Goal: Task Accomplishment & Management: Use online tool/utility

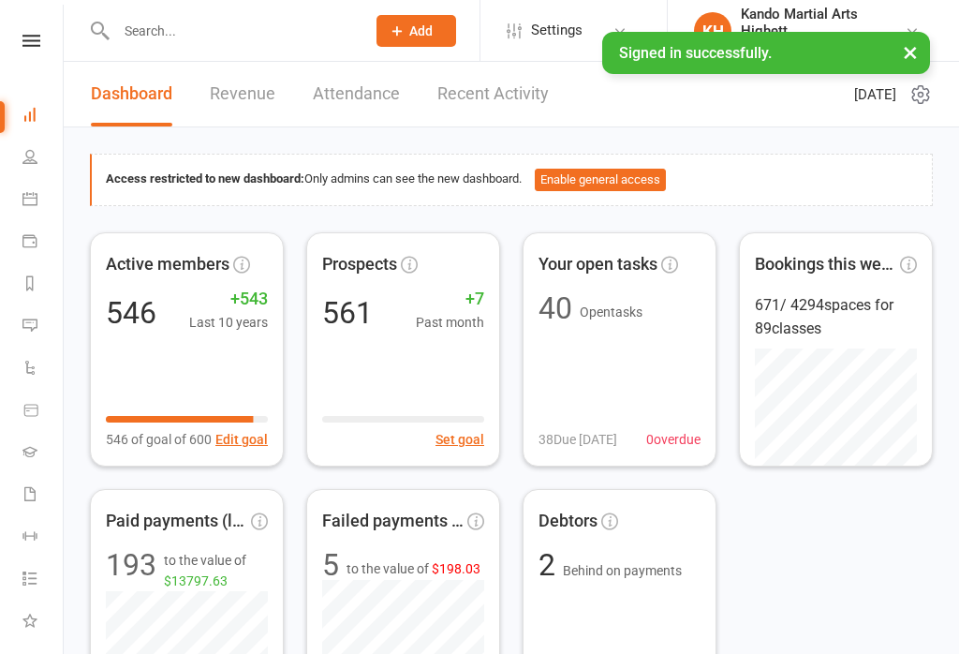
click at [33, 187] on link "Calendar" at bounding box center [43, 201] width 42 height 42
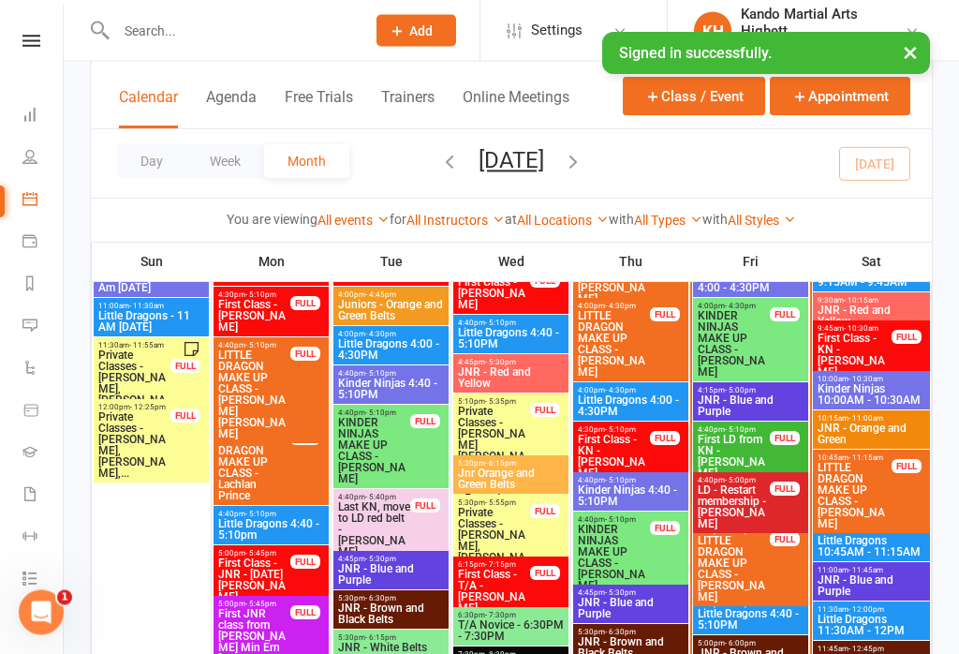
scroll to position [1928, 0]
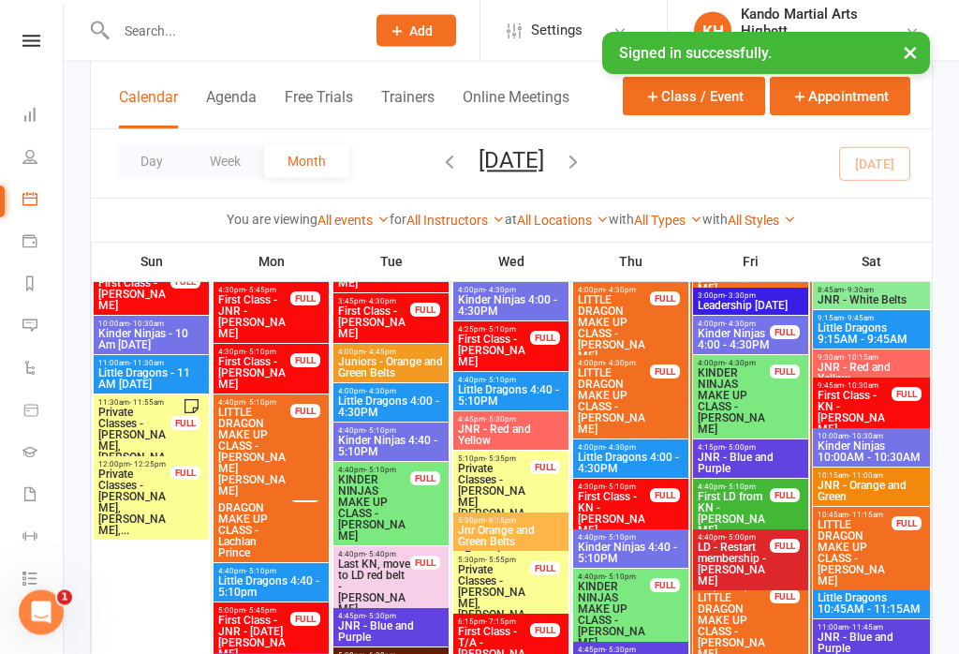
click at [758, 352] on div "4:00pm - 4:30pm Kinder Ninjas 4:00 - 4:30PM FULL" at bounding box center [750, 336] width 115 height 38
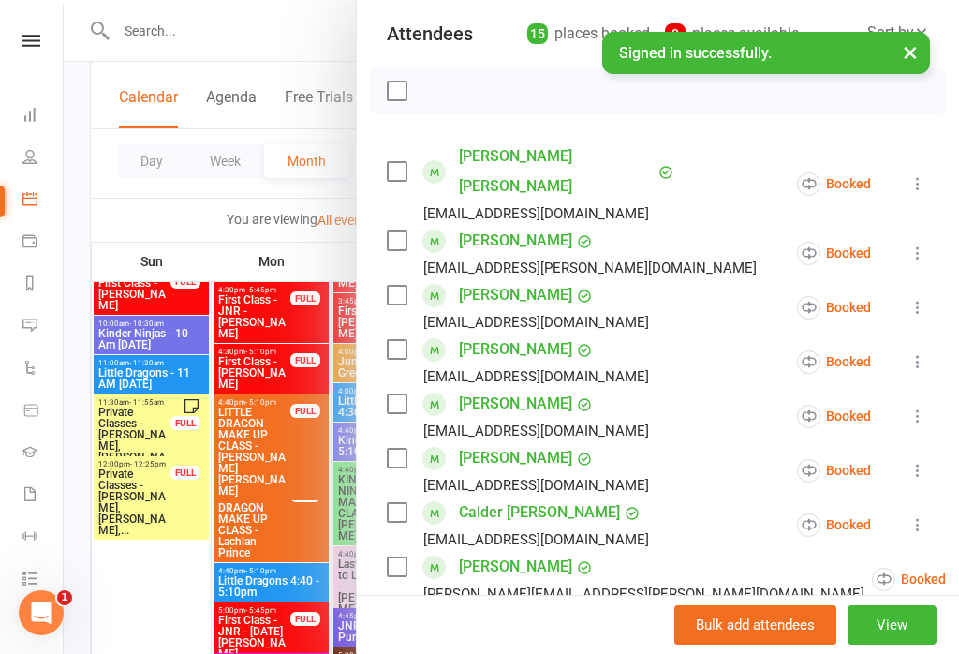
scroll to position [208, 0]
click at [921, 297] on icon at bounding box center [918, 306] width 19 height 19
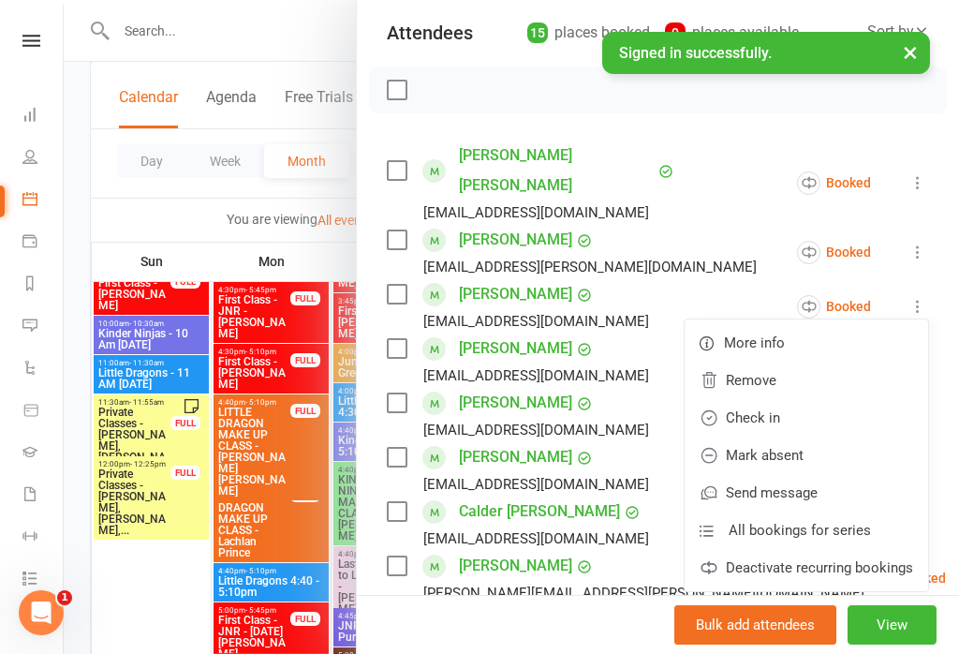
click at [832, 399] on link "Check in" at bounding box center [807, 417] width 244 height 37
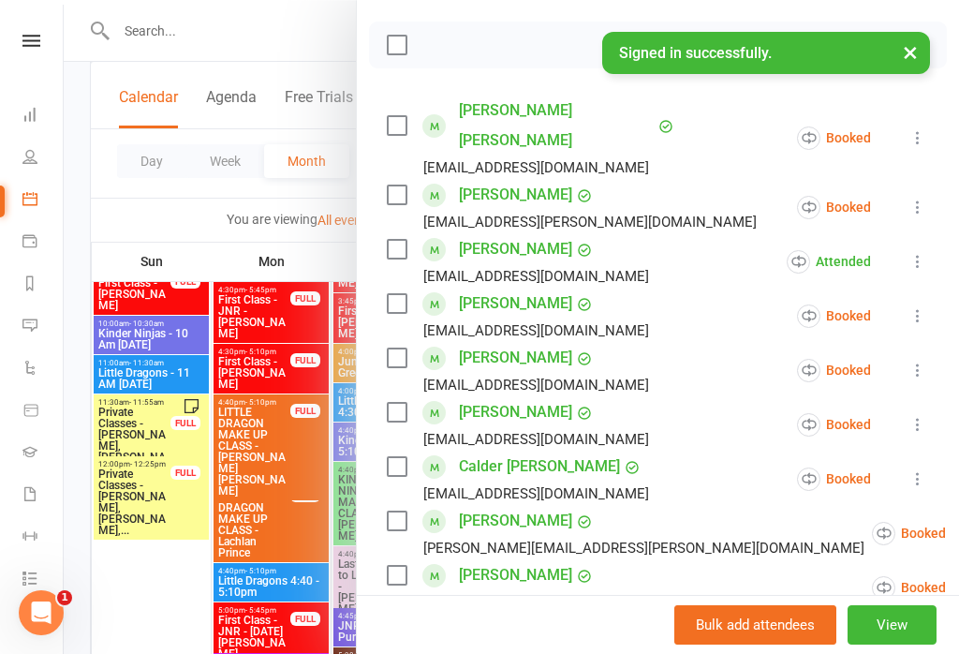
scroll to position [252, 0]
click at [915, 199] on icon at bounding box center [918, 208] width 19 height 19
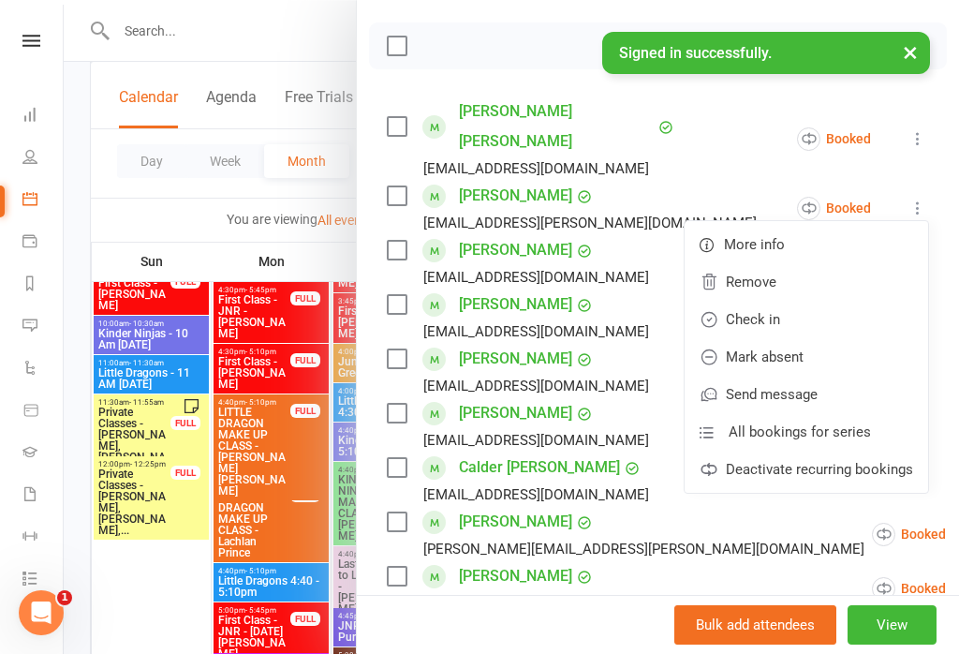
click at [837, 301] on link "Check in" at bounding box center [807, 319] width 244 height 37
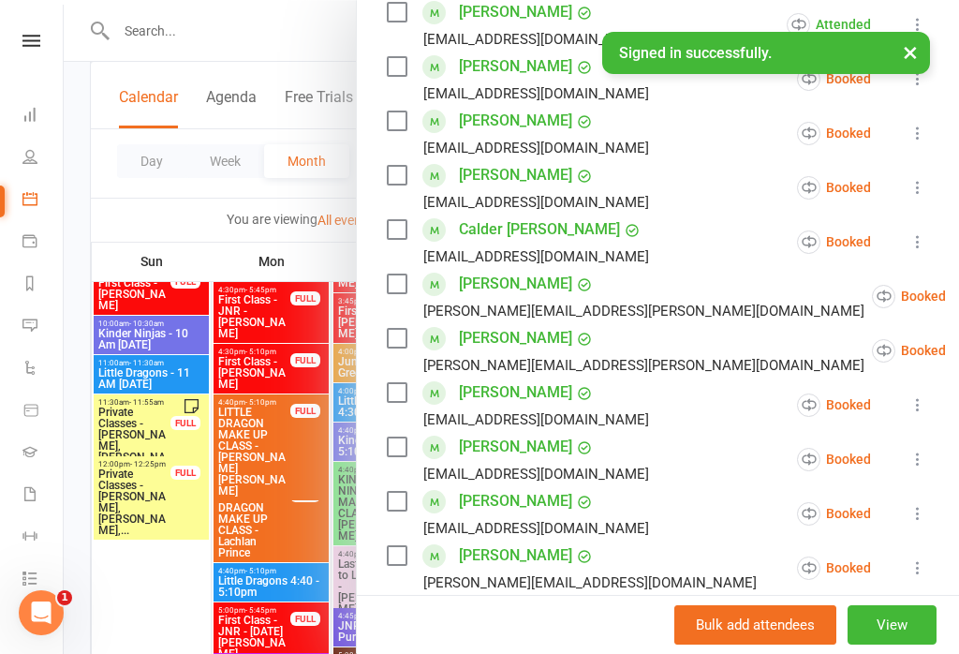
scroll to position [492, 0]
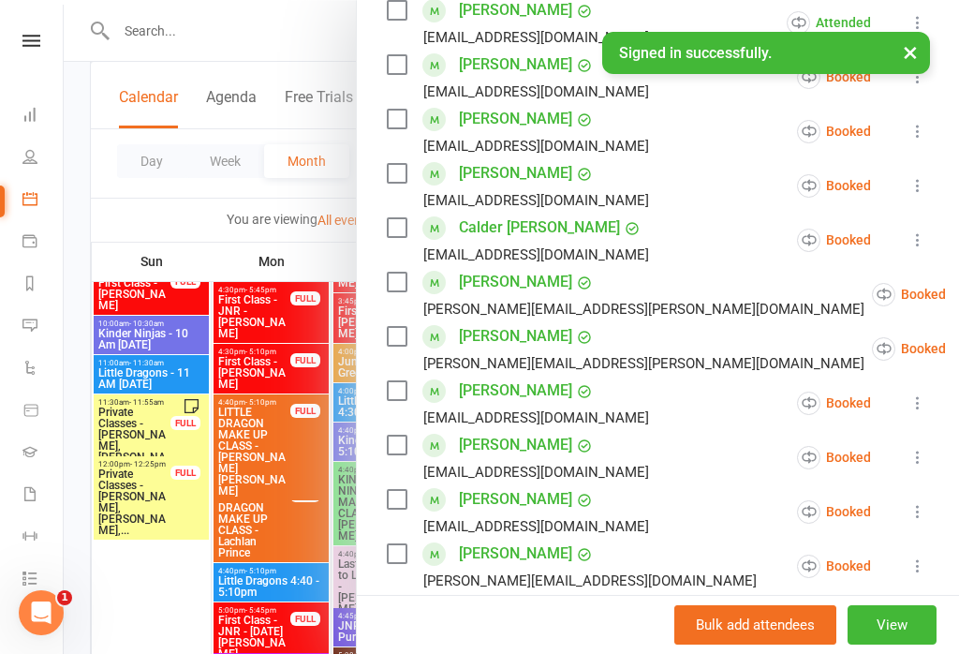
click at [286, 457] on div at bounding box center [512, 327] width 896 height 654
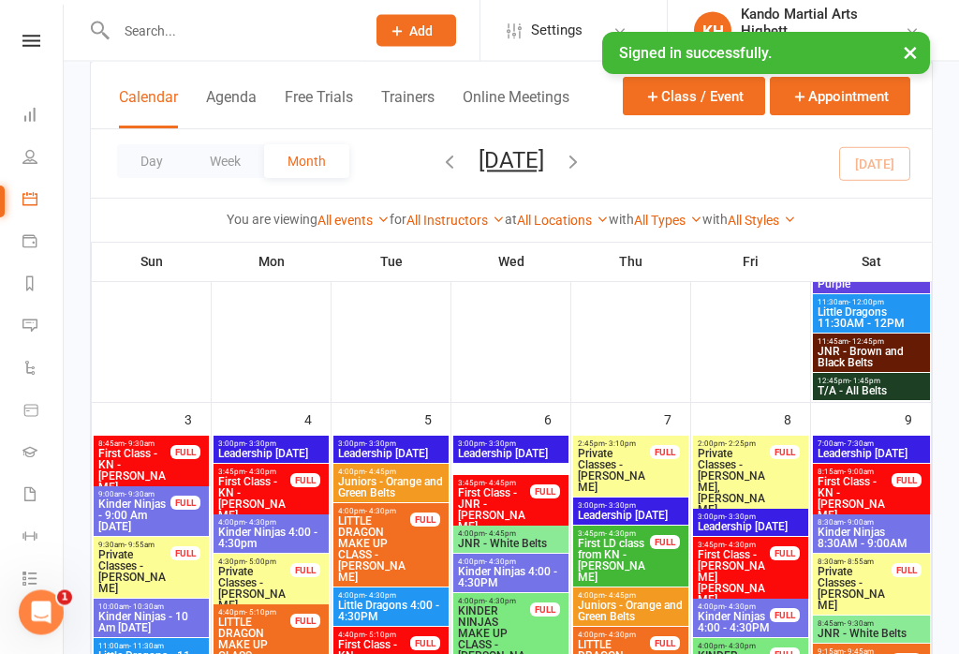
scroll to position [823, 0]
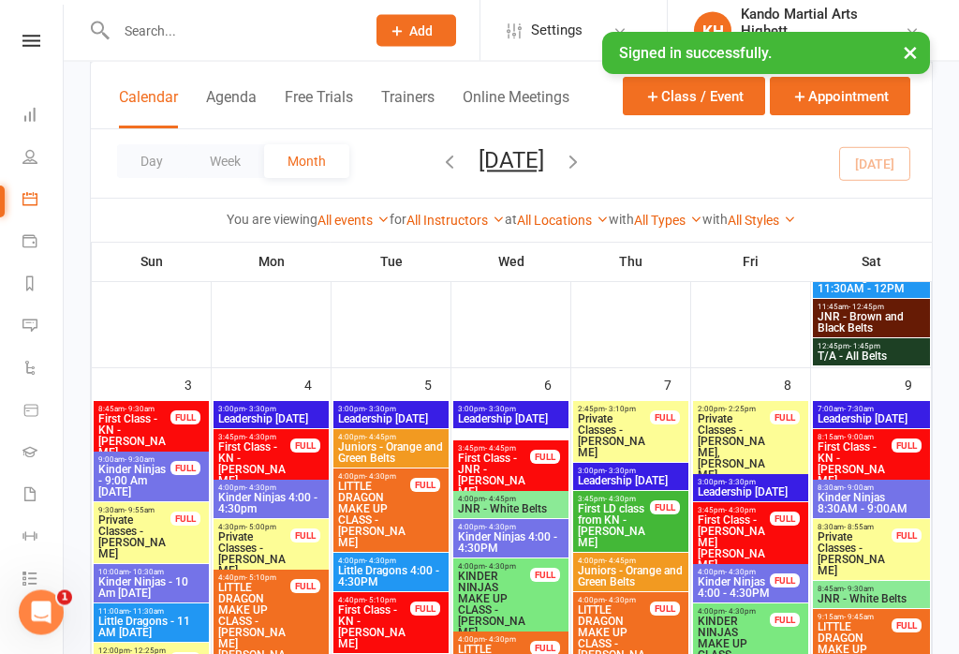
click at [735, 527] on span "First Class - [PERSON_NAME] [PERSON_NAME]" at bounding box center [734, 543] width 74 height 56
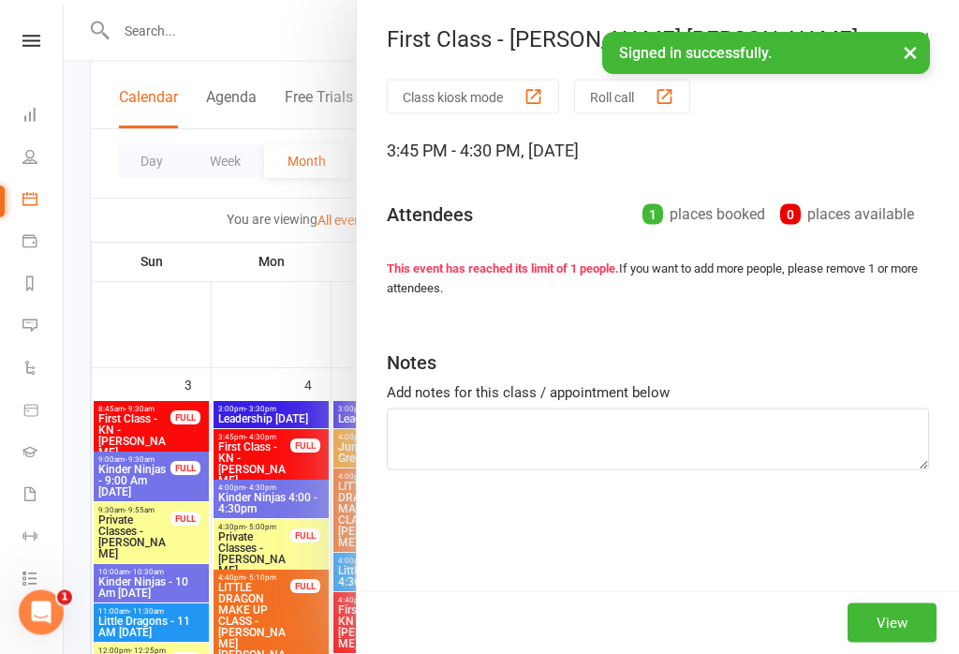
scroll to position [824, 0]
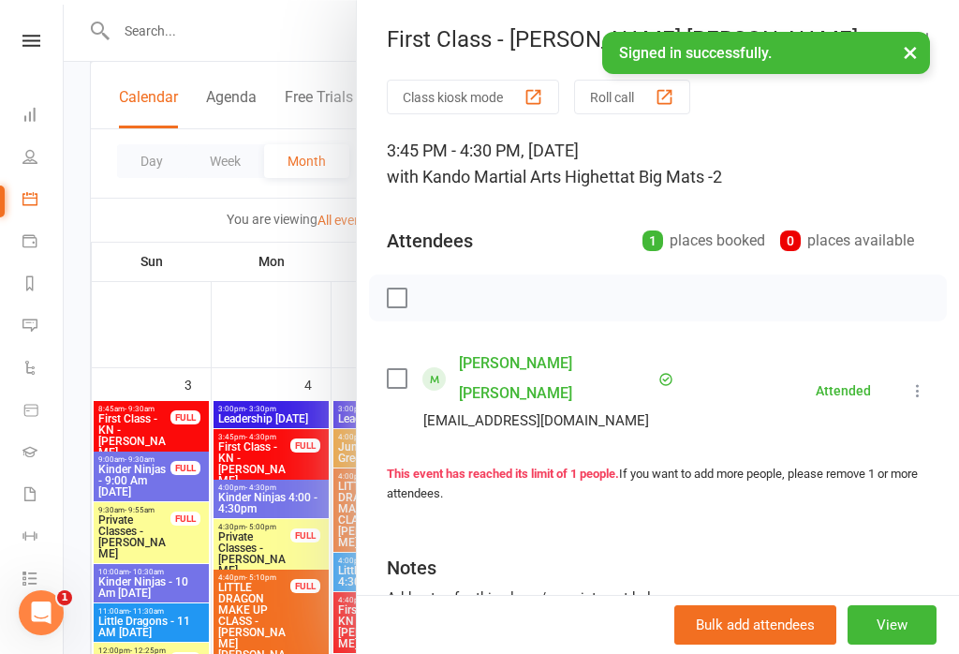
click at [263, 369] on div at bounding box center [512, 327] width 896 height 654
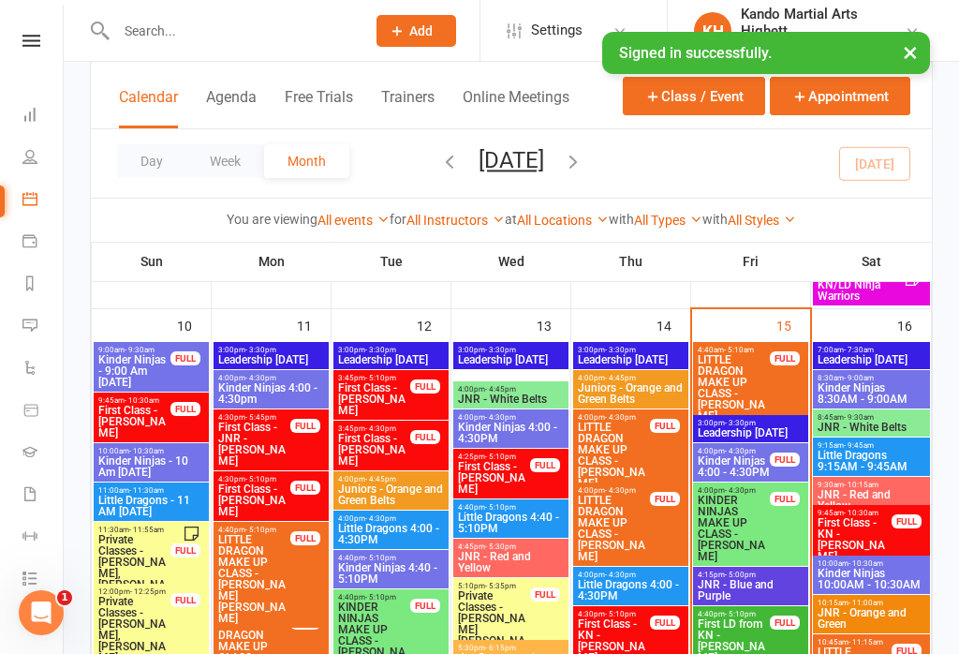
scroll to position [1744, 0]
click at [745, 468] on span "Kinder Ninjas 4:00 - 4:30PM" at bounding box center [734, 467] width 74 height 22
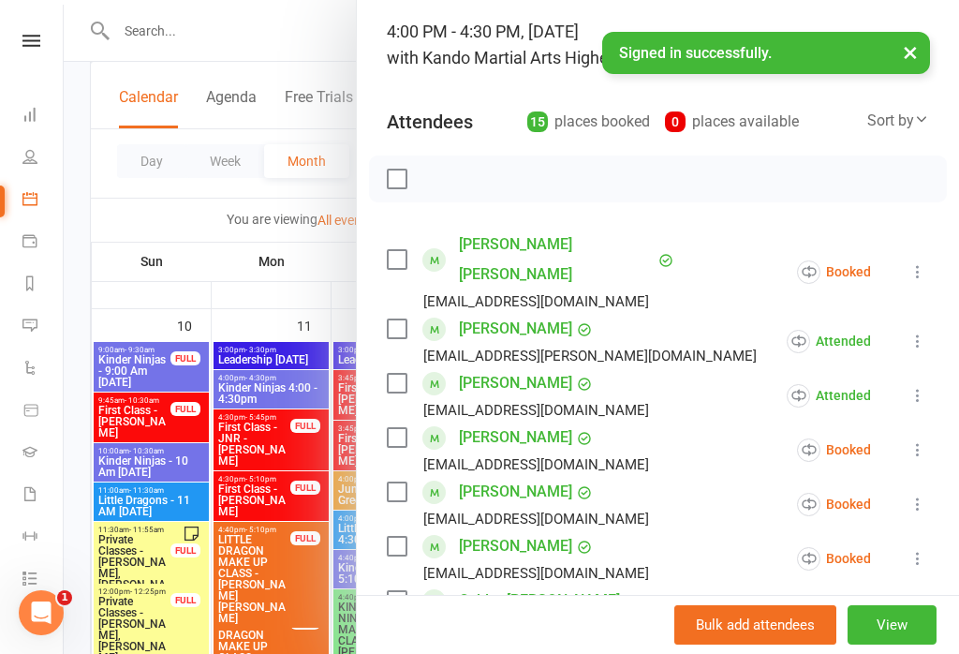
scroll to position [120, 0]
click at [924, 261] on icon at bounding box center [918, 270] width 19 height 19
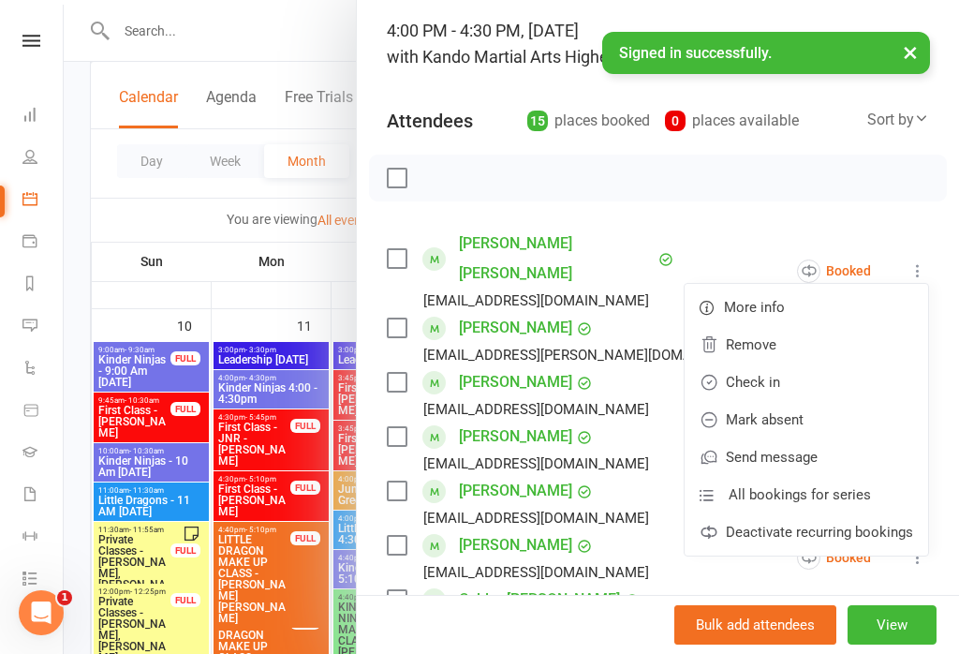
click at [824, 364] on link "Check in" at bounding box center [807, 382] width 244 height 37
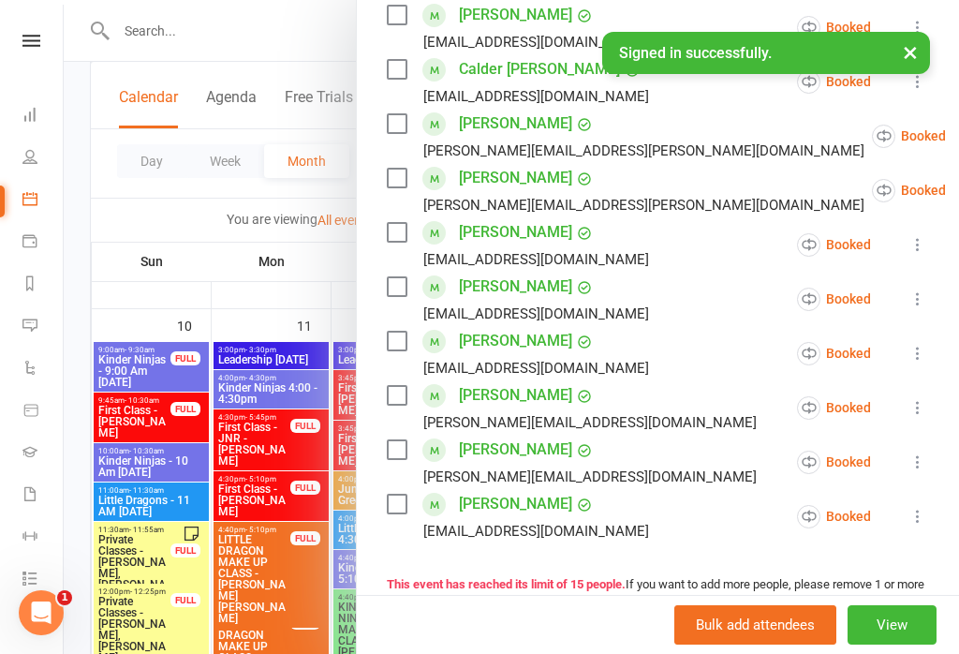
scroll to position [655, 0]
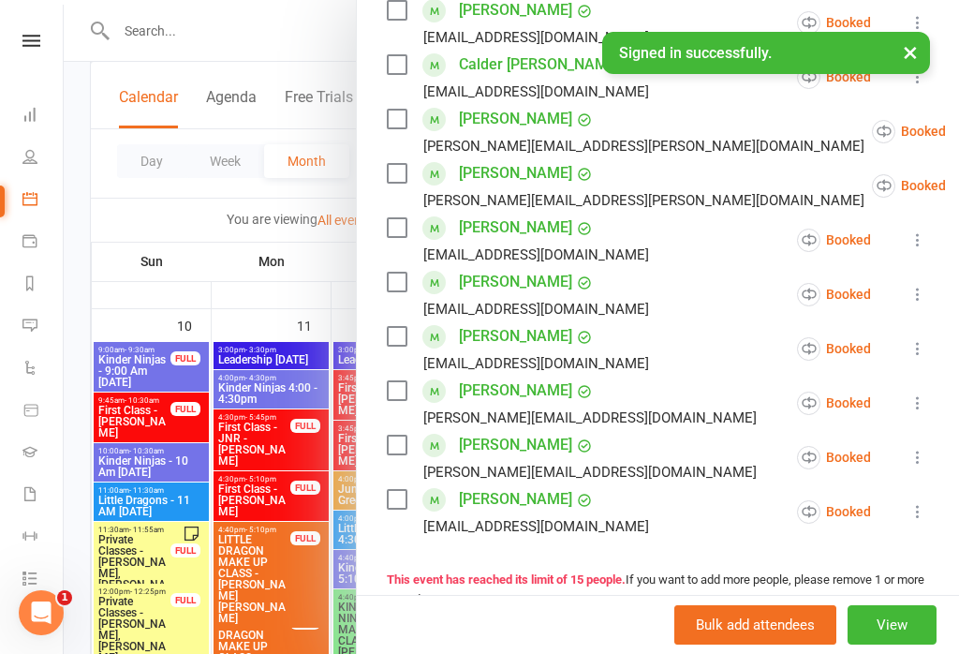
click at [912, 448] on icon at bounding box center [918, 457] width 19 height 19
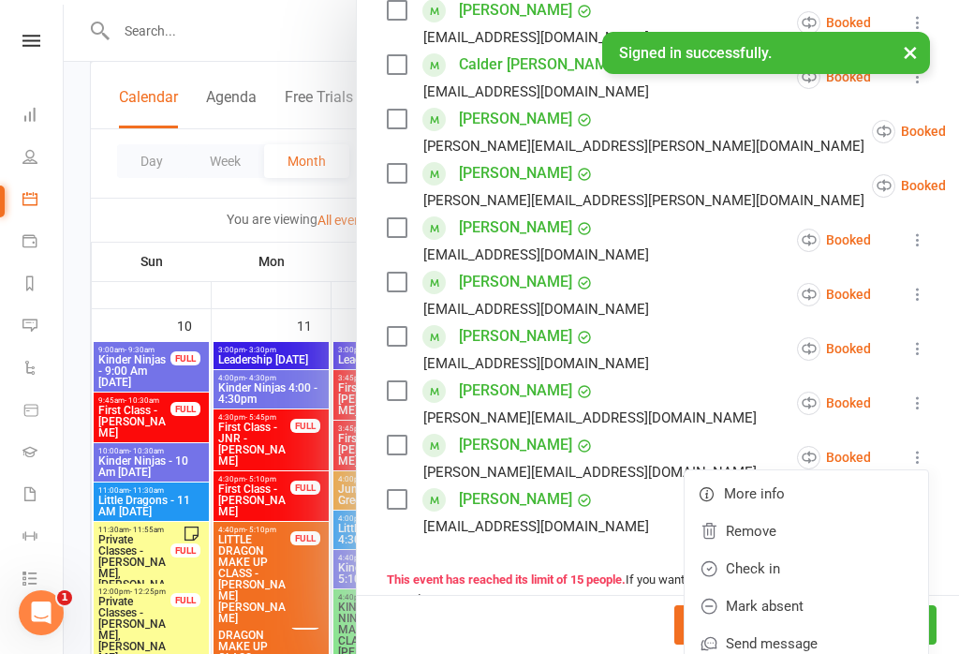
click at [810, 550] on link "Check in" at bounding box center [807, 568] width 244 height 37
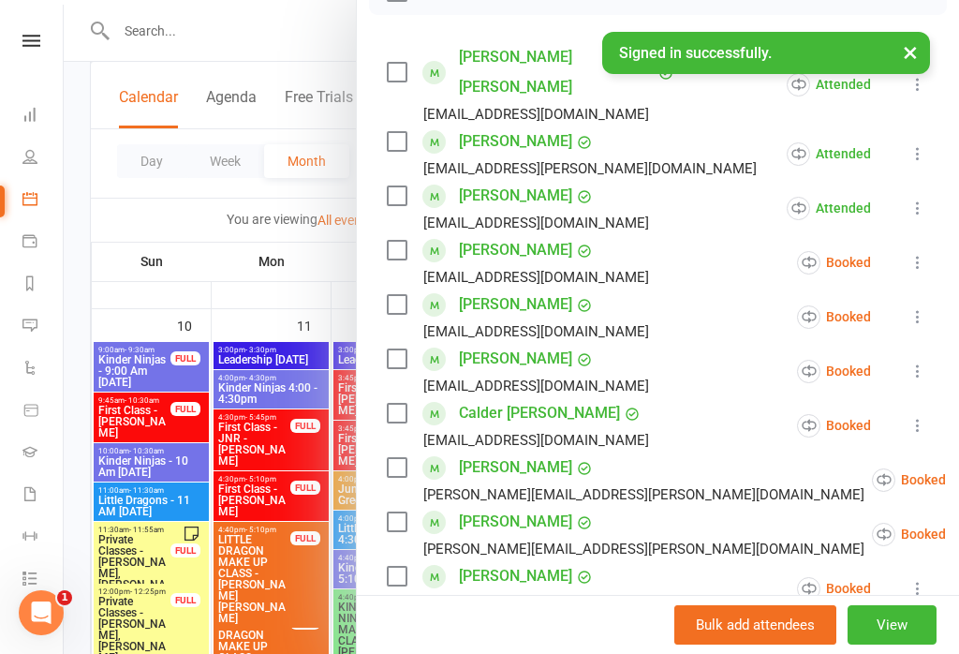
scroll to position [303, 0]
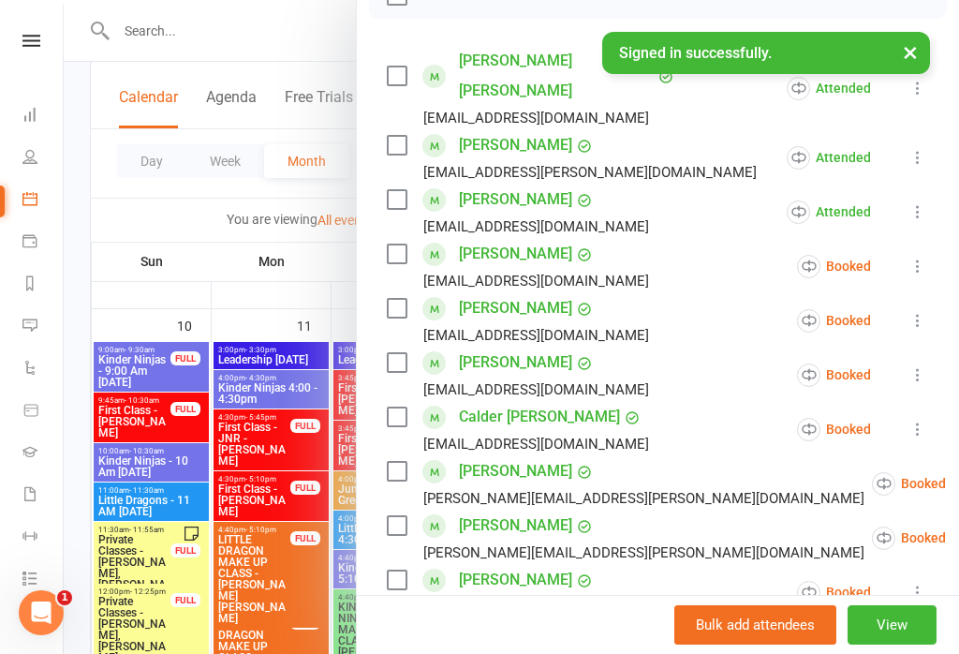
click at [910, 365] on icon at bounding box center [918, 374] width 19 height 19
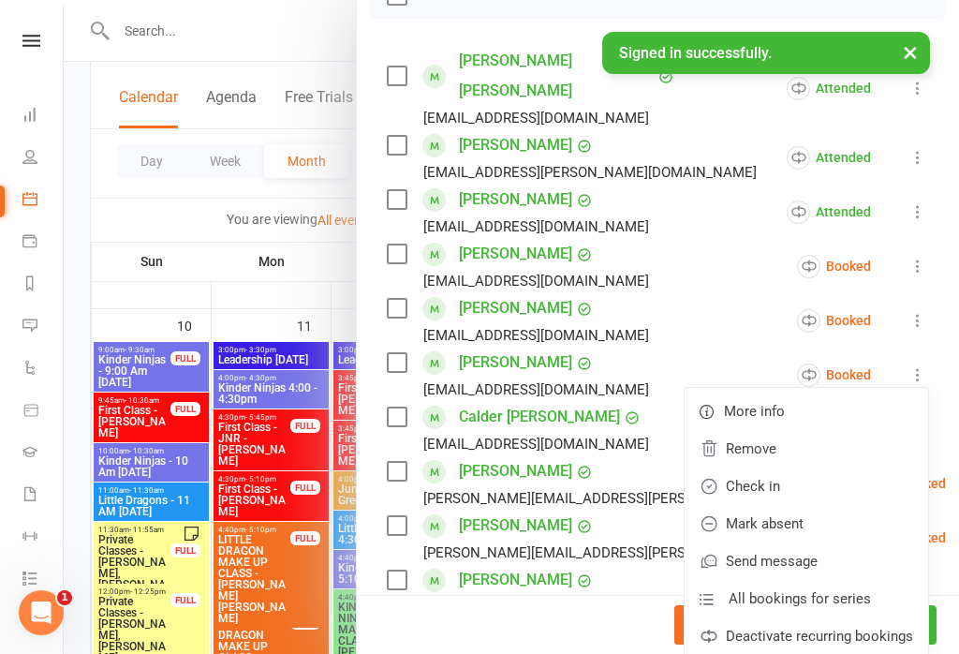
click at [832, 468] on link "Check in" at bounding box center [807, 486] width 244 height 37
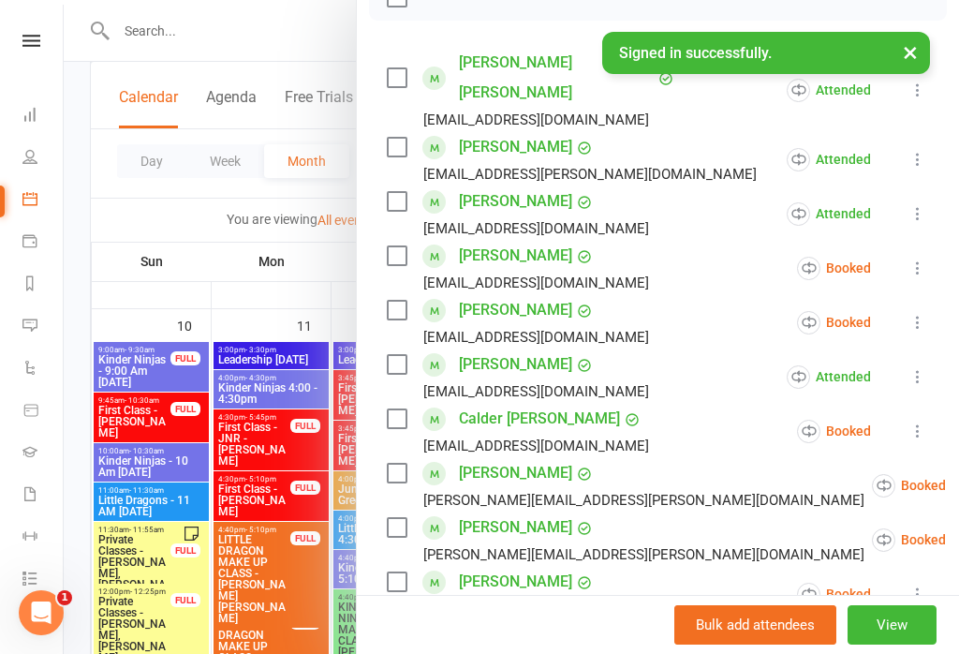
scroll to position [299, 0]
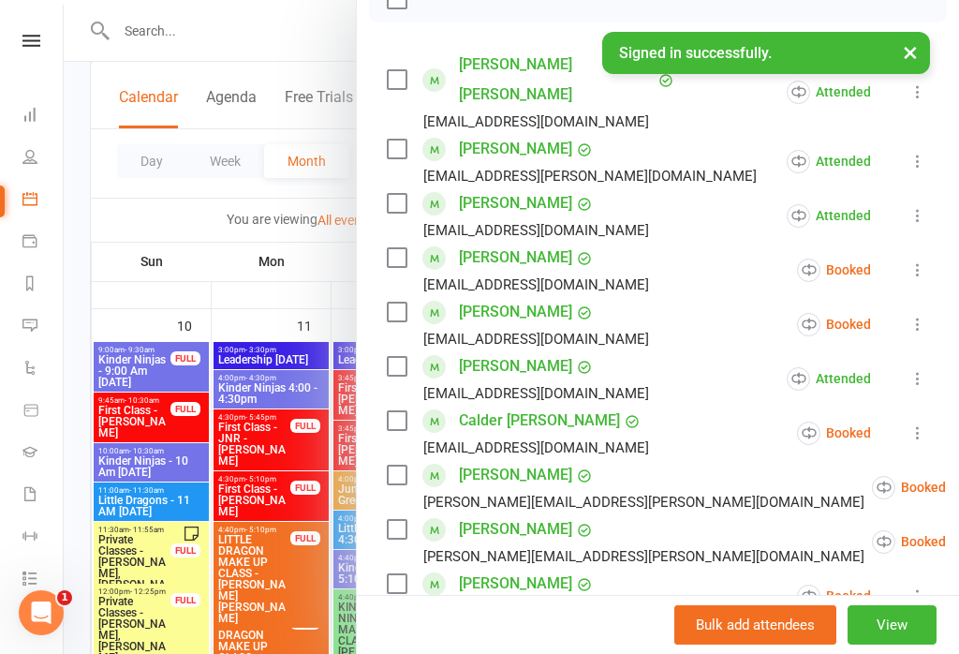
click at [917, 423] on icon at bounding box center [918, 432] width 19 height 19
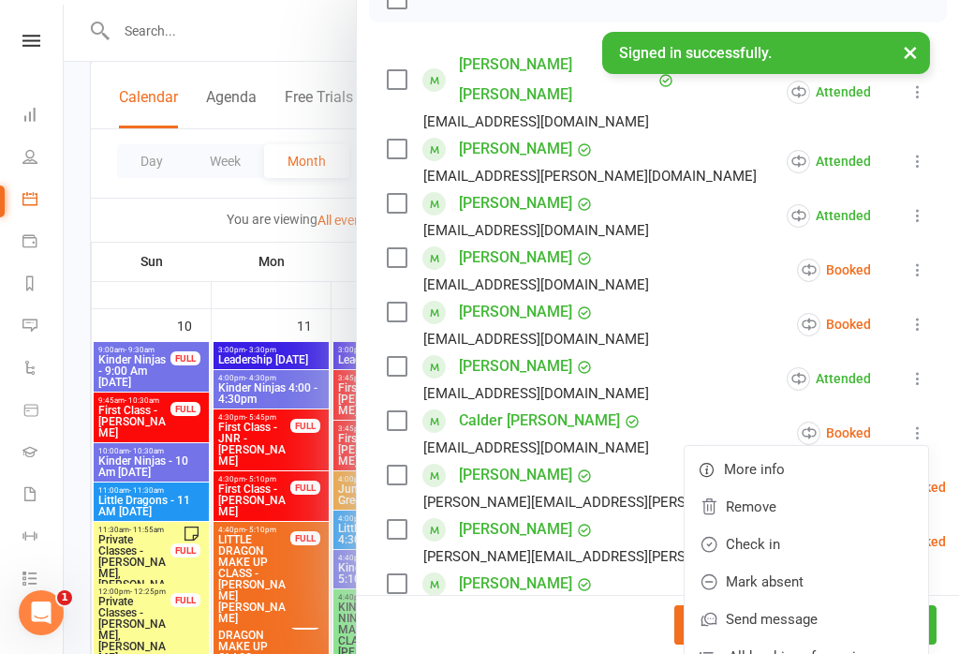
click at [819, 526] on link "Check in" at bounding box center [807, 544] width 244 height 37
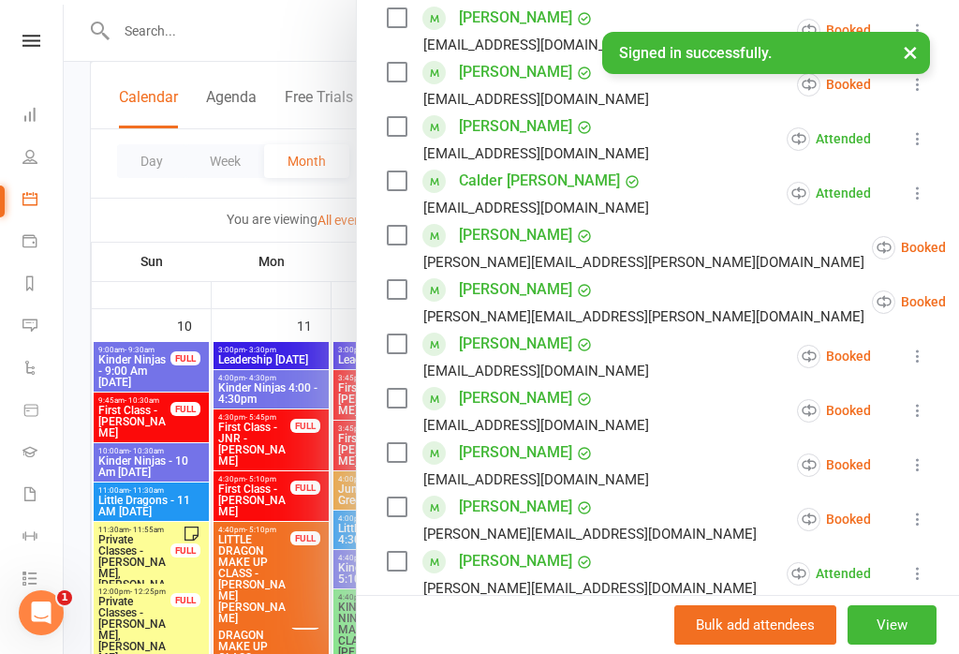
scroll to position [538, 0]
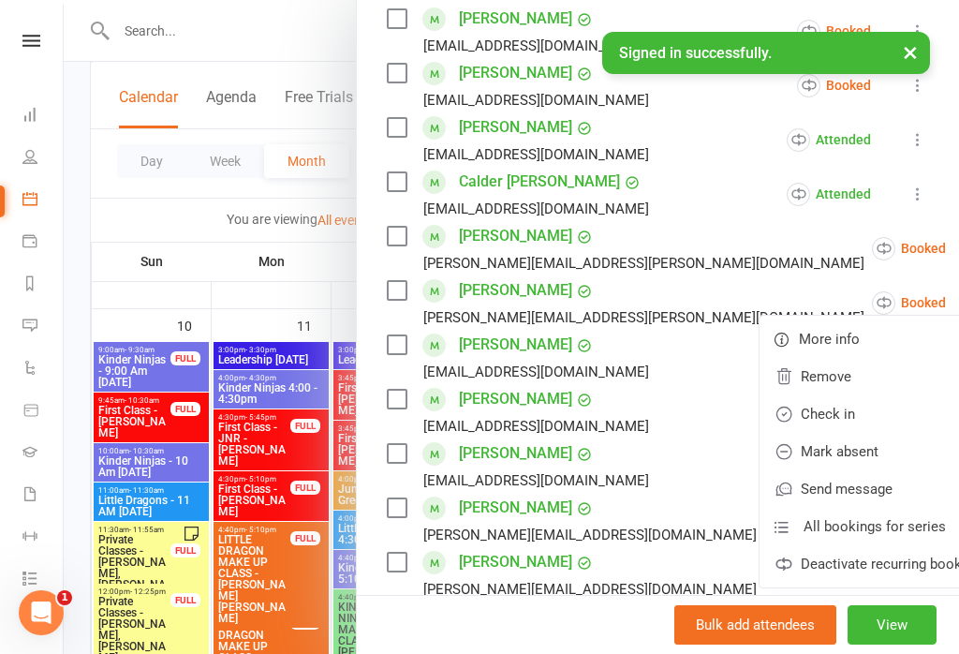
click at [841, 395] on link "Check in" at bounding box center [882, 413] width 244 height 37
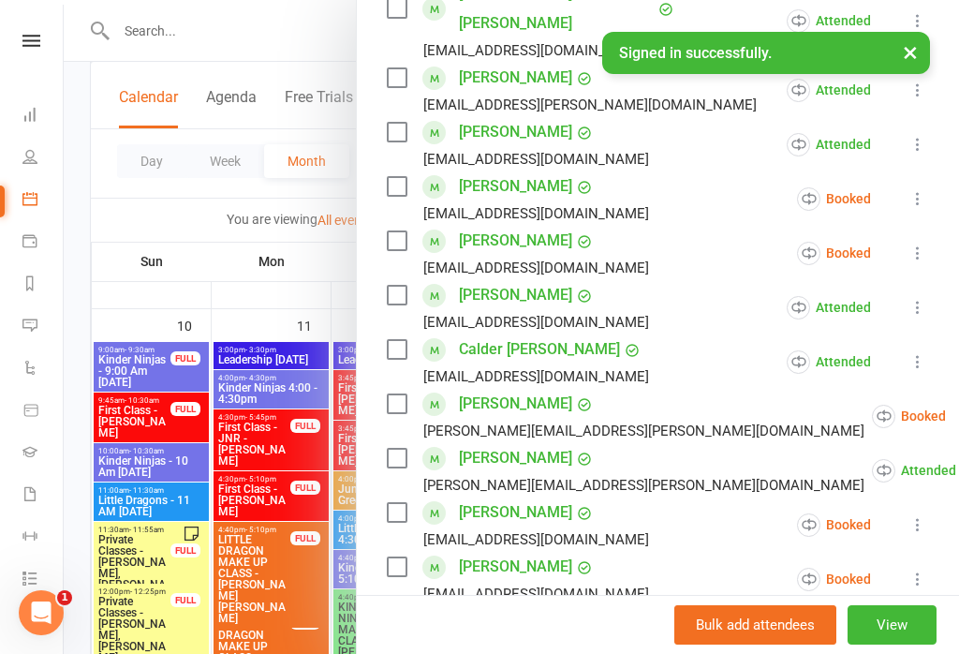
scroll to position [369, 0]
click at [921, 55] on button "×" at bounding box center [911, 52] width 34 height 40
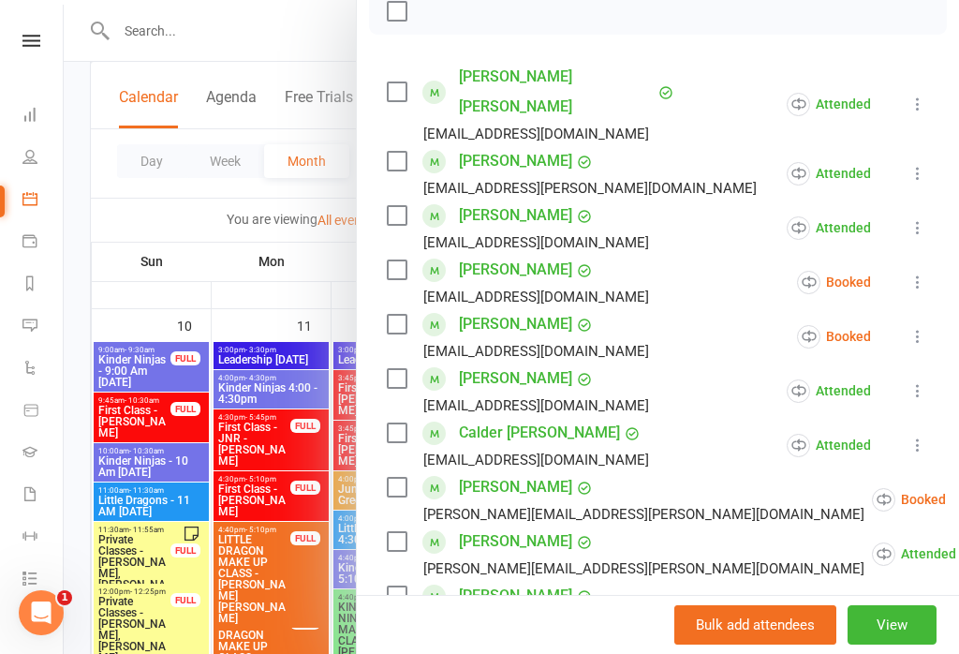
scroll to position [285, 0]
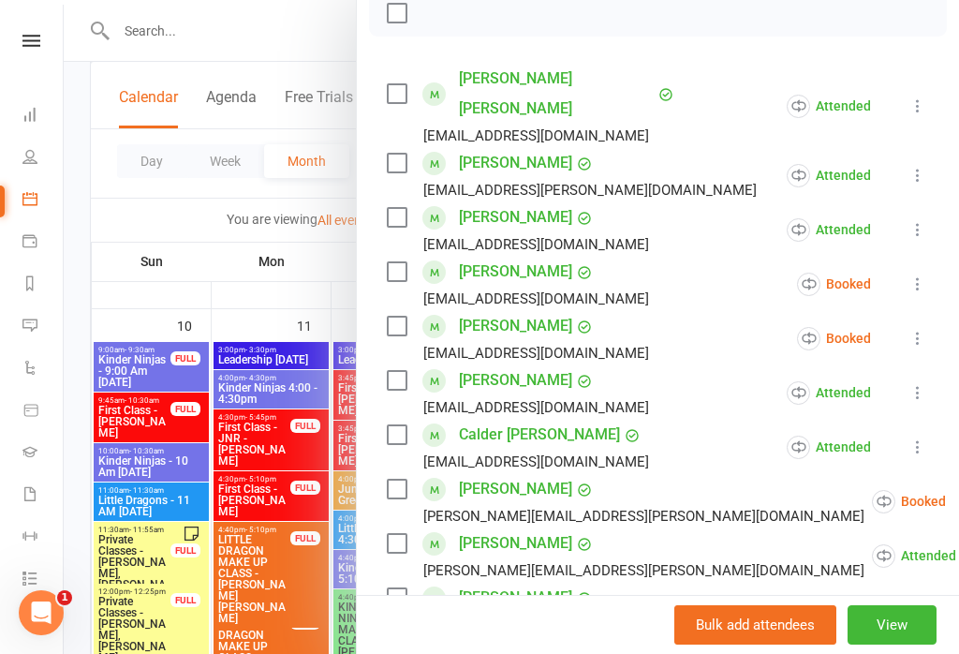
click at [903, 257] on li "[PERSON_NAME] [EMAIL_ADDRESS][DOMAIN_NAME] Booked More info Remove Check in Mar…" at bounding box center [658, 284] width 542 height 54
click at [917, 275] on icon at bounding box center [918, 284] width 19 height 19
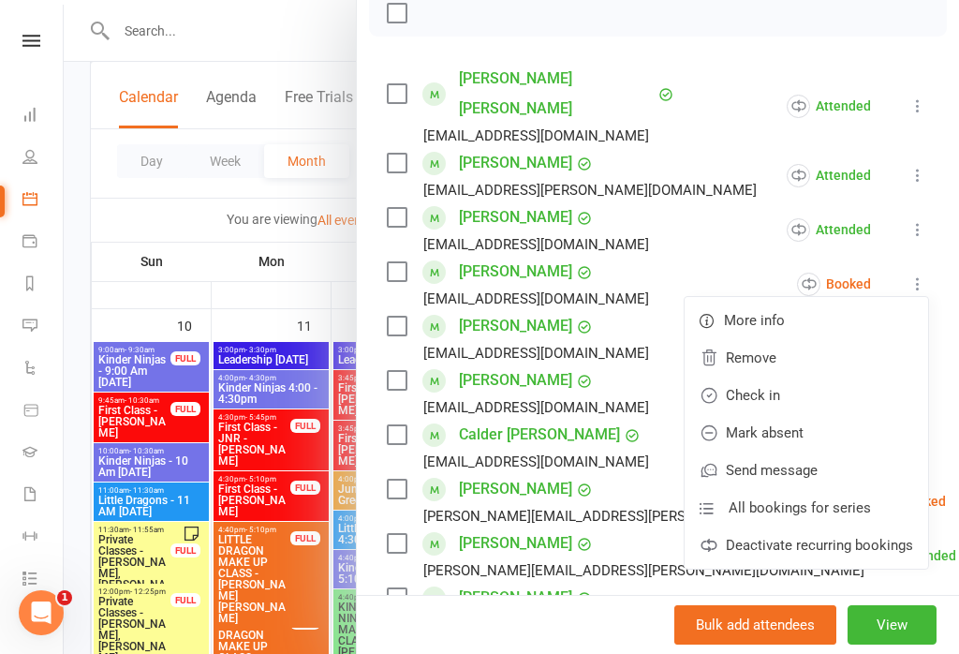
click at [773, 377] on link "Check in" at bounding box center [807, 395] width 244 height 37
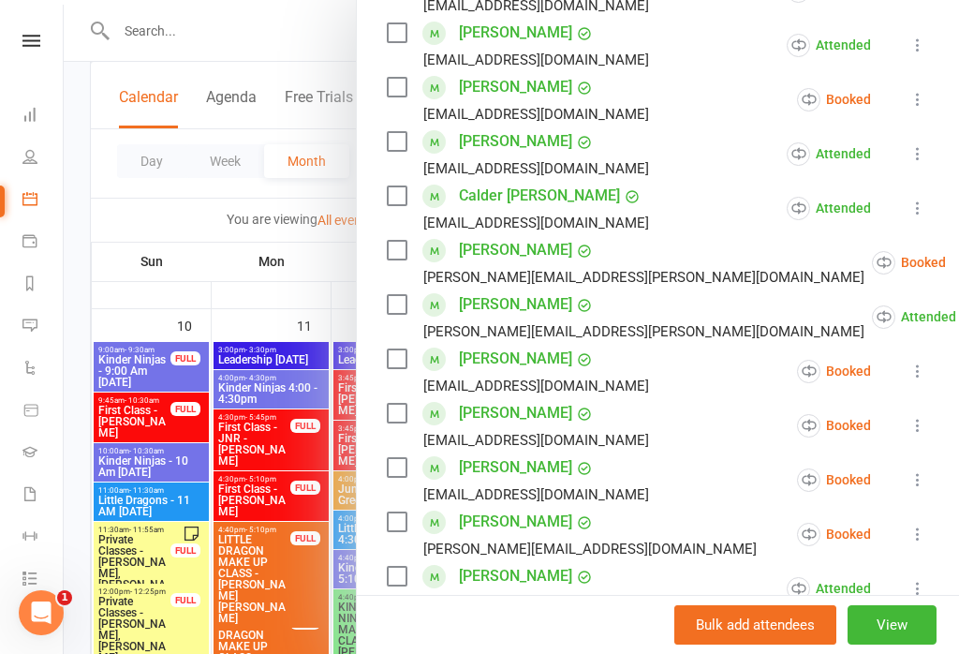
scroll to position [527, 0]
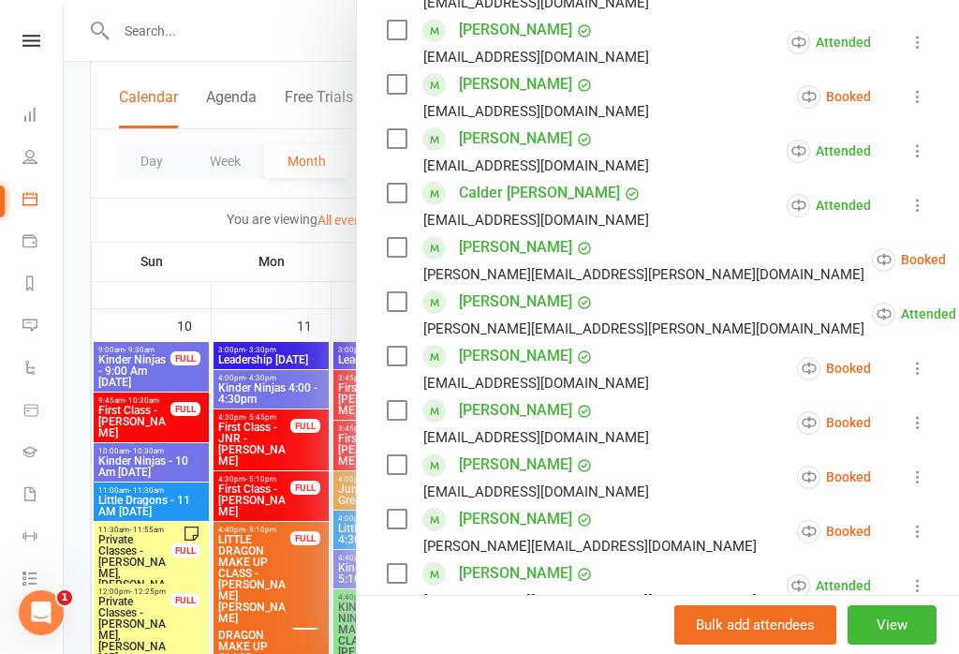
click at [918, 359] on icon at bounding box center [918, 368] width 19 height 19
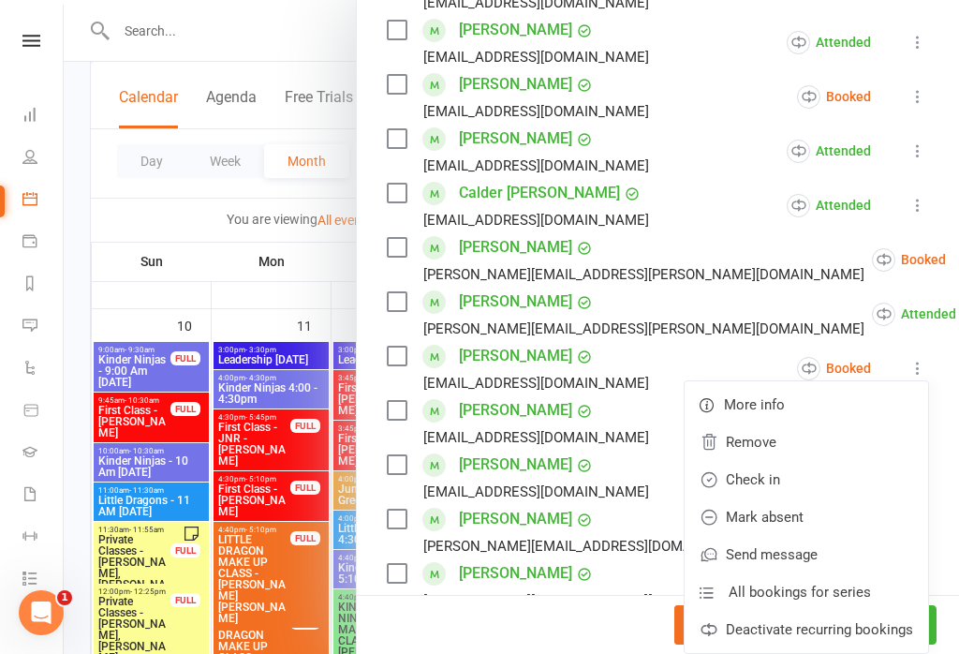
click at [776, 461] on link "Check in" at bounding box center [807, 479] width 244 height 37
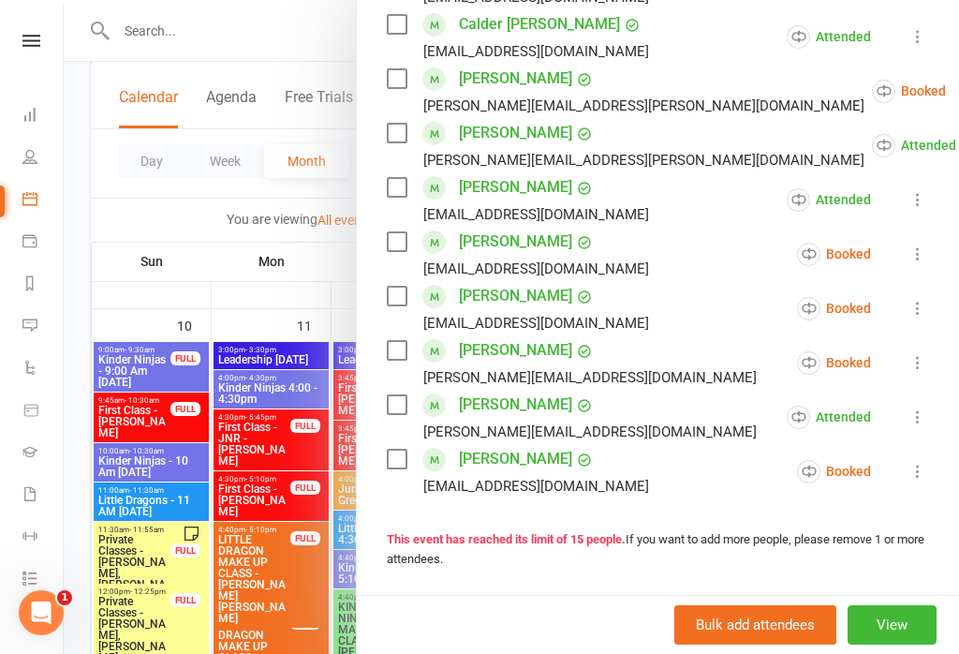
scroll to position [696, 0]
click at [913, 461] on icon at bounding box center [918, 470] width 19 height 19
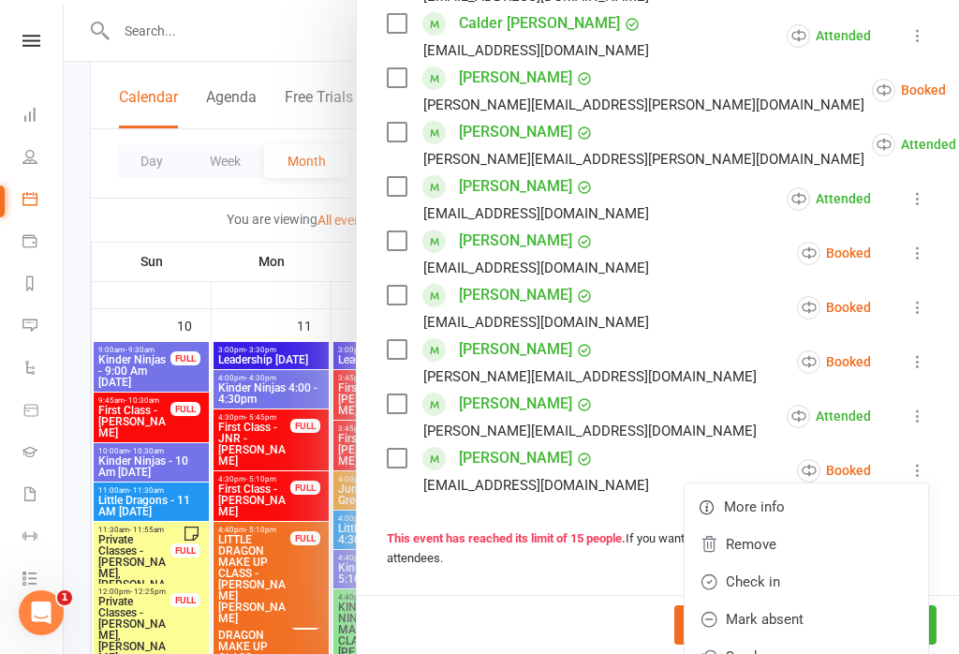
click at [781, 563] on link "Check in" at bounding box center [807, 581] width 244 height 37
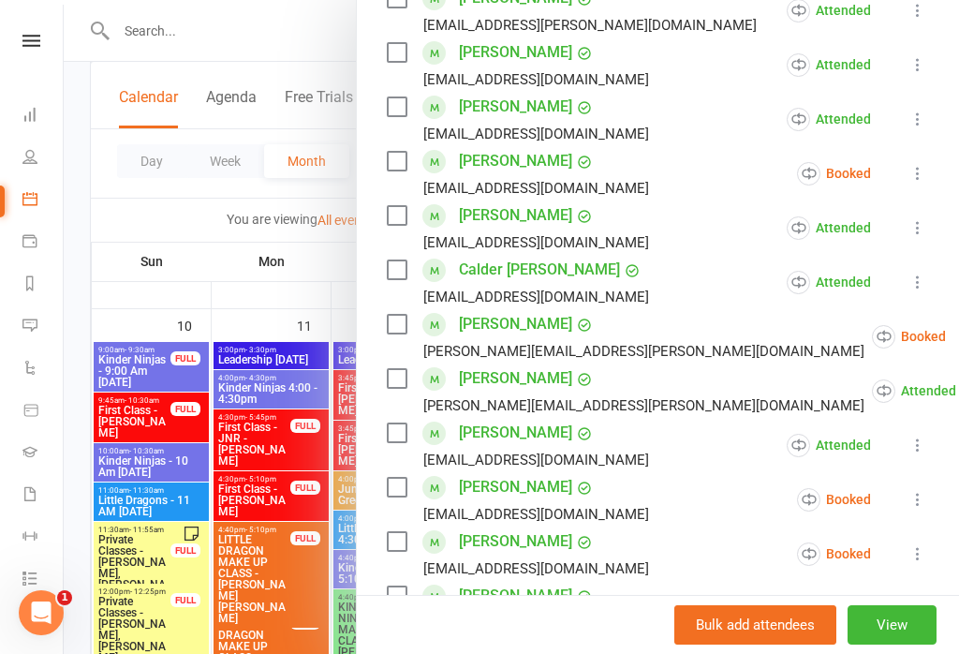
scroll to position [465, 0]
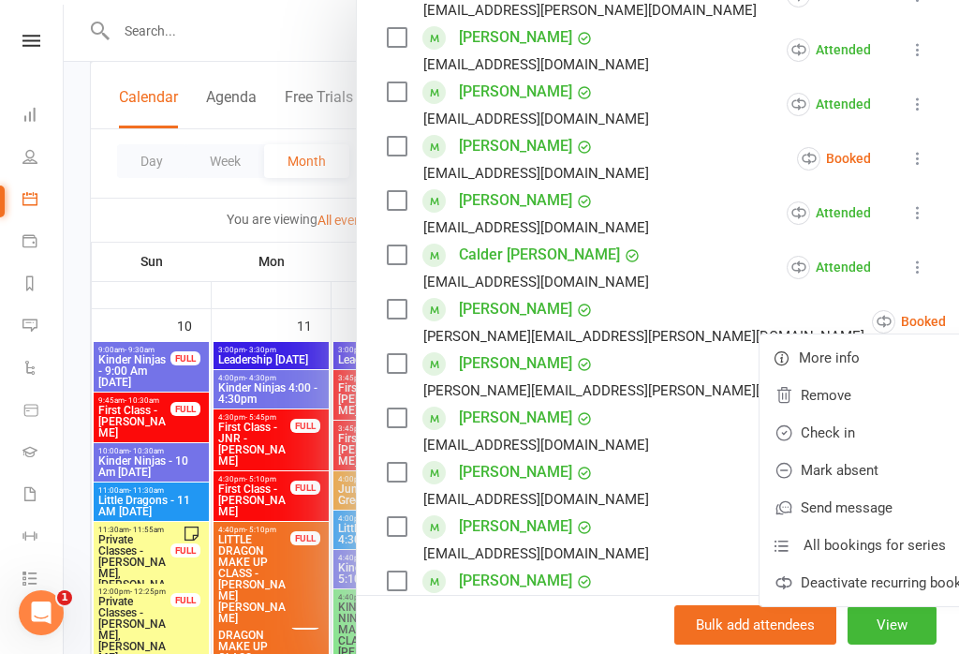
click at [765, 414] on link "Check in" at bounding box center [882, 432] width 244 height 37
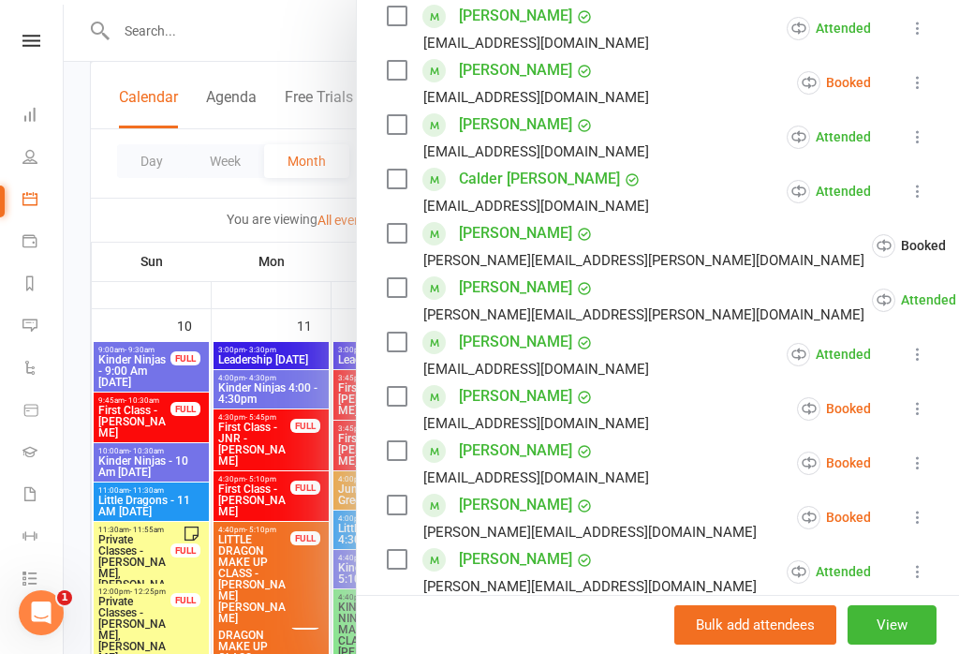
scroll to position [542, 0]
click at [912, 398] on icon at bounding box center [918, 407] width 19 height 19
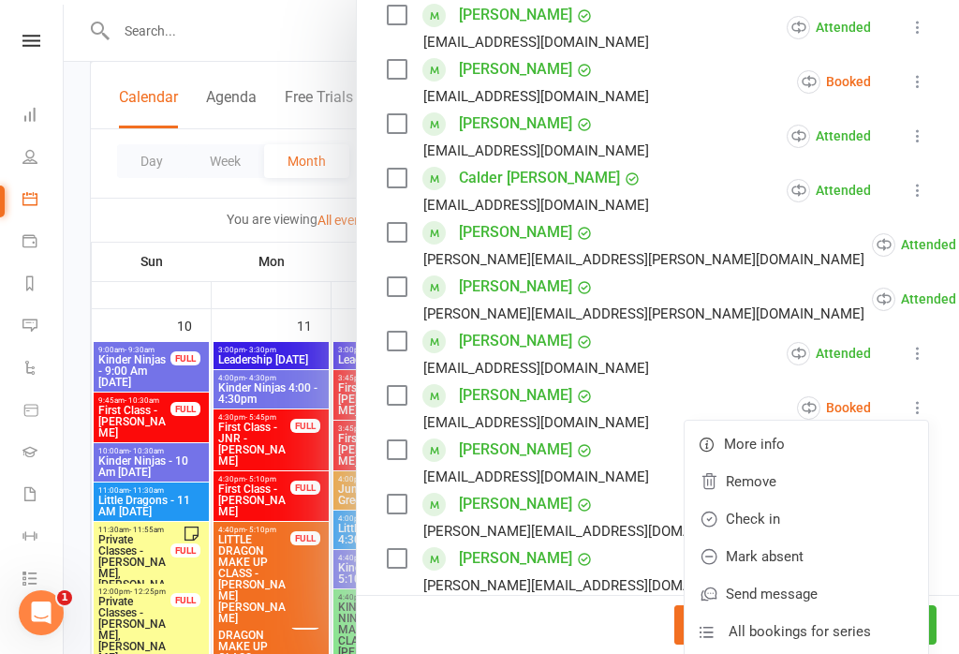
click at [773, 500] on link "Check in" at bounding box center [807, 518] width 244 height 37
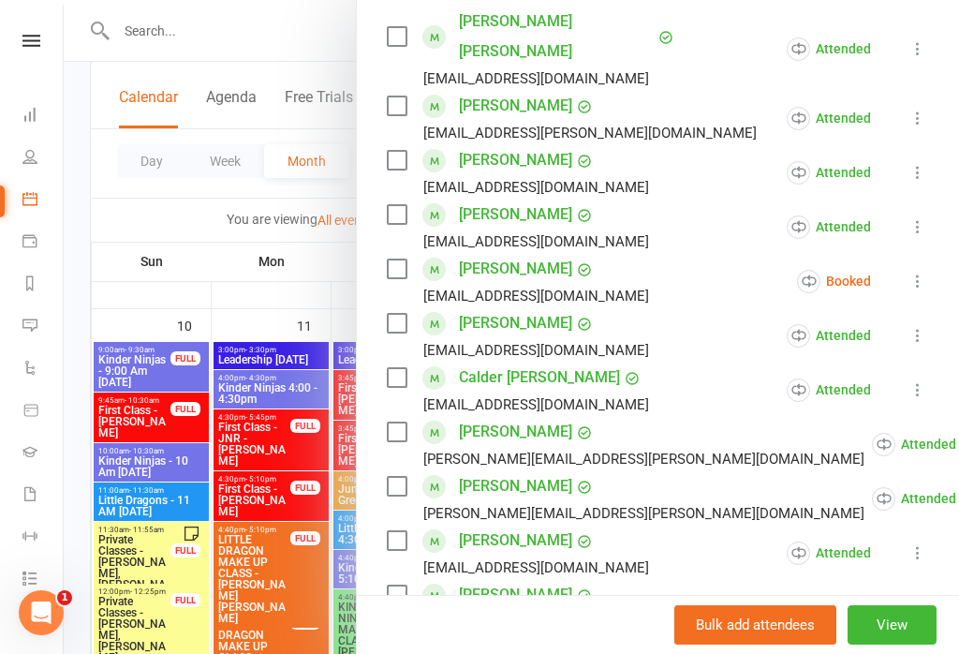
scroll to position [284, 0]
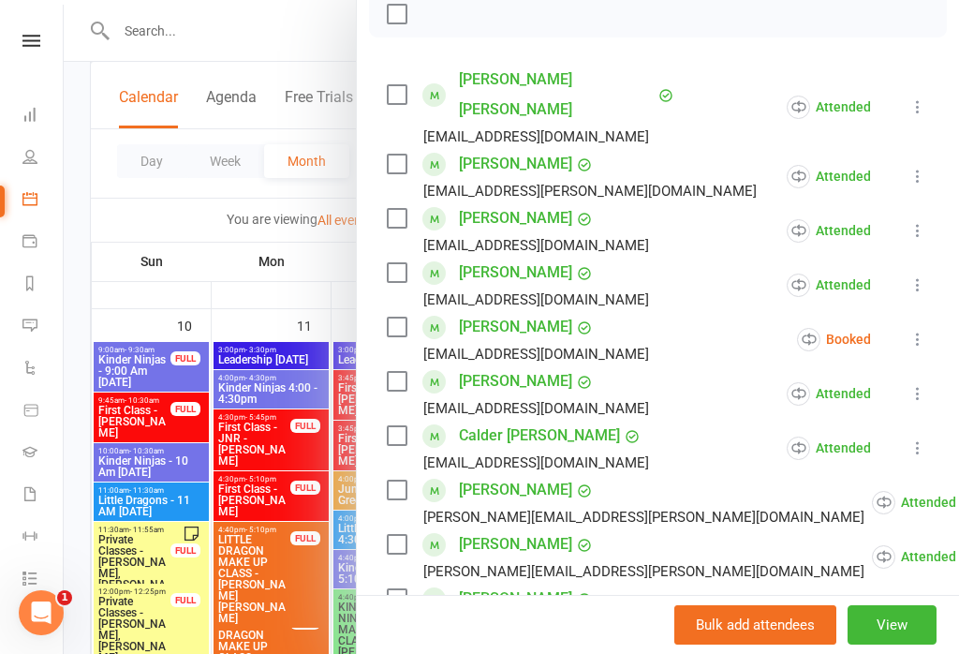
click at [242, 430] on div at bounding box center [512, 327] width 896 height 654
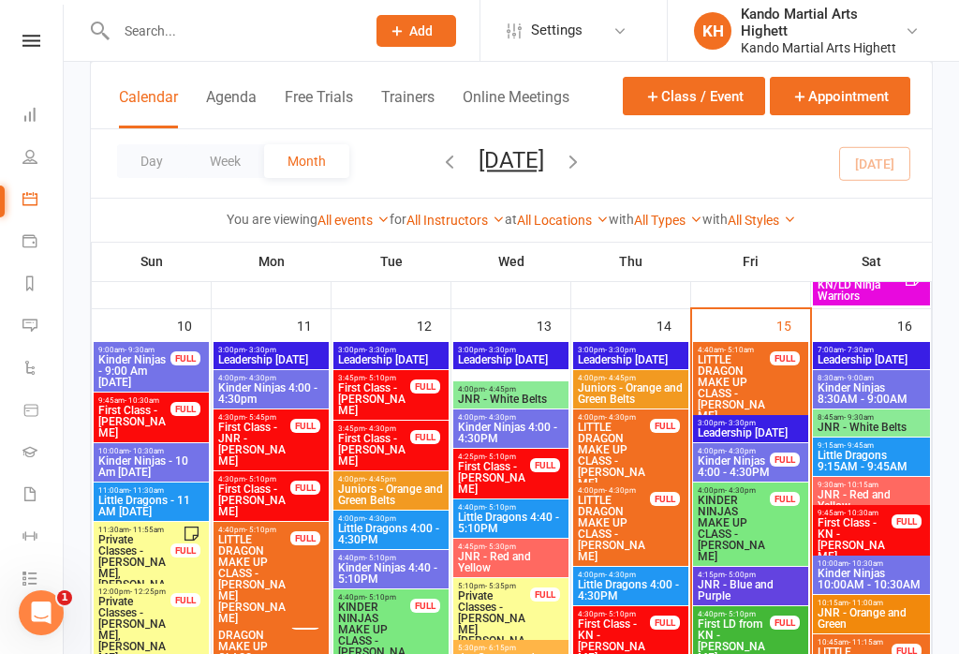
click at [752, 527] on span "KINDER NINJAS MAKE UP CLASS - [PERSON_NAME]" at bounding box center [734, 528] width 74 height 67
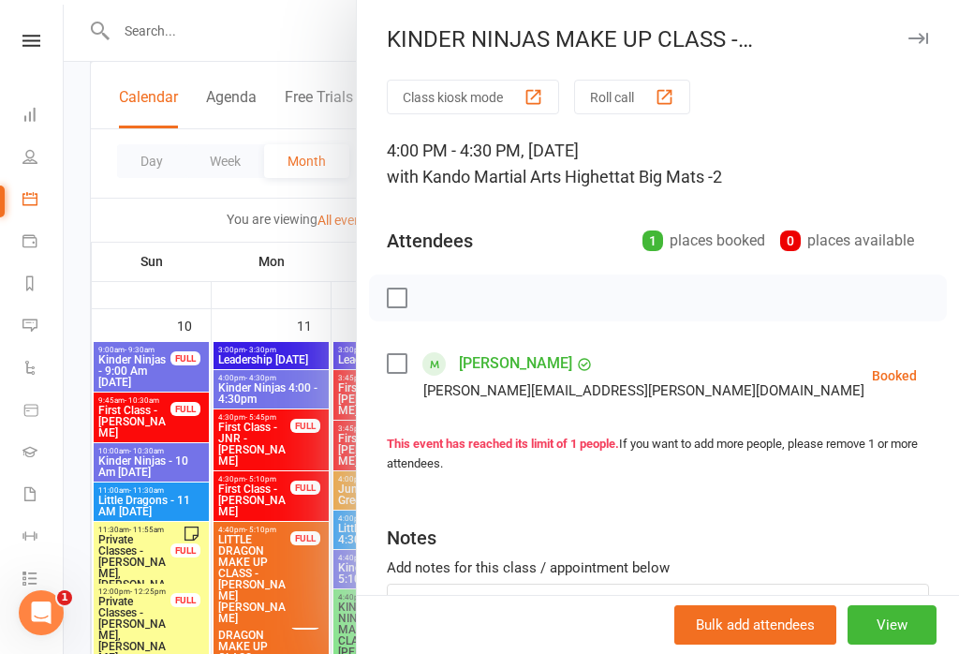
click at [955, 385] on icon at bounding box center [964, 375] width 19 height 19
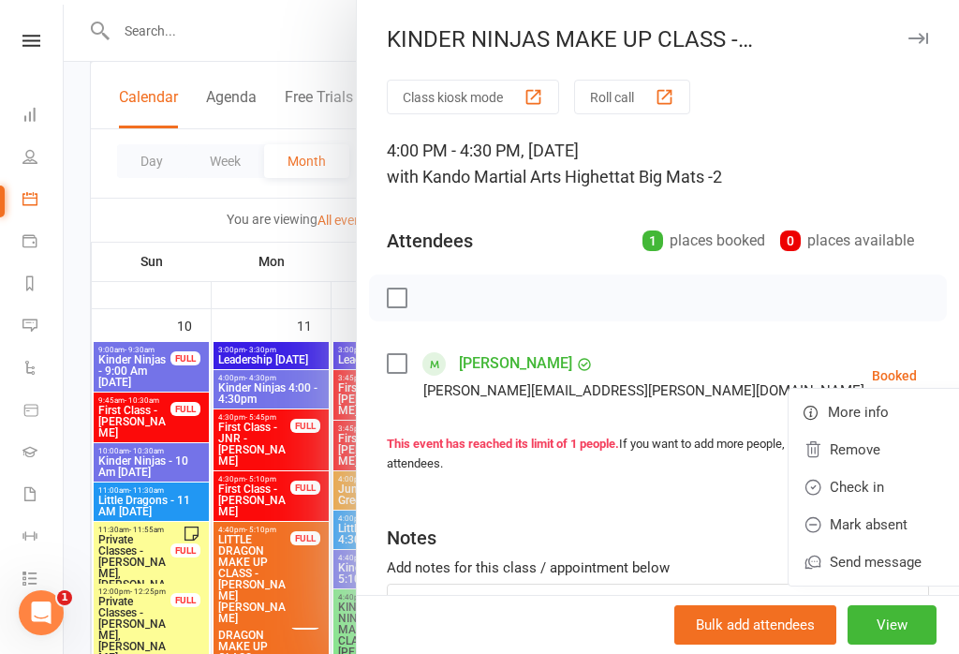
click at [805, 492] on link "Check in" at bounding box center [882, 486] width 186 height 37
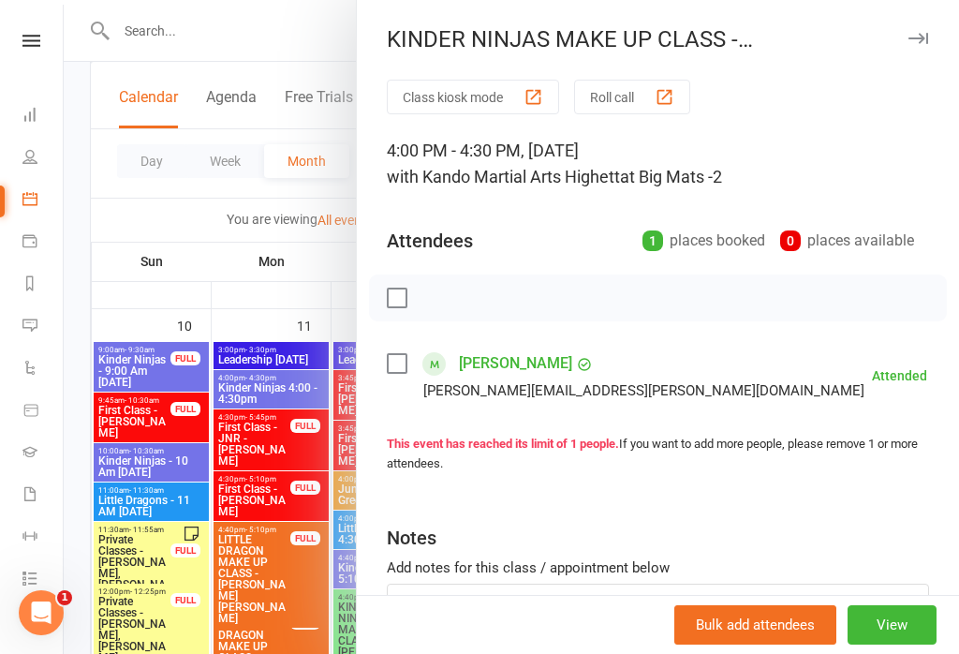
click at [236, 513] on div at bounding box center [512, 327] width 896 height 654
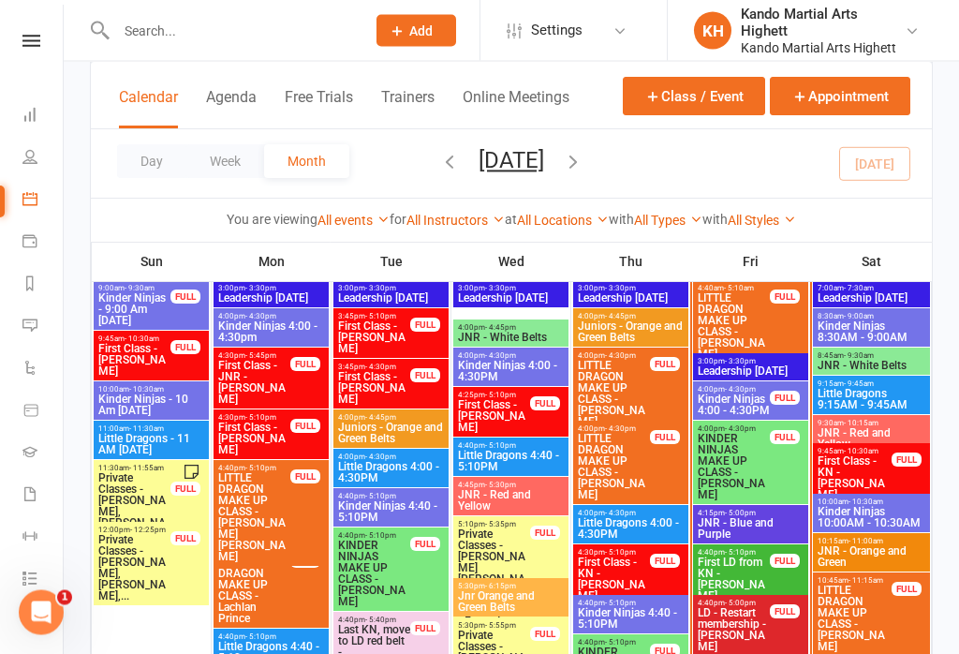
scroll to position [1810, 0]
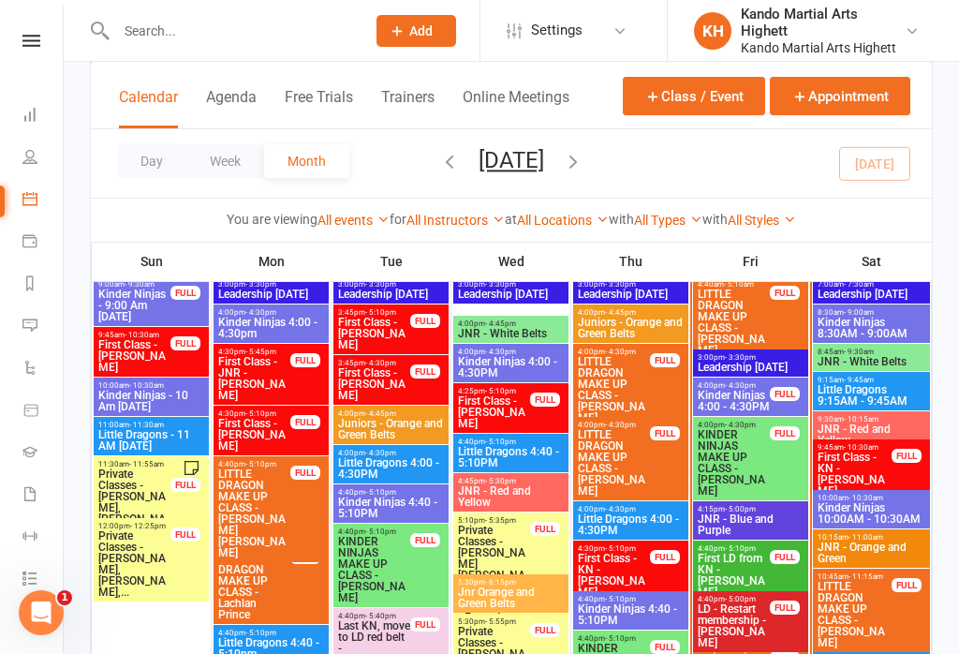
click at [736, 400] on span "Kinder Ninjas 4:00 - 4:30PM" at bounding box center [734, 401] width 74 height 22
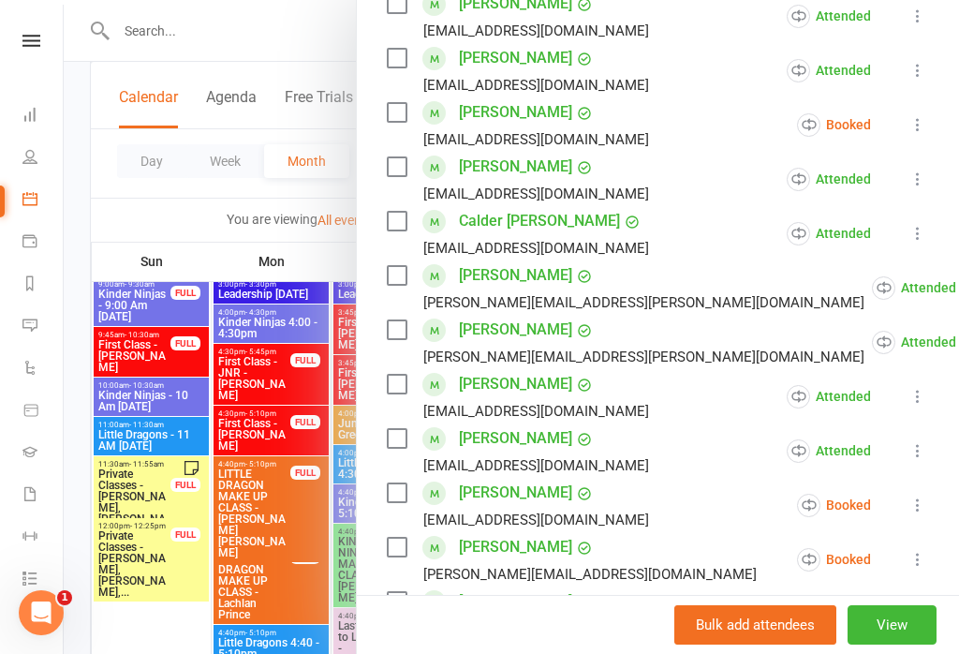
scroll to position [499, 0]
click at [259, 433] on div at bounding box center [512, 327] width 896 height 654
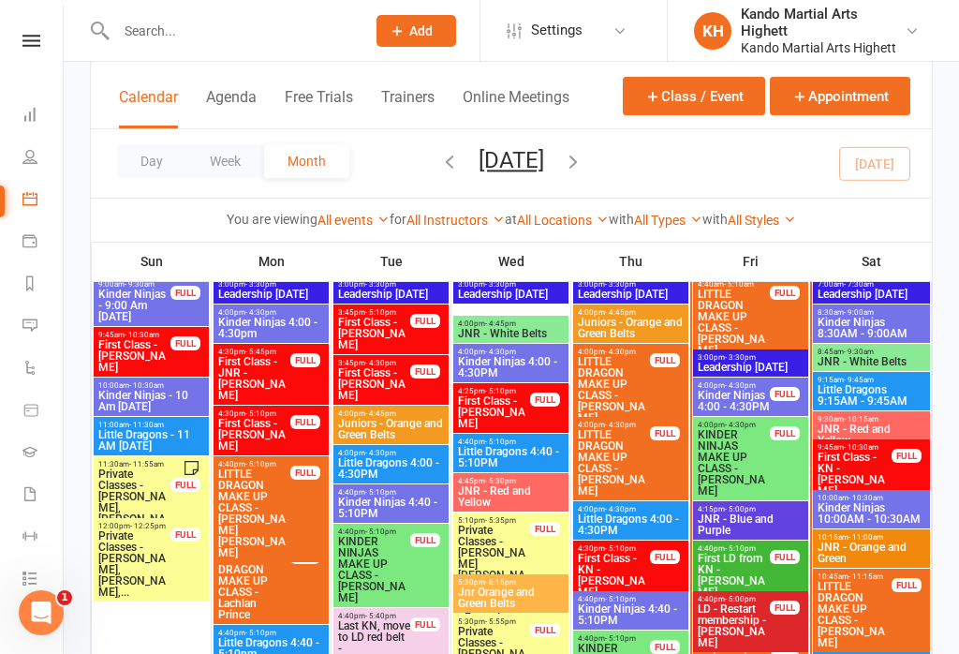
click at [733, 461] on span "KINDER NINJAS MAKE UP CLASS - [PERSON_NAME]" at bounding box center [734, 462] width 74 height 67
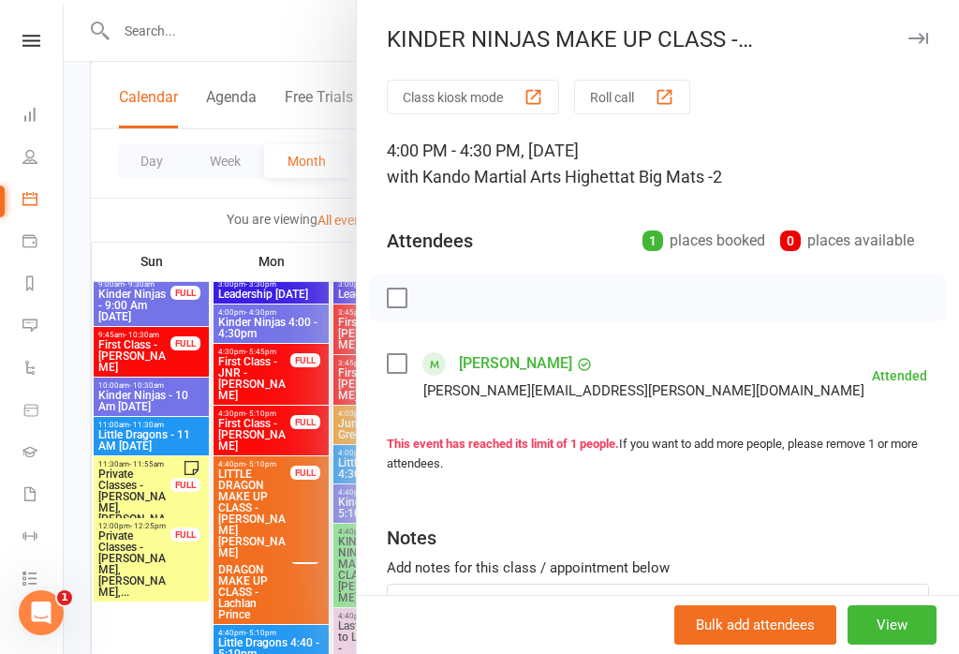
click at [285, 483] on div at bounding box center [512, 327] width 896 height 654
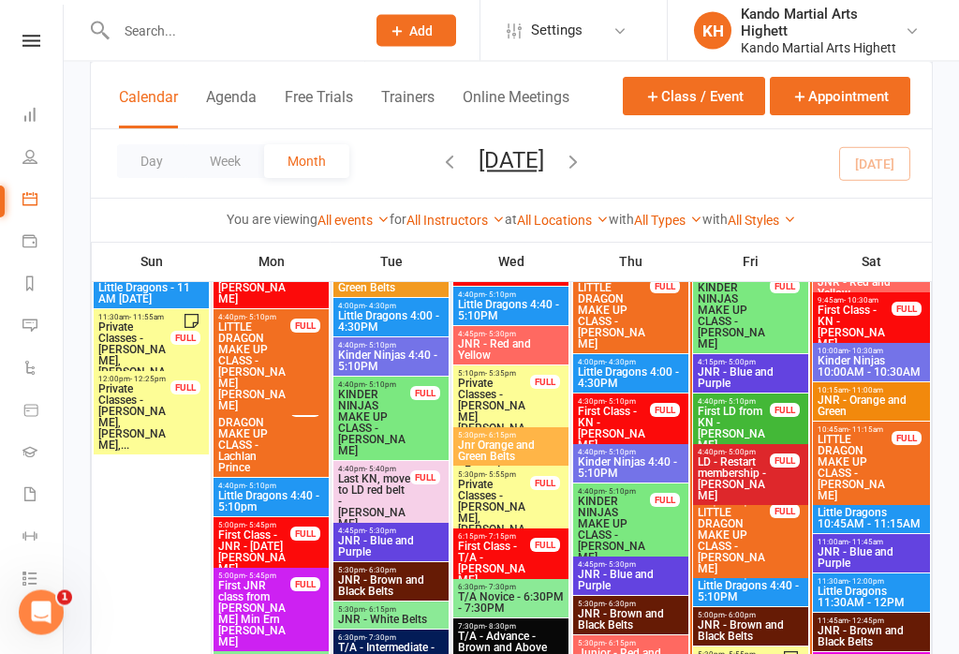
scroll to position [1909, 0]
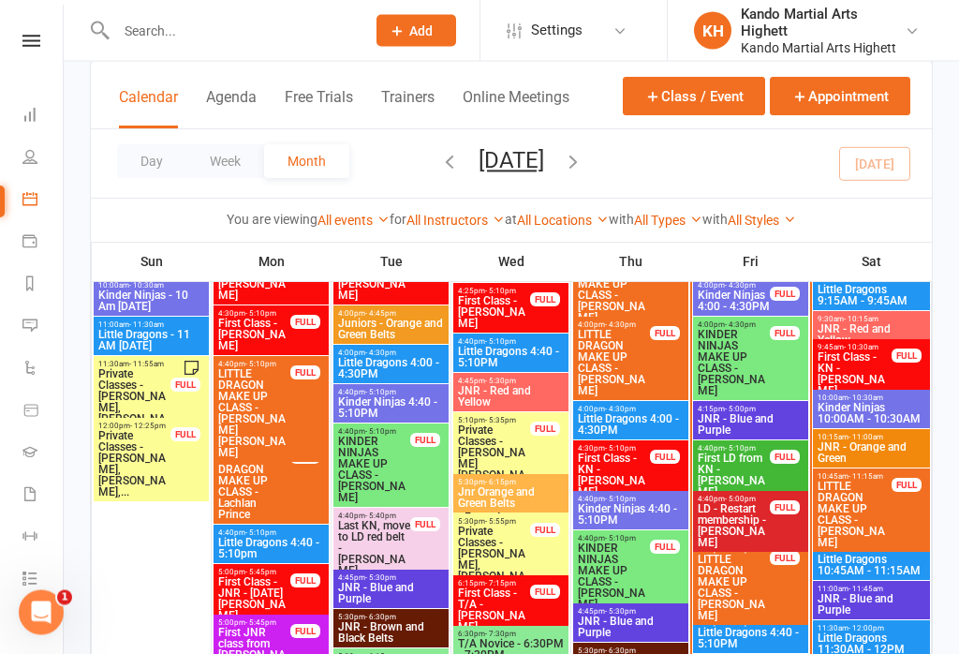
click at [0, 407] on html "Prospect Member Non-attending contact Class / event Appointment Grading event T…" at bounding box center [479, 364] width 959 height 4546
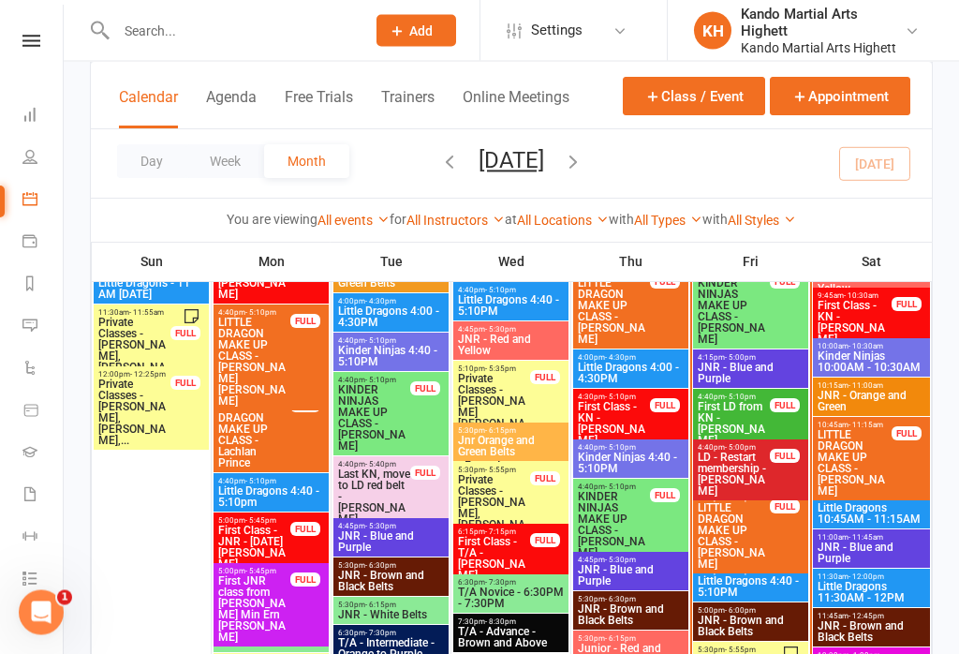
scroll to position [1960, 0]
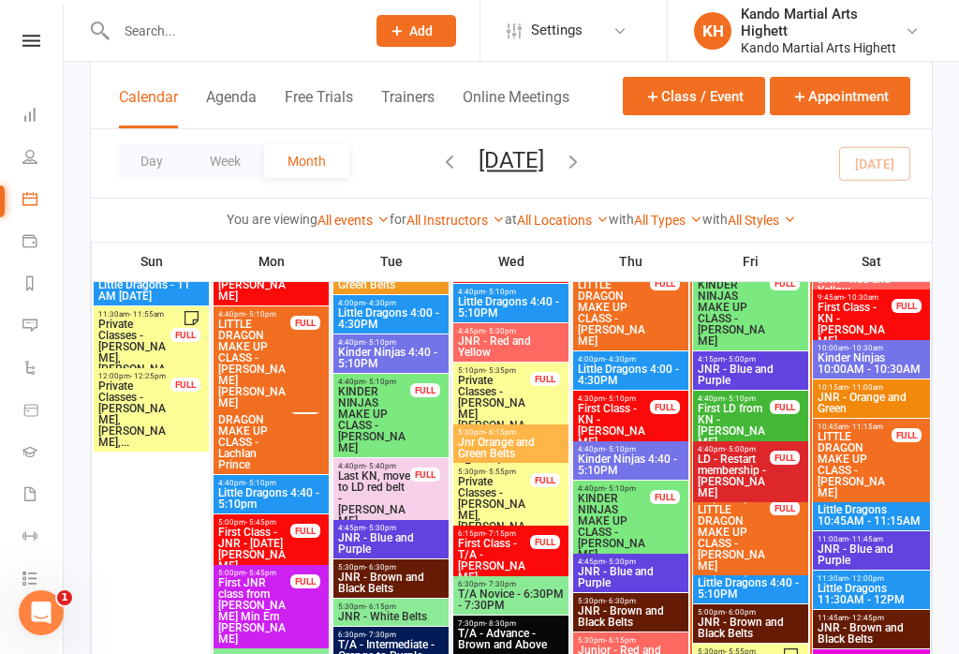
click at [766, 597] on span "Little Dragons 4:40 - 5:10PM" at bounding box center [751, 588] width 108 height 22
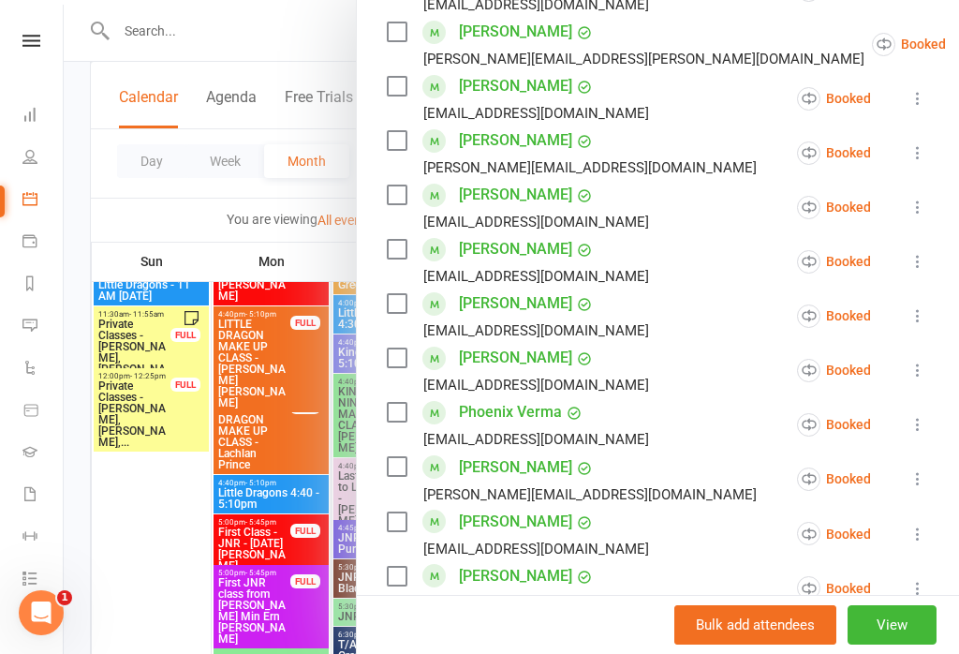
click at [191, 447] on div at bounding box center [512, 327] width 896 height 654
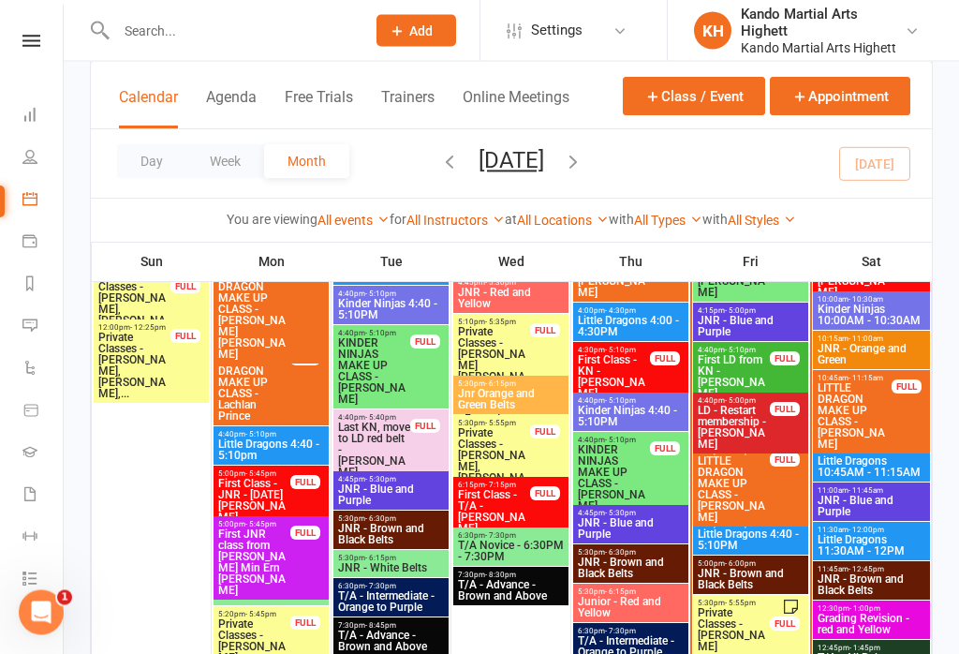
scroll to position [2037, 0]
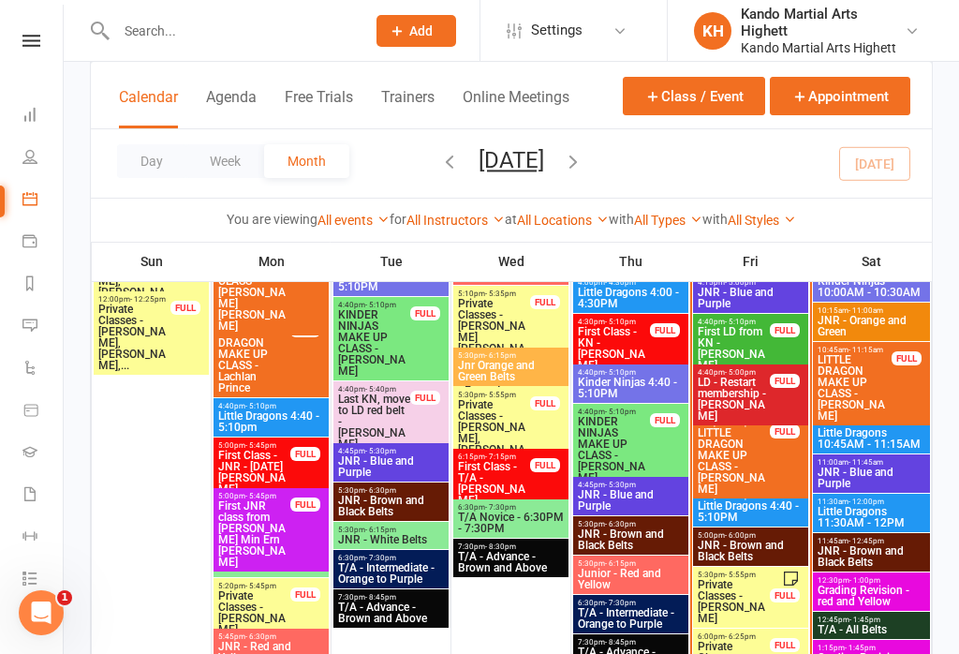
click at [753, 471] on span "LITTLE DRAGON MAKE UP CLASS - [PERSON_NAME]" at bounding box center [734, 460] width 74 height 67
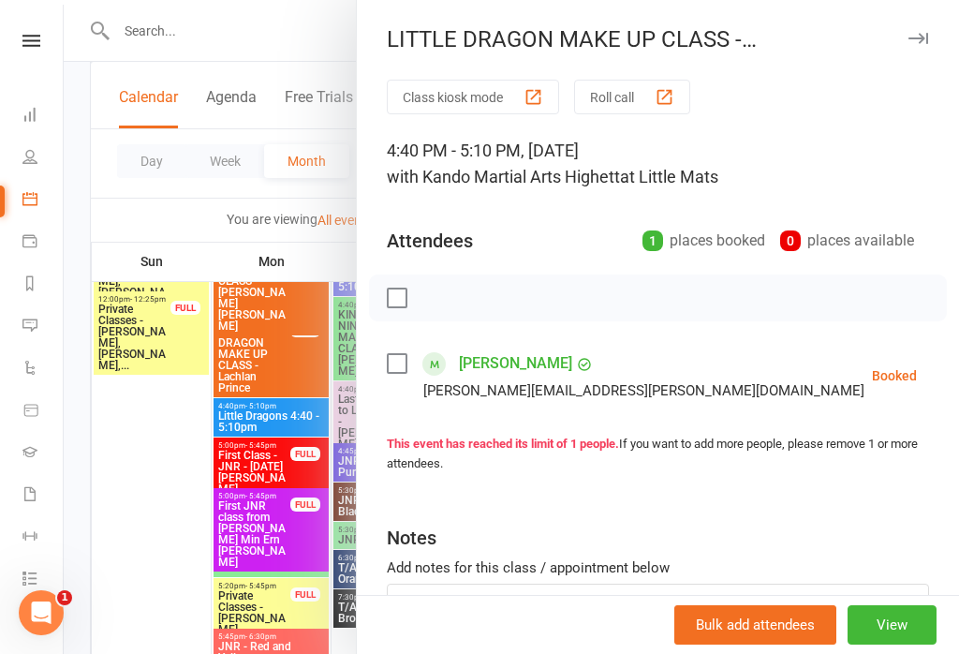
click at [955, 370] on icon at bounding box center [964, 375] width 19 height 19
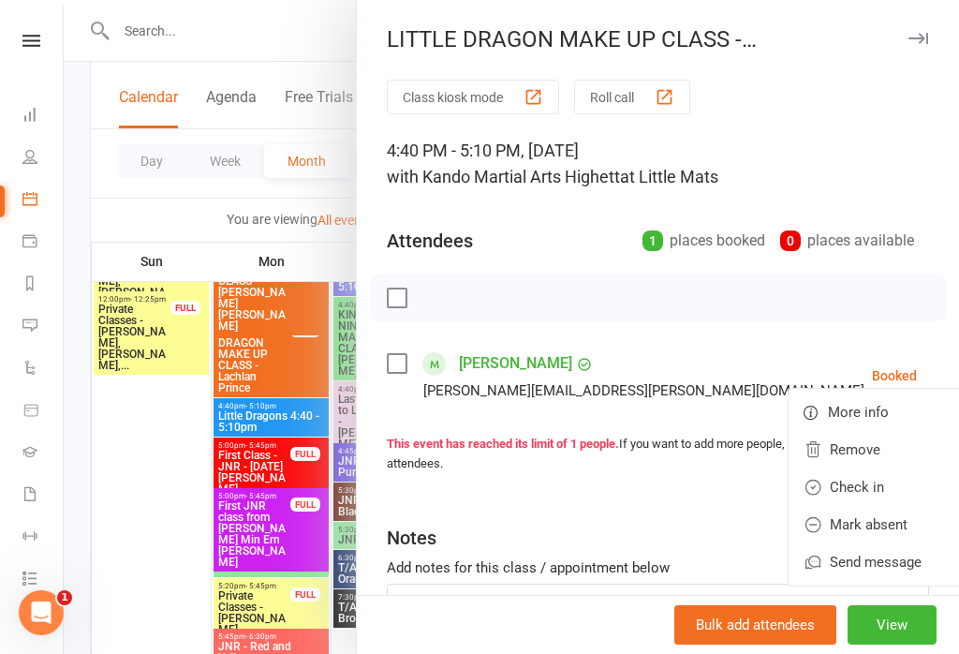
click at [816, 485] on link "Check in" at bounding box center [882, 486] width 186 height 37
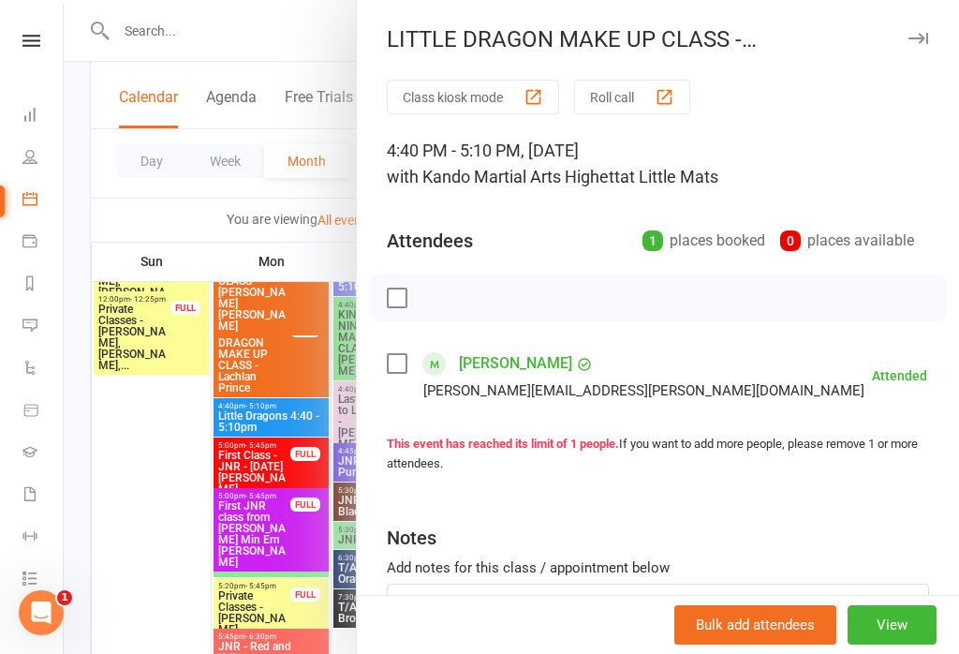
click at [190, 440] on div at bounding box center [512, 327] width 896 height 654
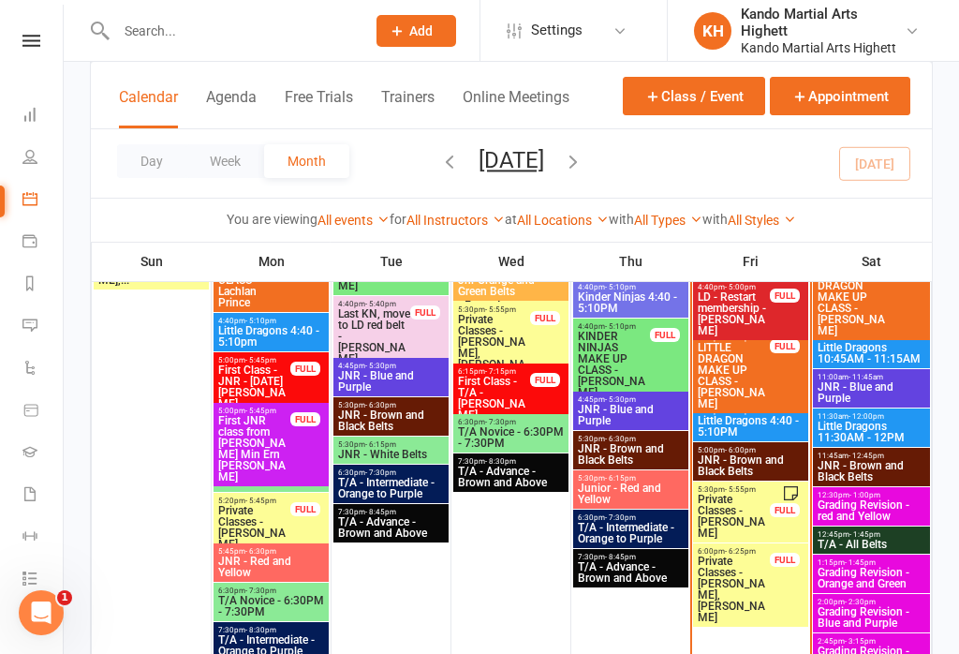
scroll to position [2120, 0]
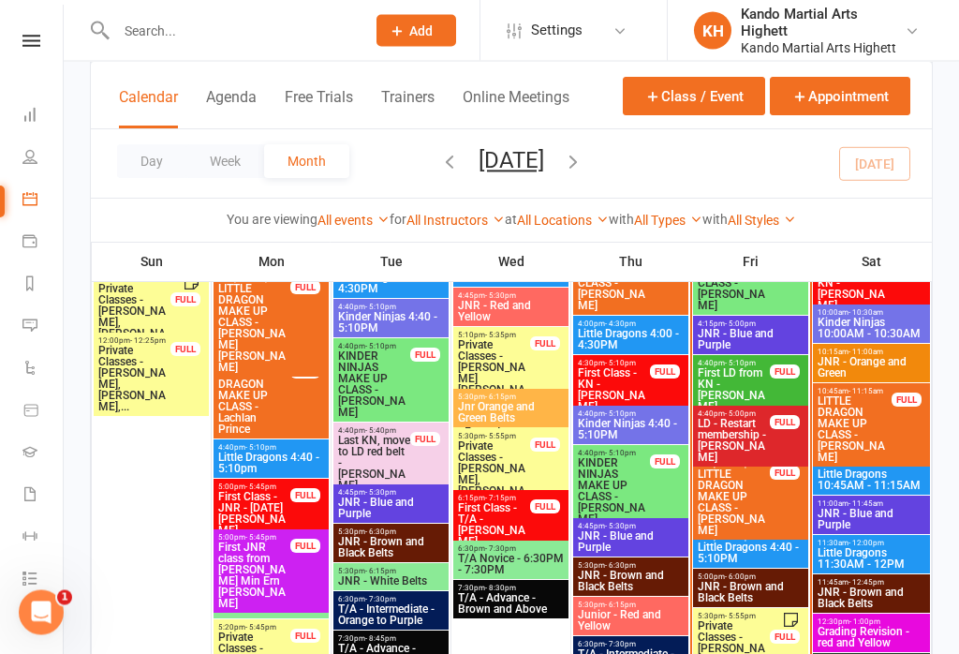
click at [780, 551] on span "Little Dragons 4:40 - 5:10PM" at bounding box center [751, 553] width 108 height 22
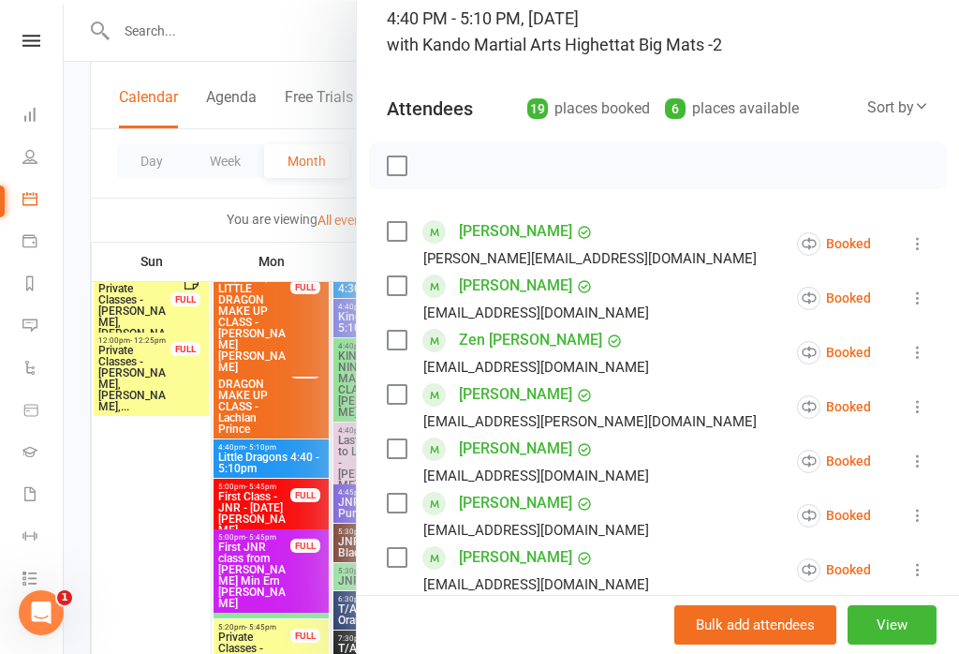
scroll to position [141, 0]
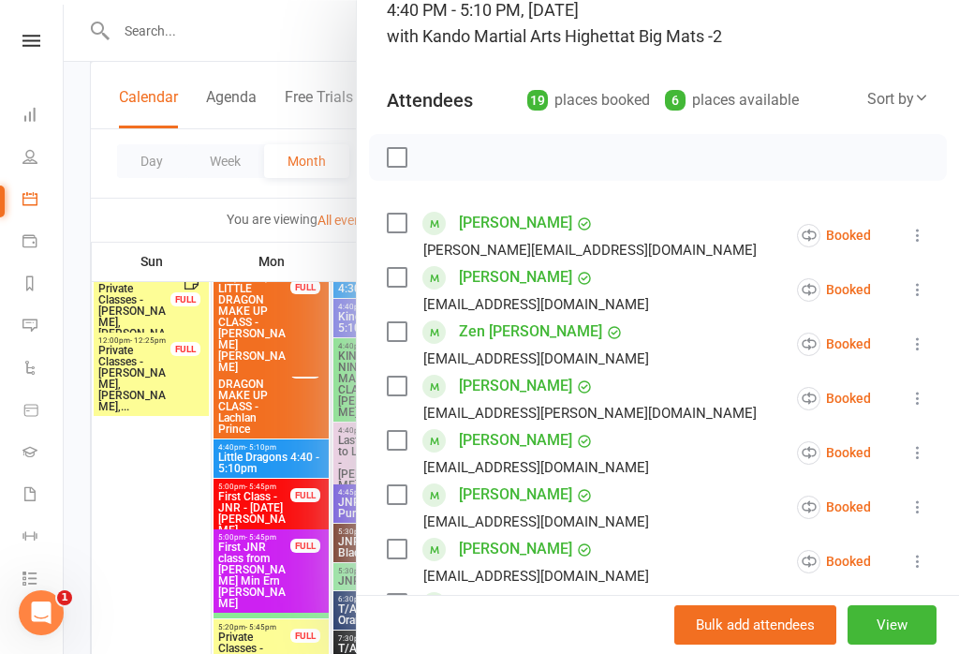
click at [914, 245] on icon at bounding box center [918, 235] width 19 height 19
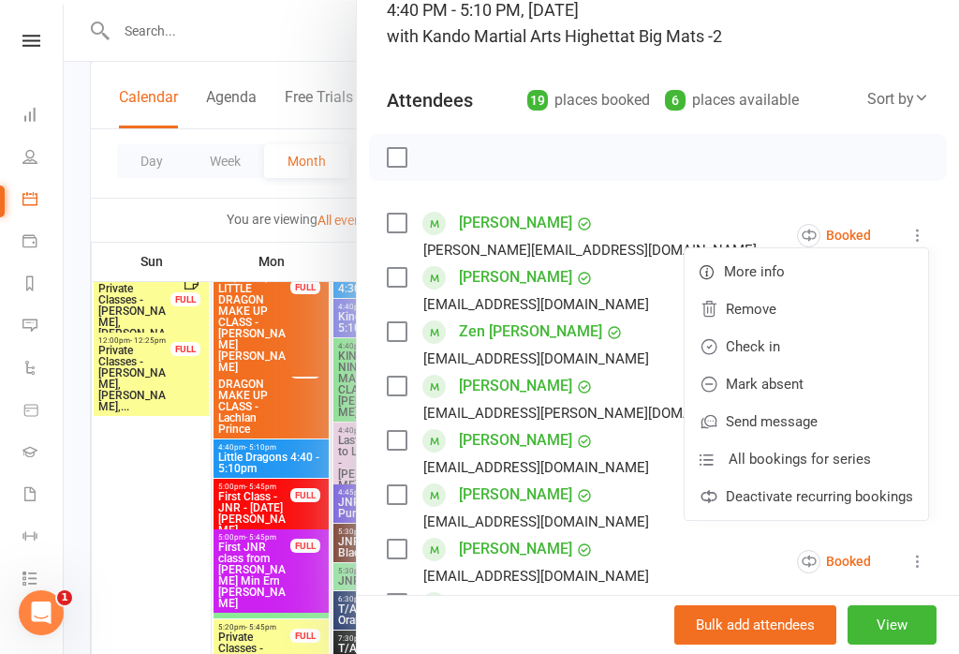
click at [830, 339] on link "Check in" at bounding box center [807, 346] width 244 height 37
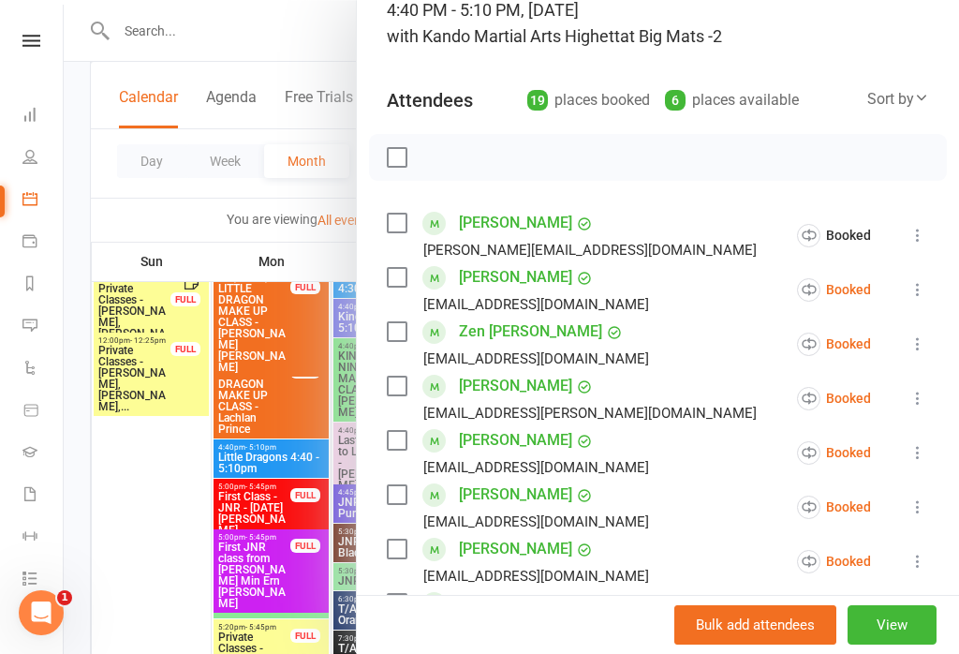
click at [910, 289] on icon at bounding box center [918, 289] width 19 height 19
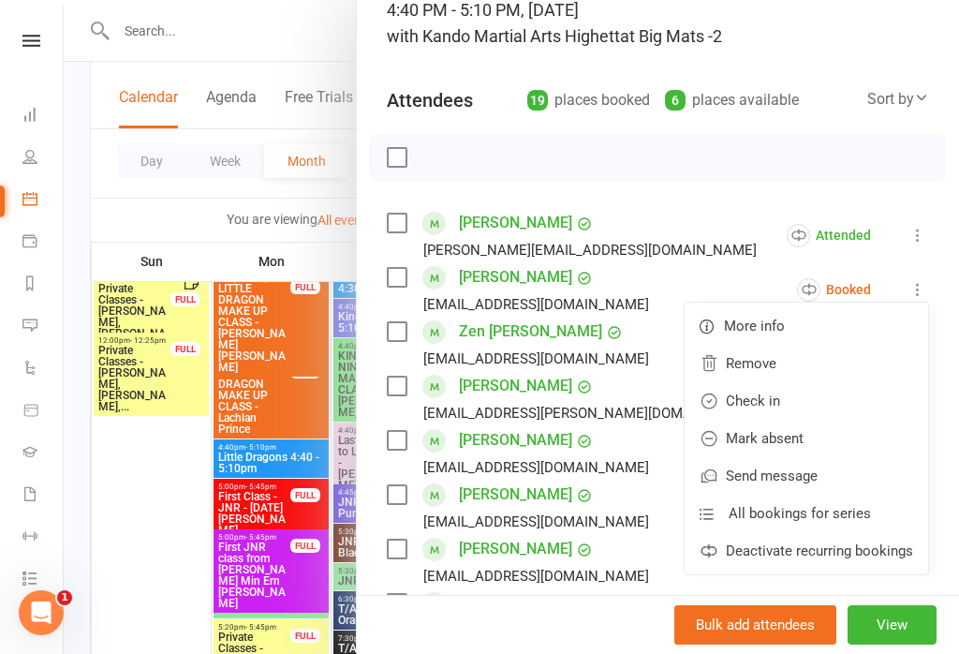
click at [811, 398] on link "Check in" at bounding box center [807, 400] width 244 height 37
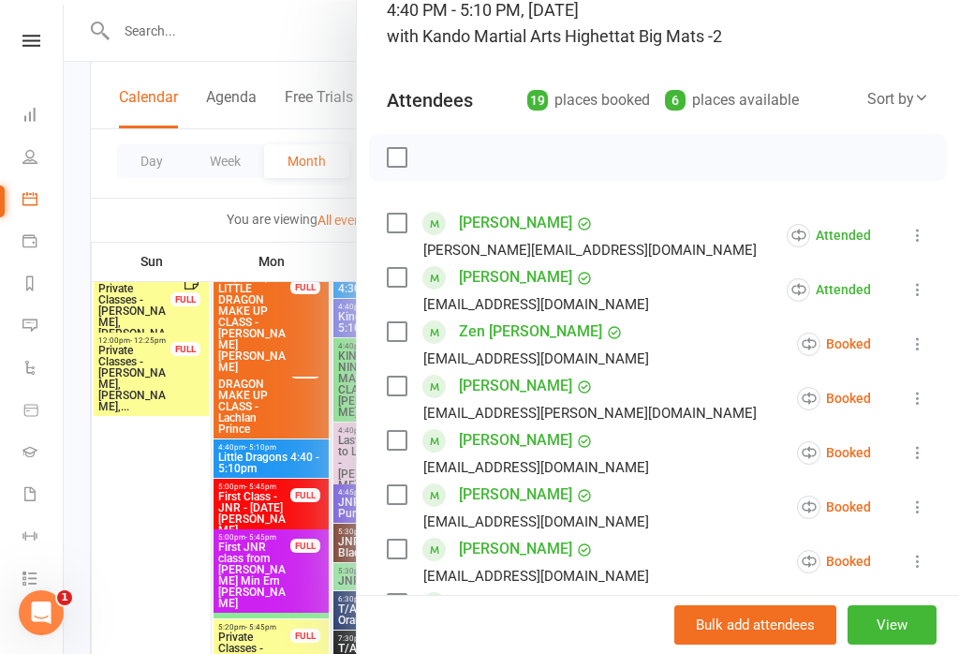
click at [913, 353] on icon at bounding box center [918, 343] width 19 height 19
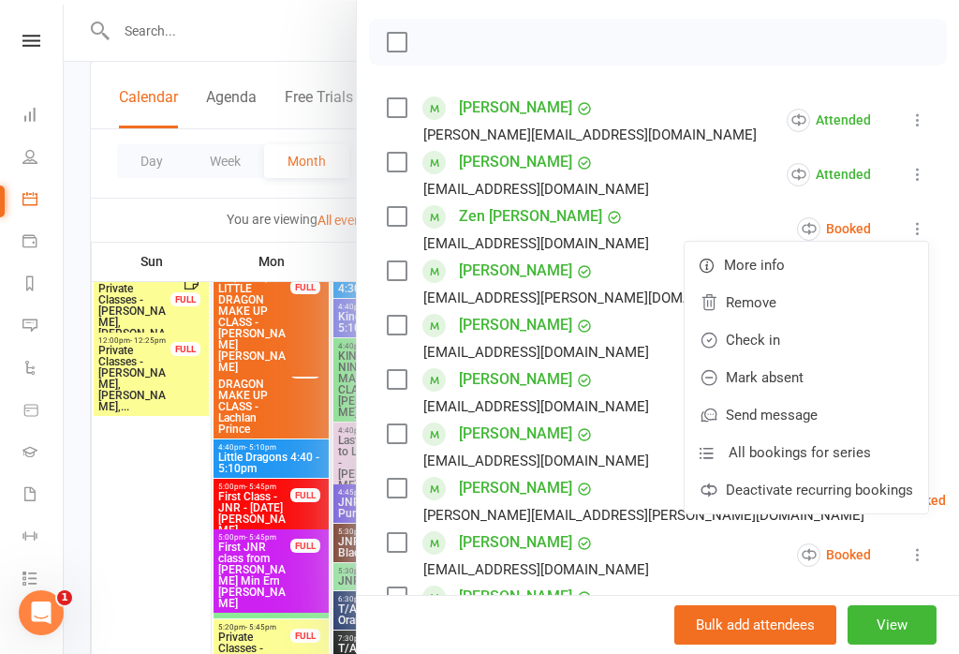
scroll to position [259, 0]
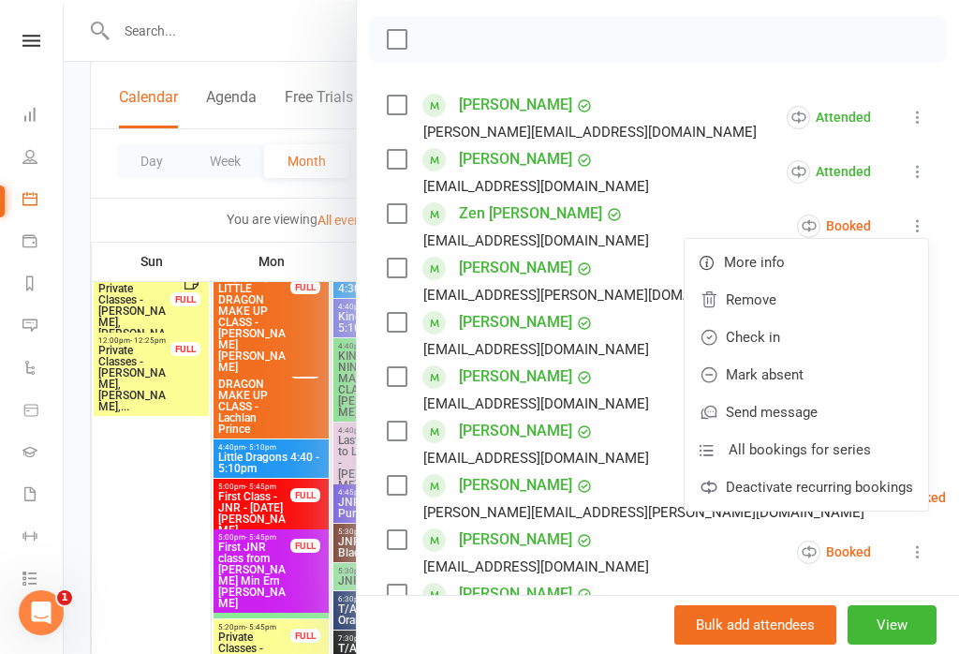
click at [850, 489] on link "Deactivate recurring bookings" at bounding box center [807, 486] width 244 height 37
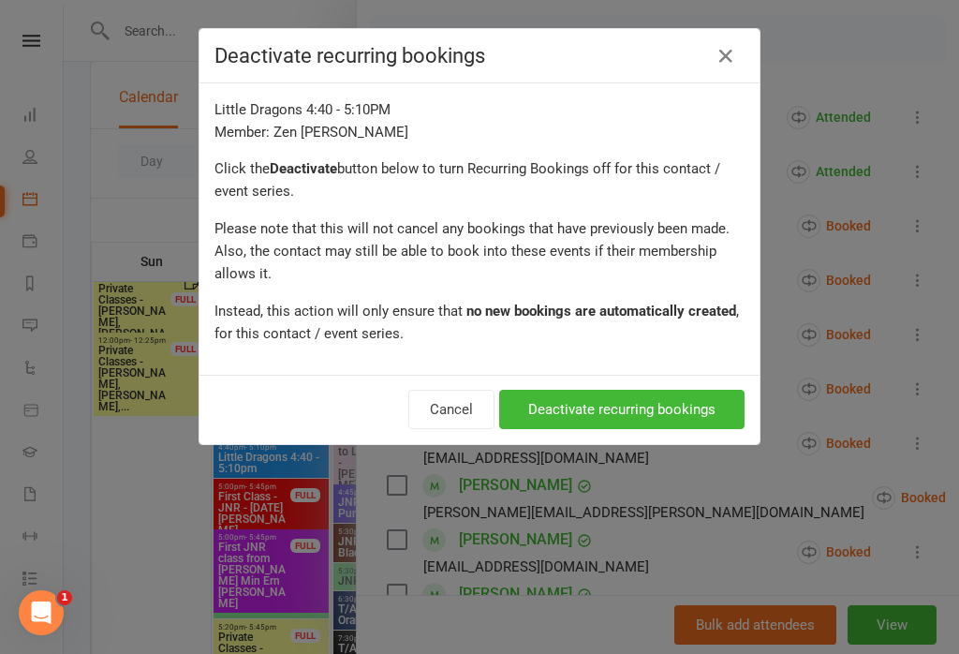
click at [457, 422] on button "Cancel" at bounding box center [451, 409] width 86 height 39
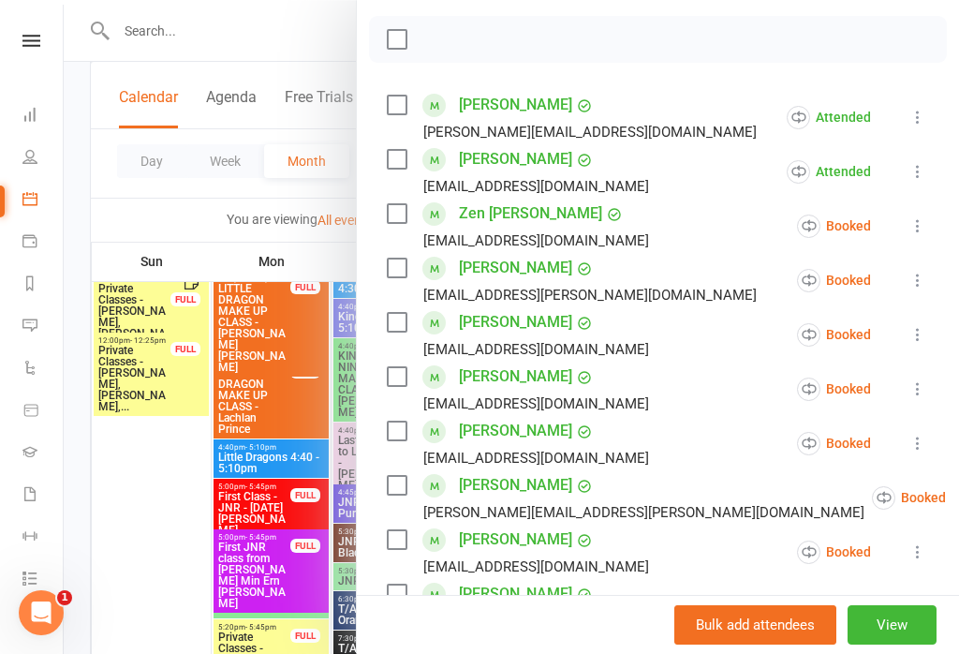
click at [923, 224] on icon at bounding box center [918, 225] width 19 height 19
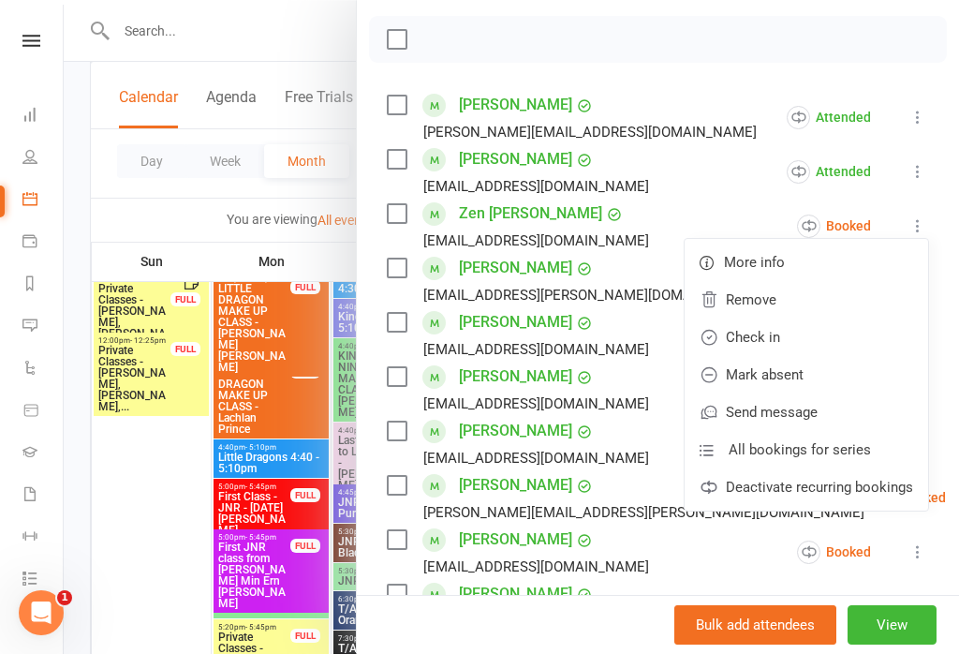
click at [586, 384] on div "[PERSON_NAME] [EMAIL_ADDRESS][DOMAIN_NAME]" at bounding box center [522, 389] width 270 height 54
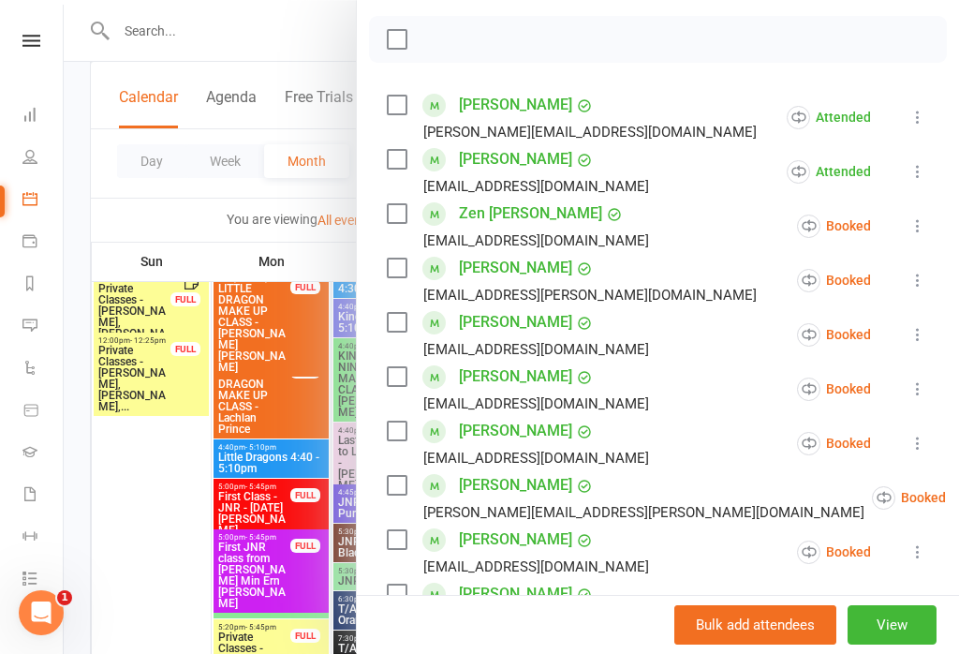
click at [923, 278] on icon at bounding box center [918, 280] width 19 height 19
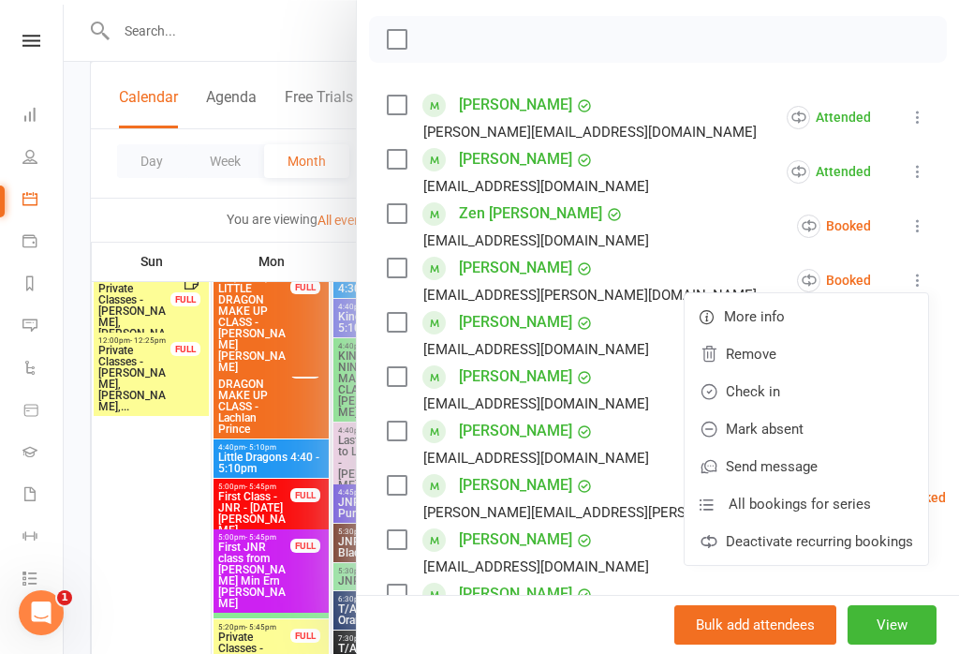
click at [830, 390] on link "Check in" at bounding box center [807, 391] width 244 height 37
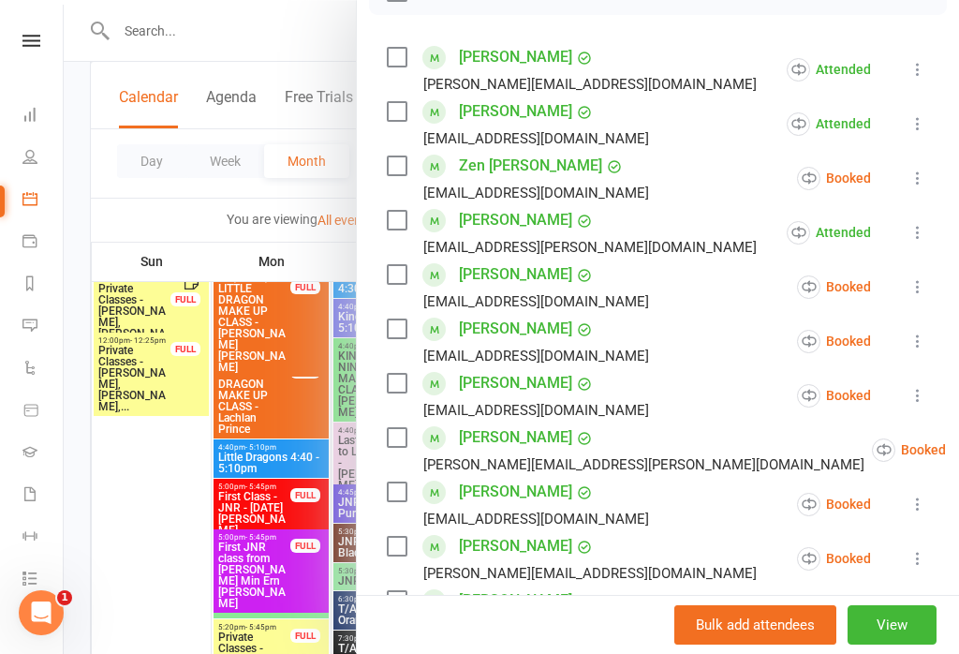
scroll to position [305, 0]
click at [923, 292] on icon at bounding box center [918, 287] width 19 height 19
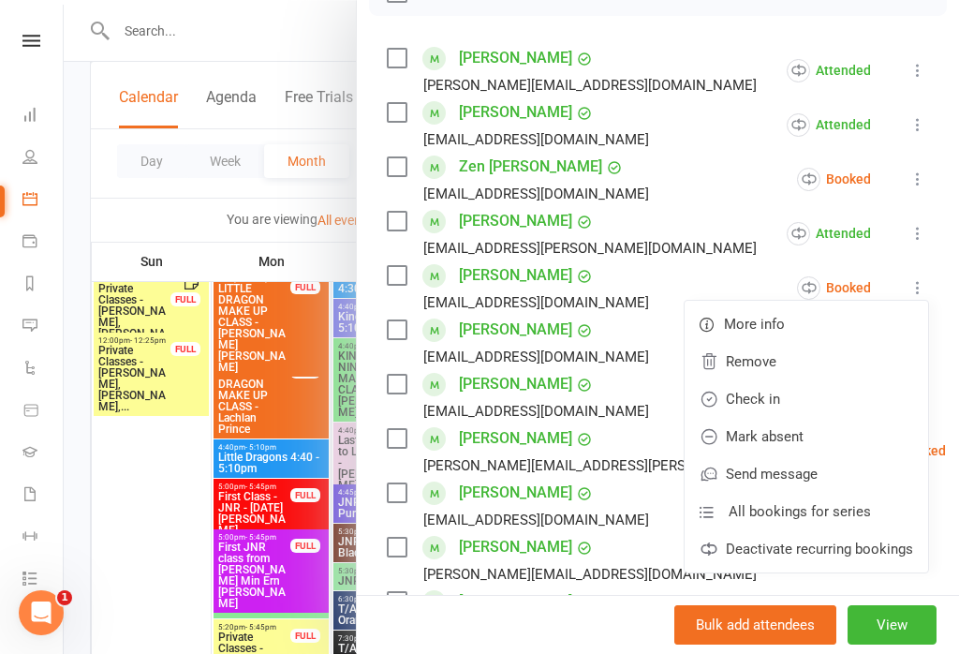
click at [833, 389] on link "Check in" at bounding box center [807, 398] width 244 height 37
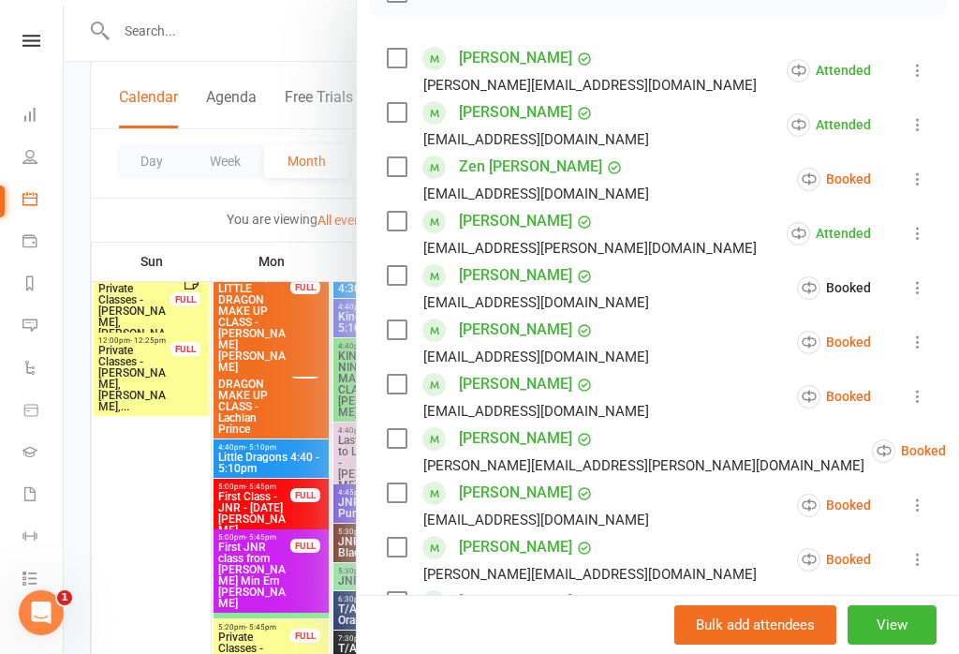
click at [913, 344] on icon at bounding box center [918, 342] width 19 height 19
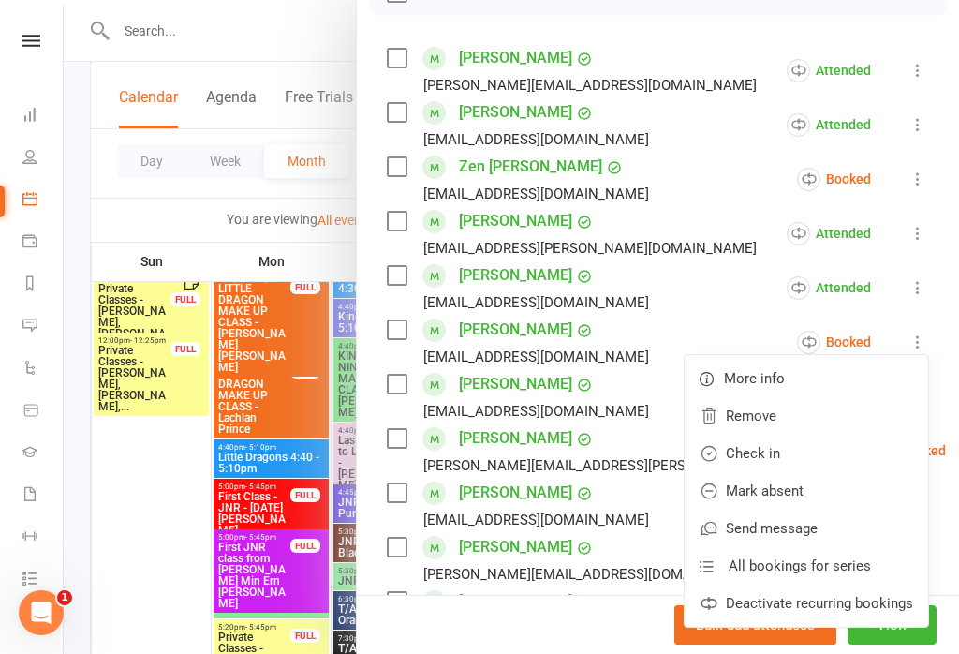
click at [827, 453] on link "Check in" at bounding box center [807, 453] width 244 height 37
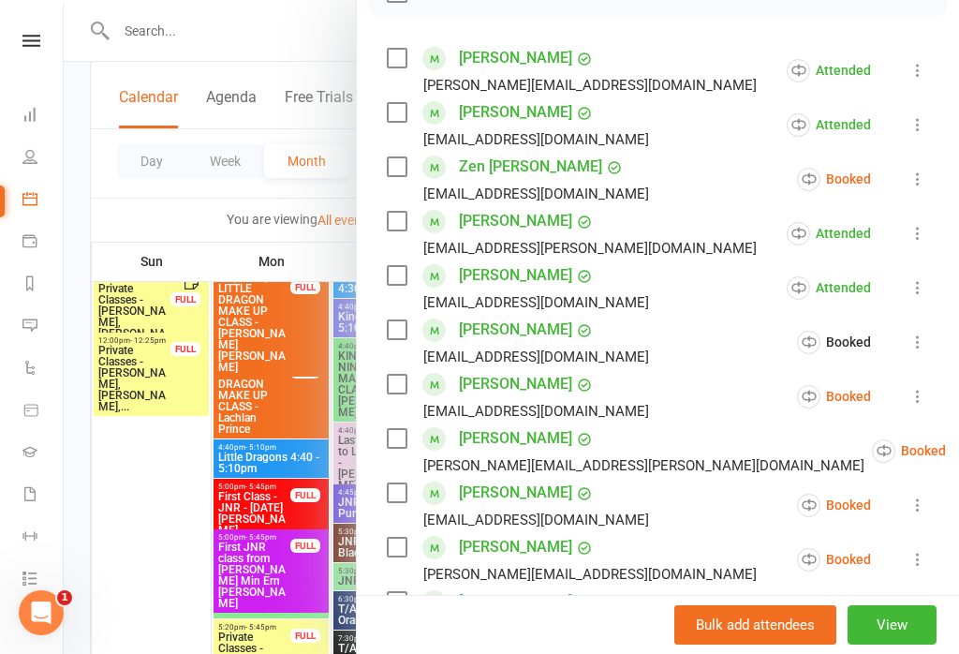
scroll to position [397, 0]
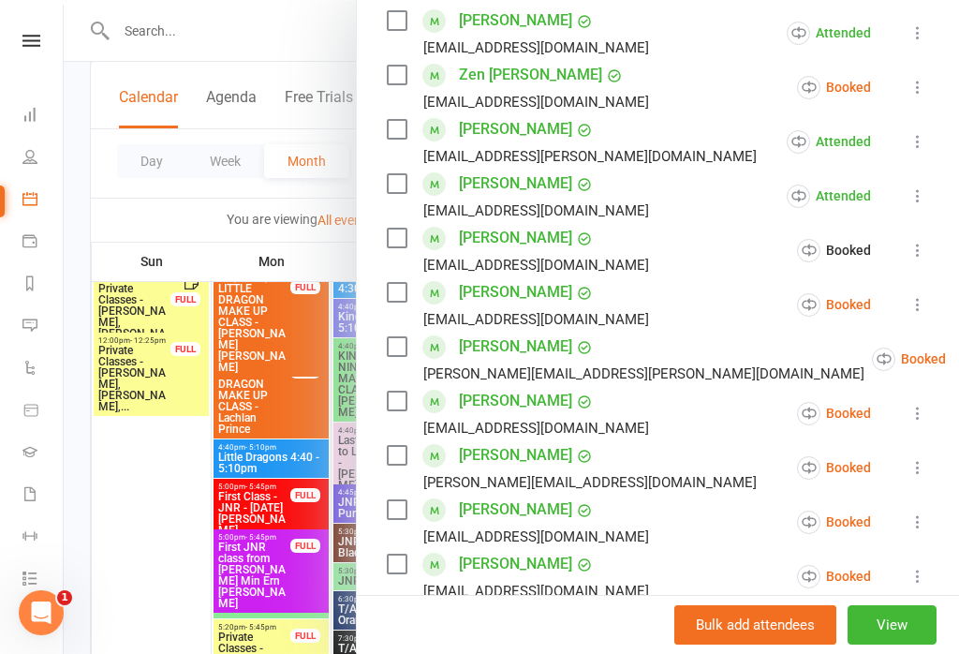
click at [919, 310] on icon at bounding box center [918, 304] width 19 height 19
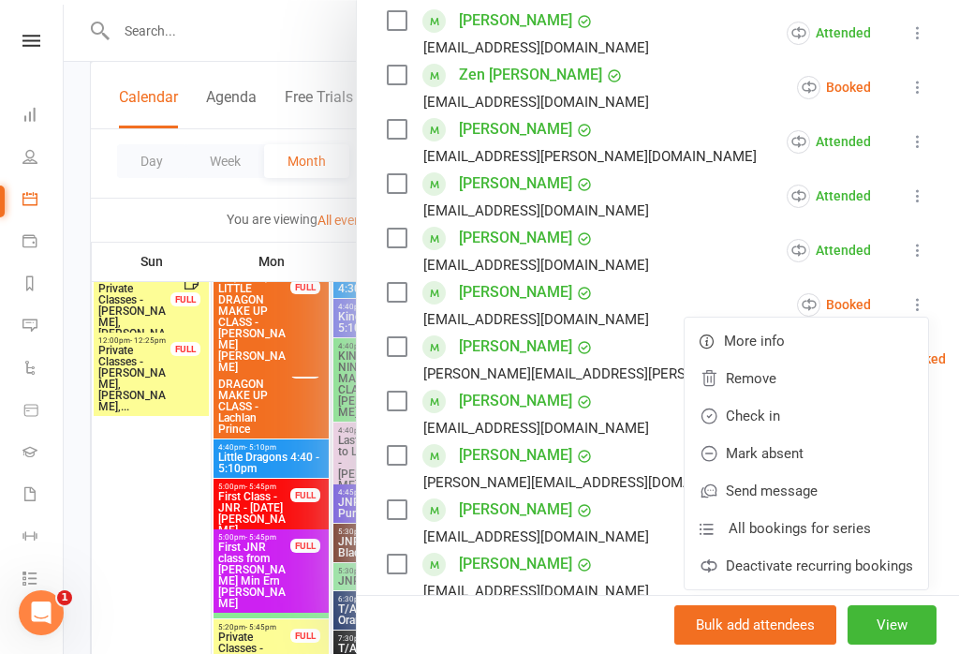
click at [825, 414] on link "Check in" at bounding box center [807, 415] width 244 height 37
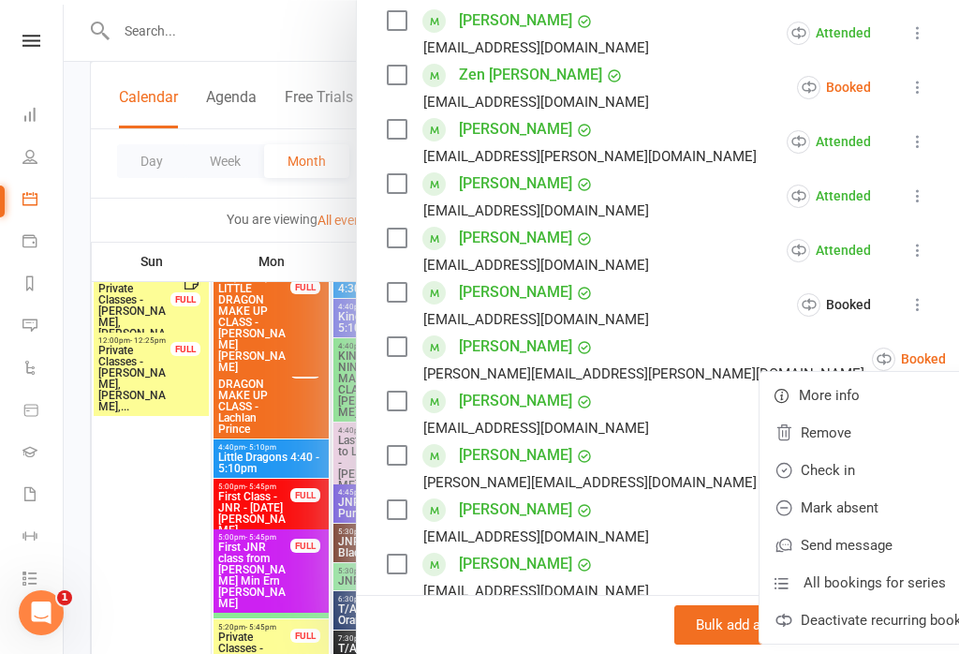
click at [821, 469] on link "Check in" at bounding box center [882, 470] width 244 height 37
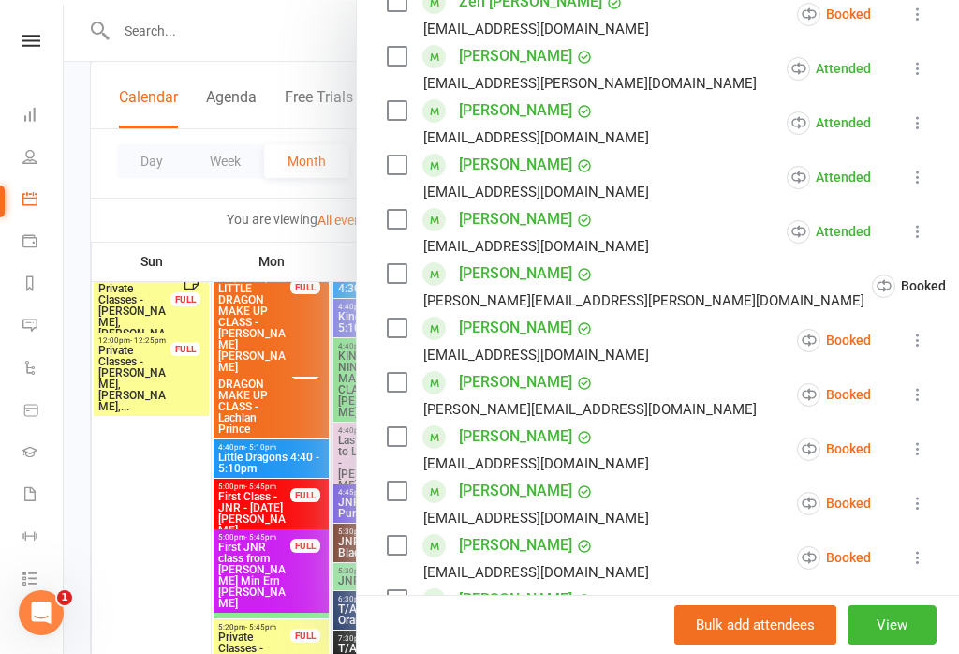
scroll to position [470, 0]
click at [920, 349] on icon at bounding box center [918, 340] width 19 height 19
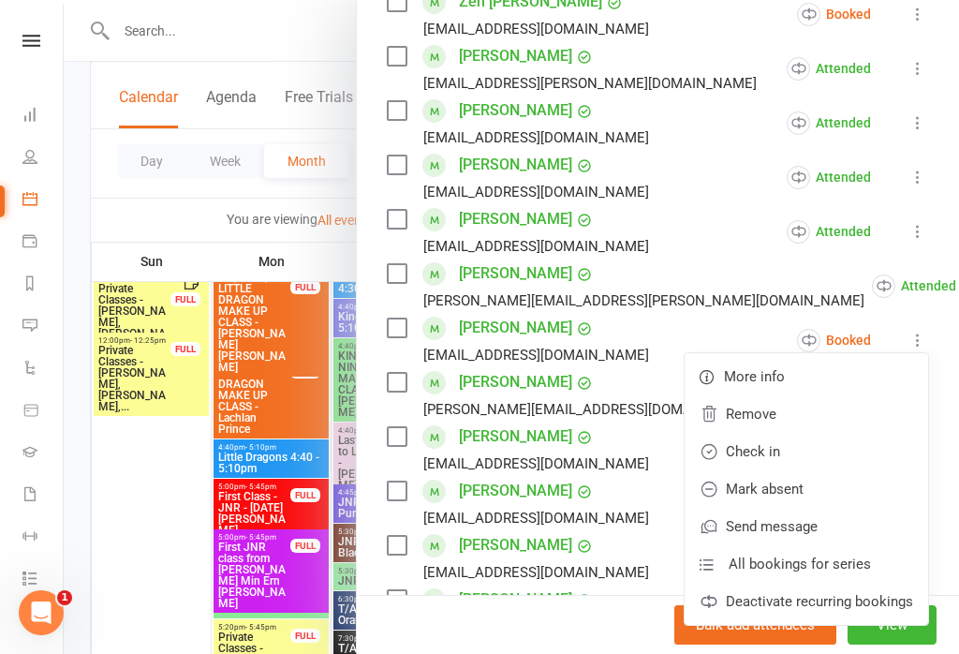
click at [835, 453] on link "Check in" at bounding box center [807, 451] width 244 height 37
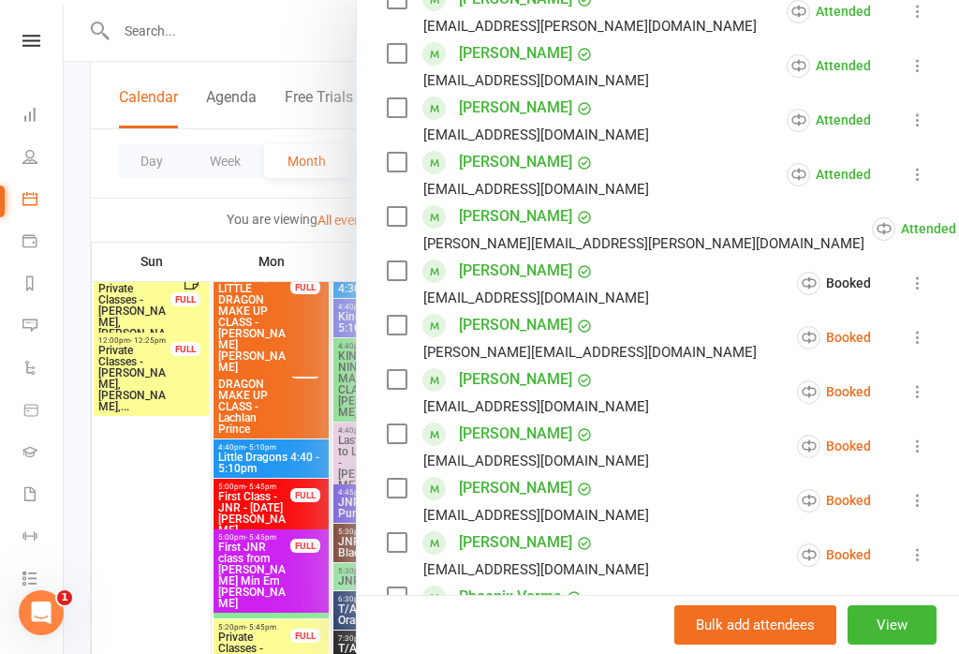
scroll to position [558, 0]
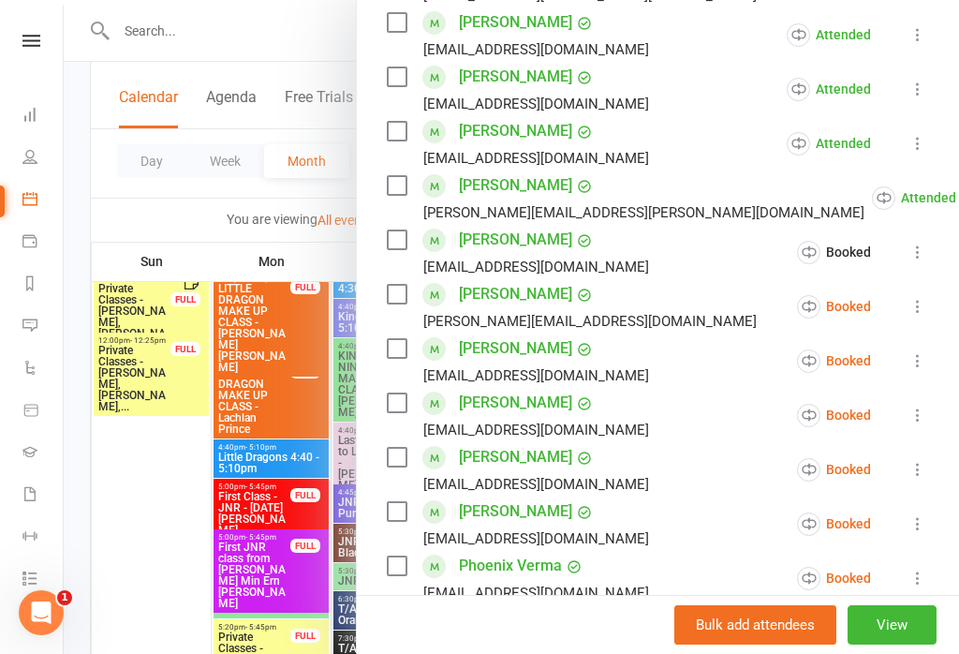
click at [921, 369] on icon at bounding box center [918, 360] width 19 height 19
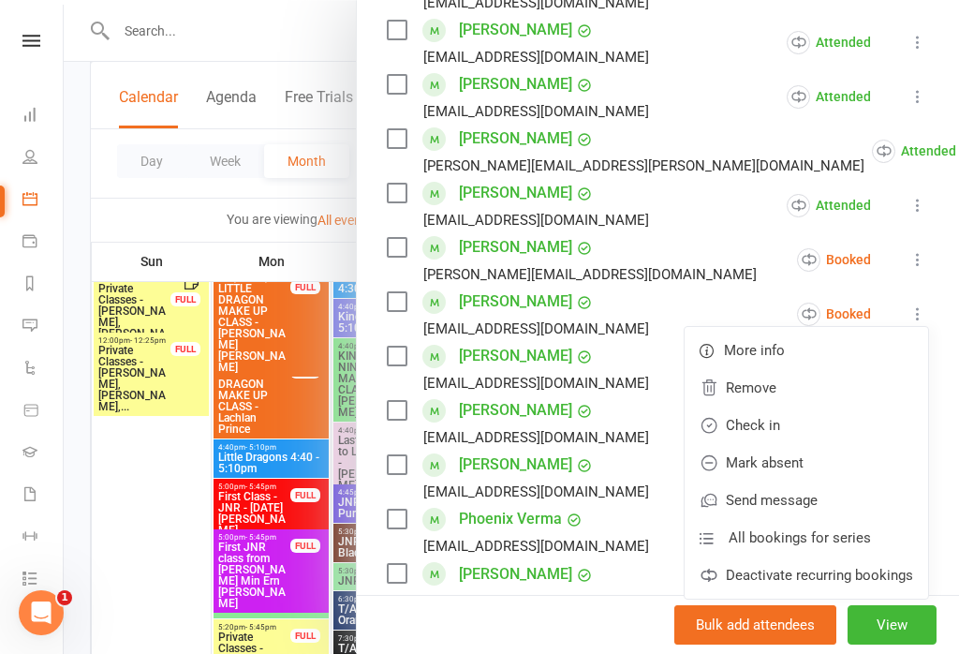
scroll to position [608, 0]
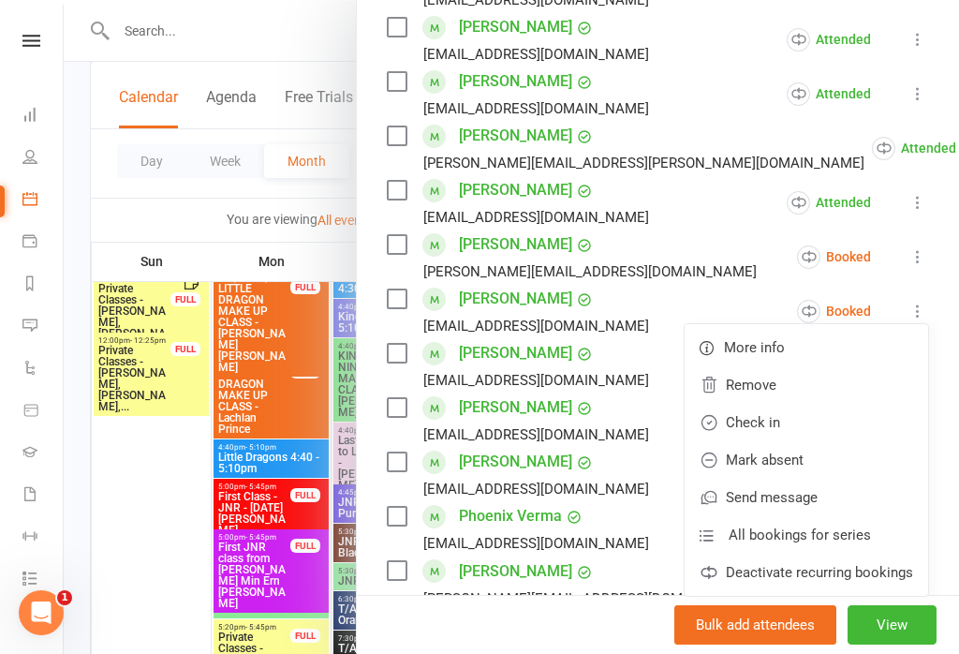
click at [743, 271] on li "[PERSON_NAME] Kot [EMAIL_ADDRESS][DOMAIN_NAME] Booked More info Remove Check in…" at bounding box center [658, 257] width 542 height 54
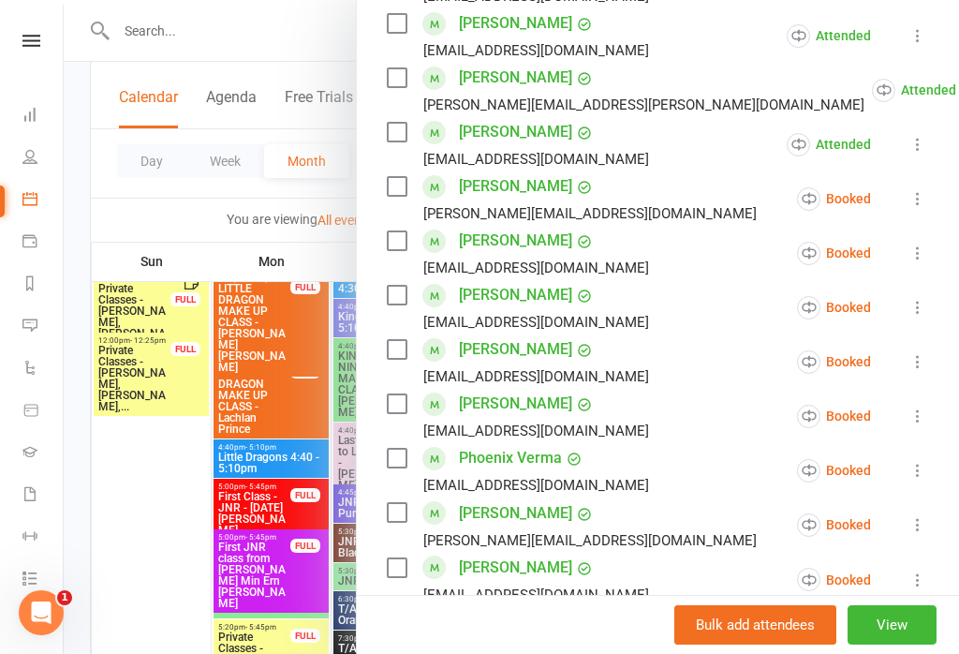
scroll to position [672, 0]
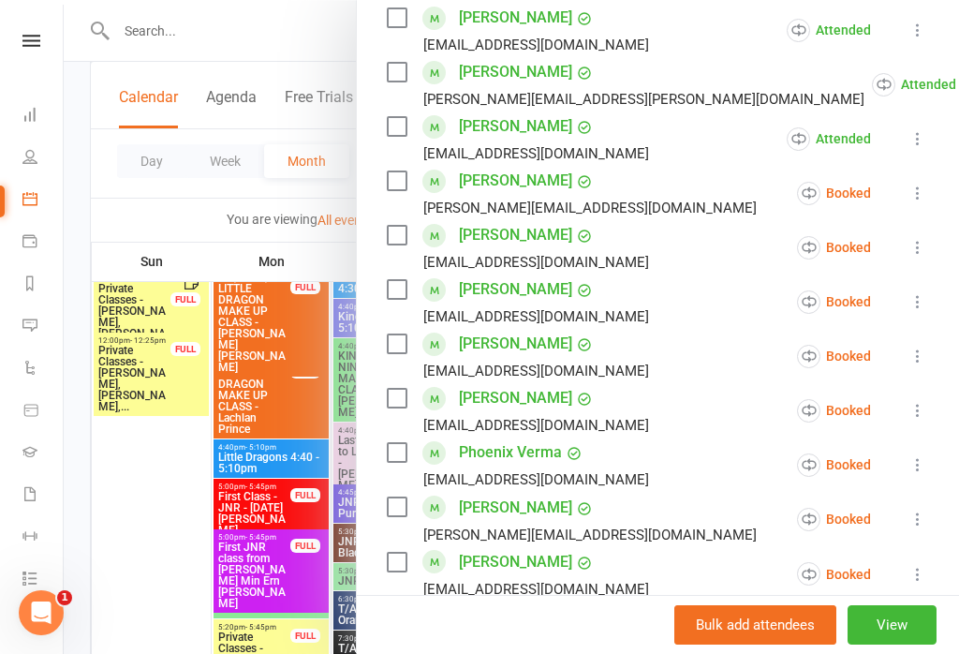
click at [913, 355] on icon at bounding box center [918, 356] width 19 height 19
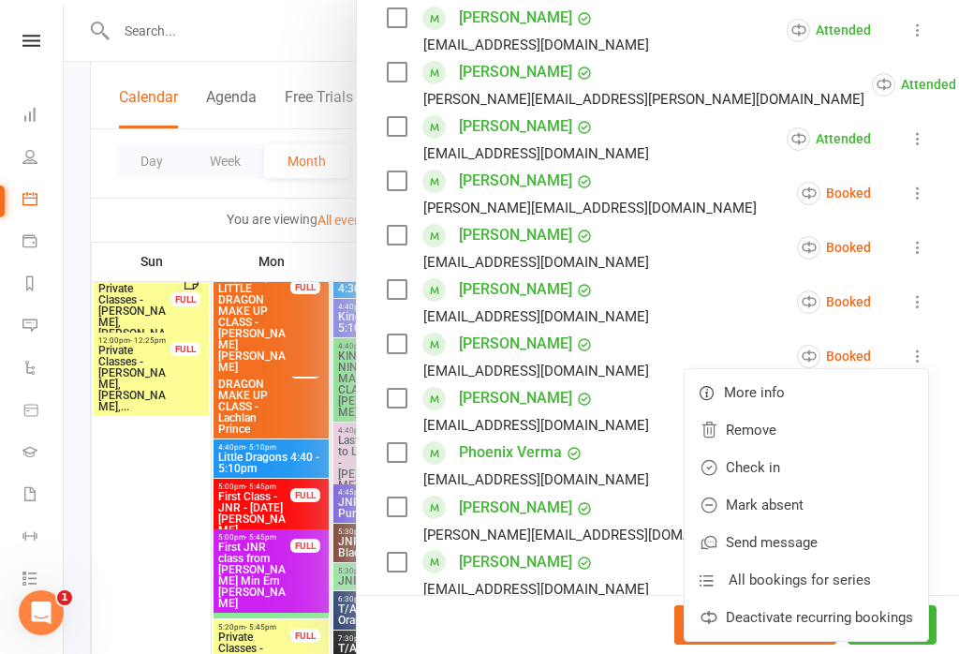
click at [825, 468] on link "Check in" at bounding box center [807, 467] width 244 height 37
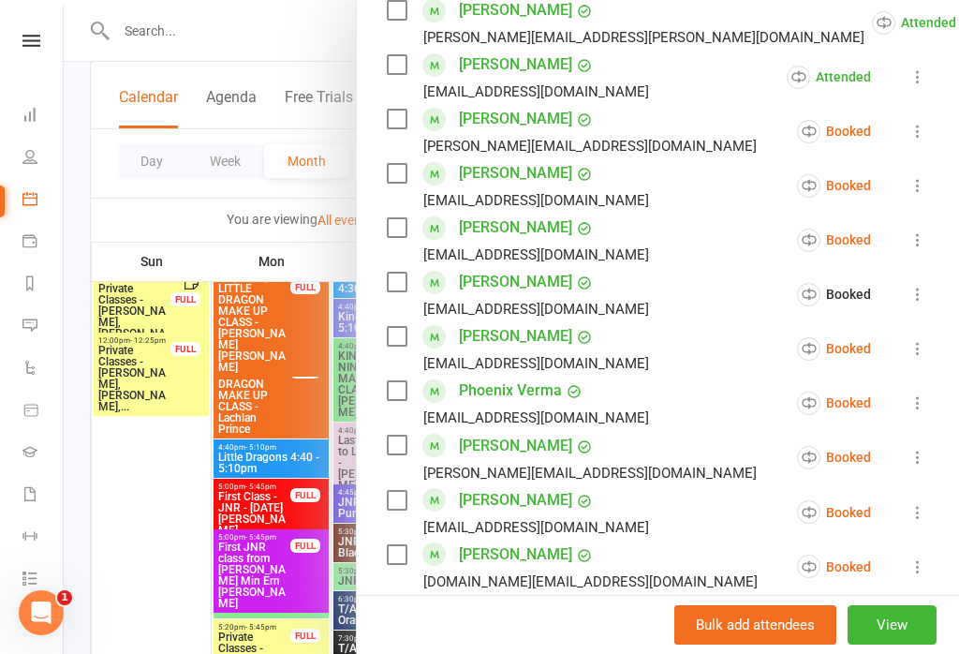
scroll to position [736, 0]
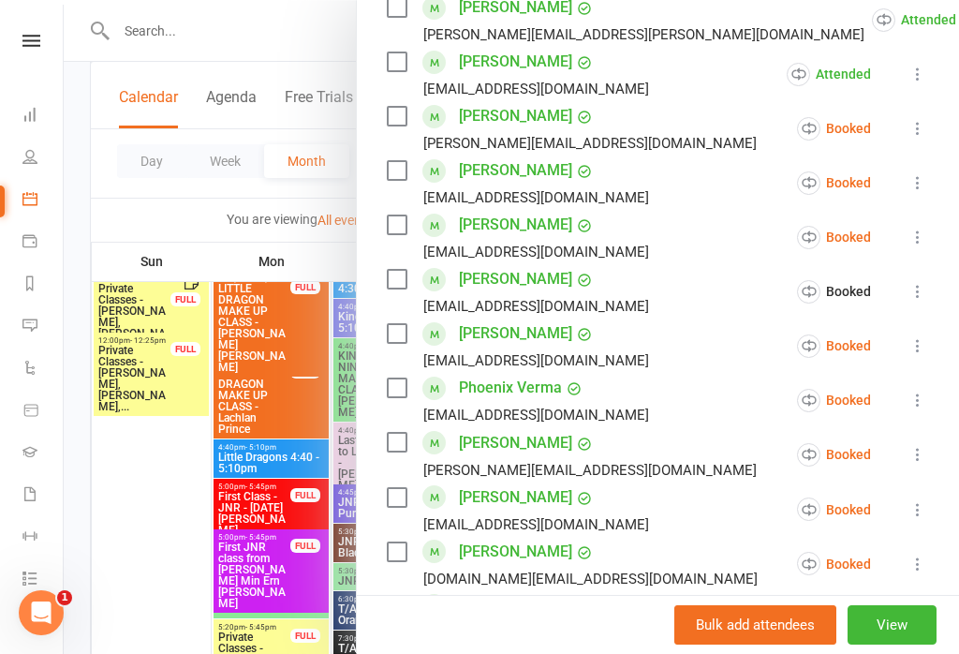
click at [911, 399] on icon at bounding box center [918, 400] width 19 height 19
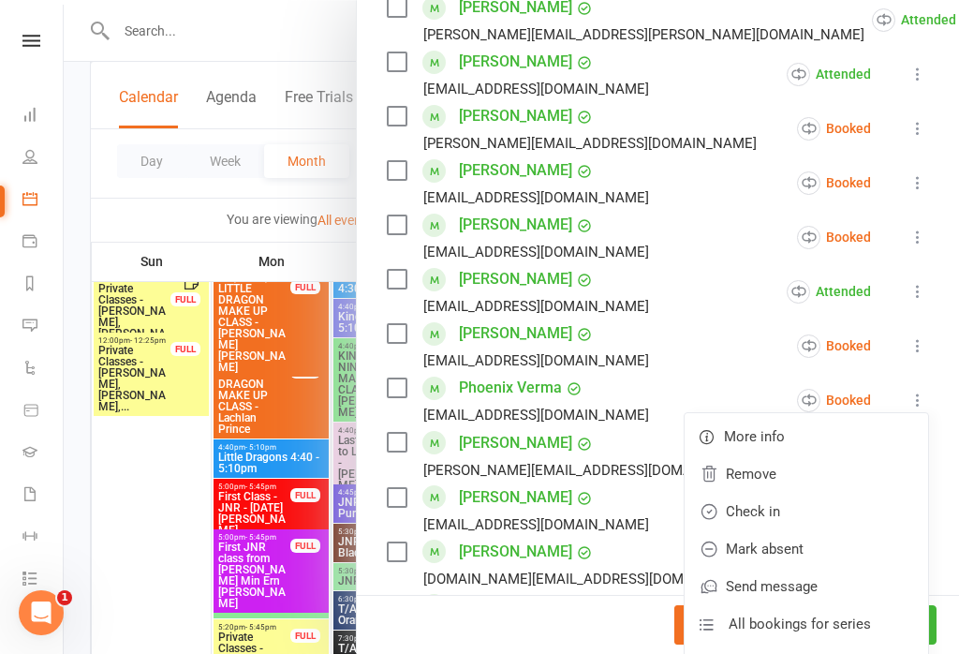
click at [817, 510] on link "Check in" at bounding box center [807, 511] width 244 height 37
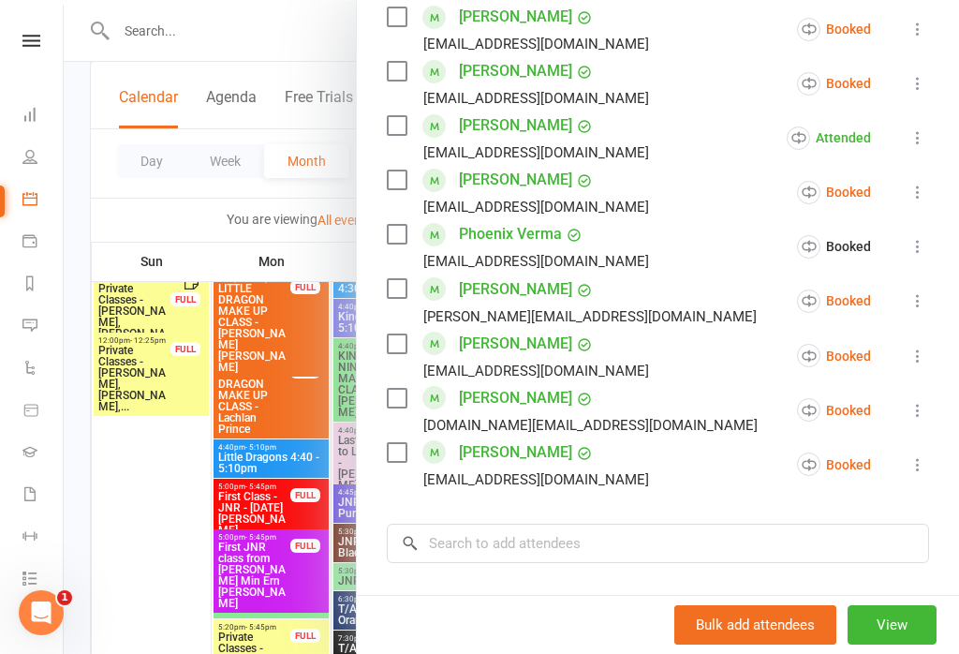
scroll to position [891, 0]
click at [919, 364] on button at bounding box center [918, 355] width 22 height 22
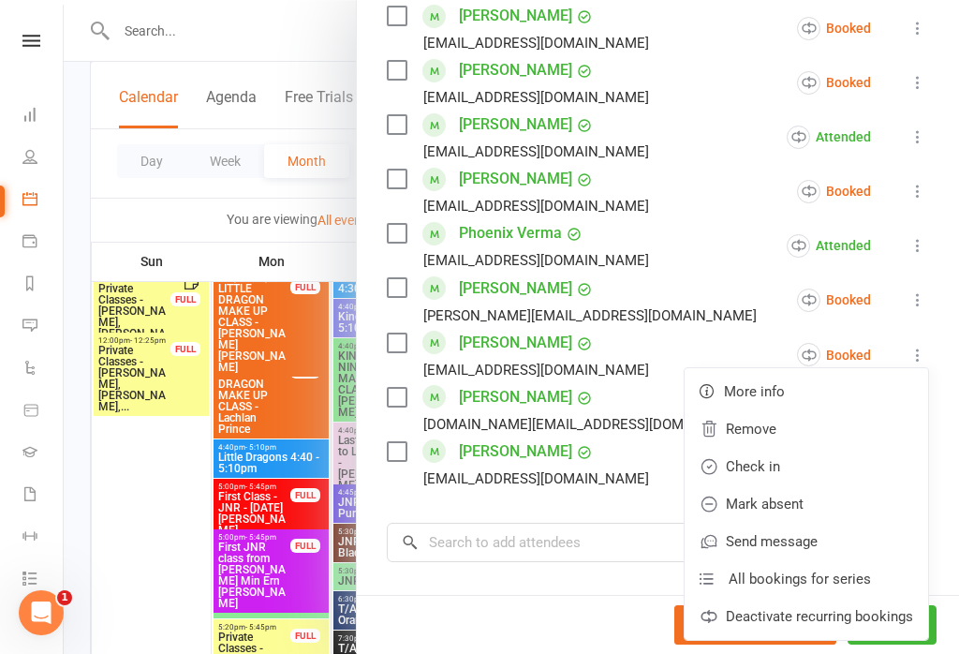
click at [821, 473] on link "Check in" at bounding box center [807, 466] width 244 height 37
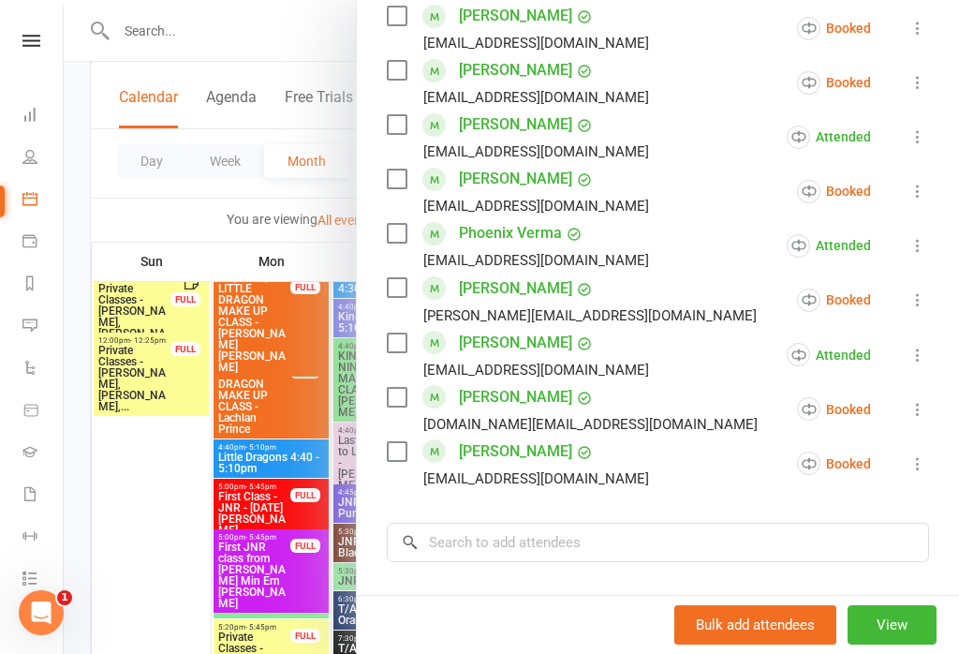
click at [920, 465] on icon at bounding box center [918, 463] width 19 height 19
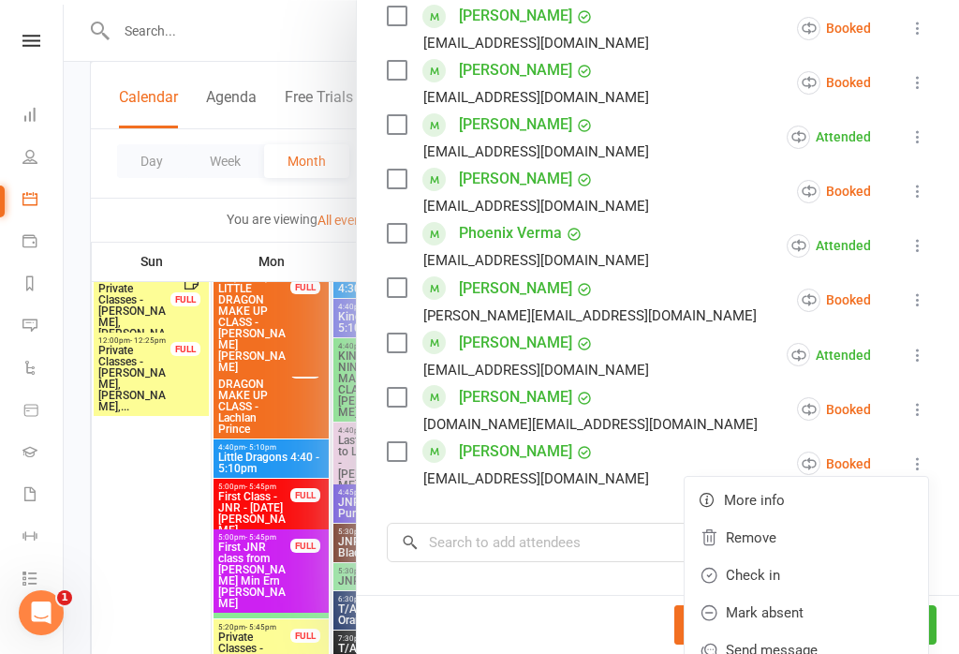
click at [823, 567] on link "Check in" at bounding box center [807, 575] width 244 height 37
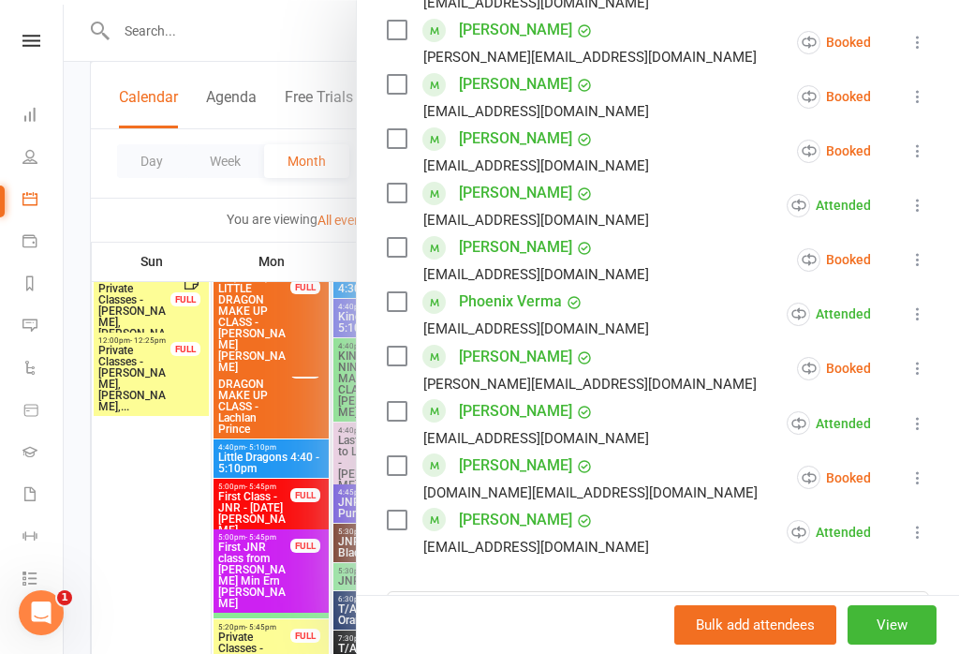
scroll to position [833, 0]
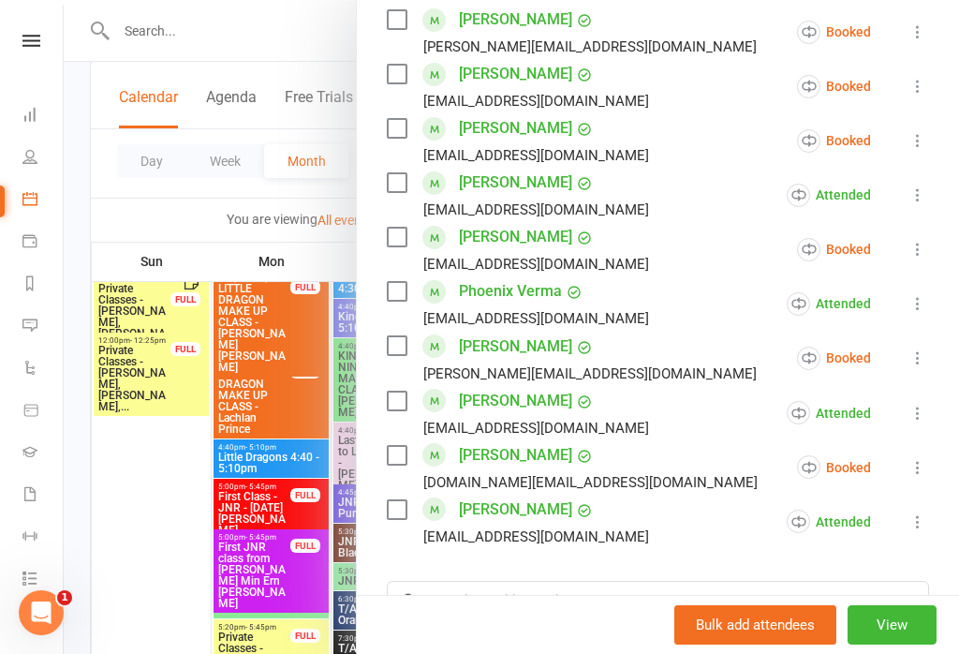
click at [906, 372] on li "[PERSON_NAME] [EMAIL_ADDRESS][DOMAIN_NAME] Booked More info Remove Check in [PE…" at bounding box center [658, 358] width 542 height 54
click at [922, 361] on icon at bounding box center [918, 358] width 19 height 19
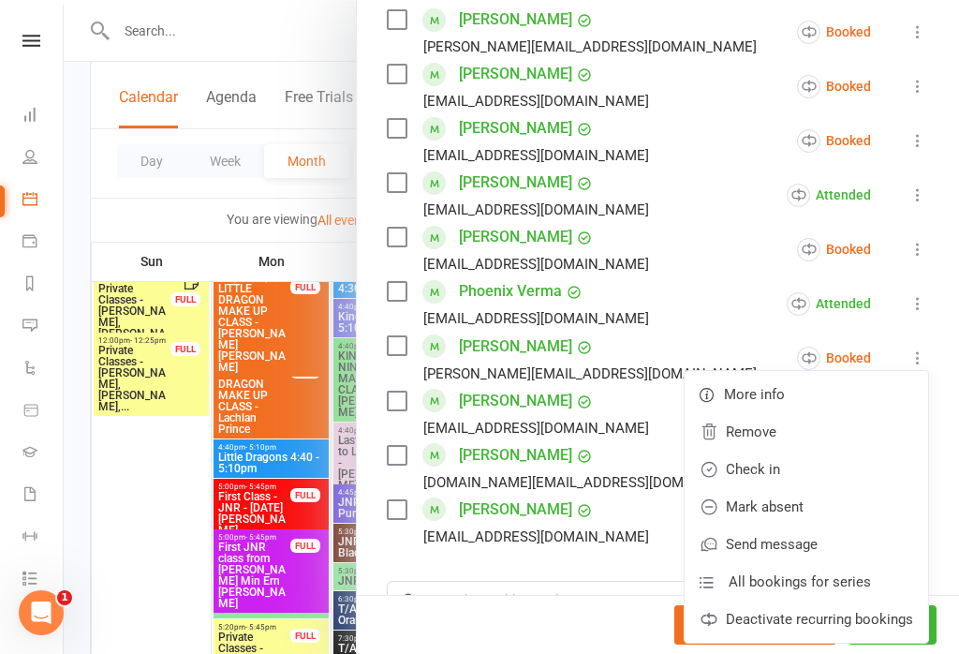
click at [821, 462] on link "Check in" at bounding box center [807, 469] width 244 height 37
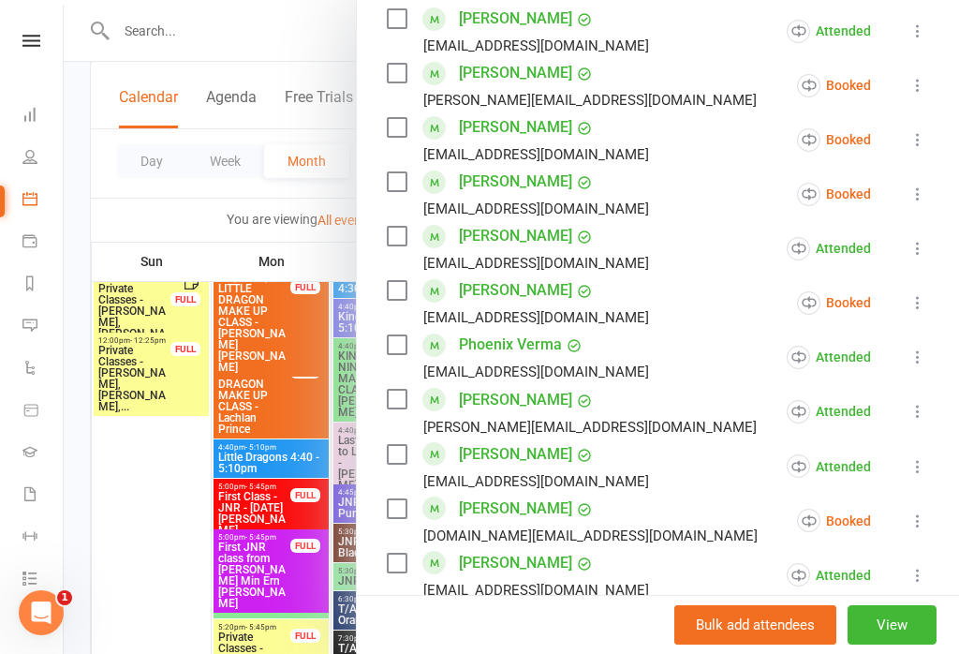
scroll to position [774, 0]
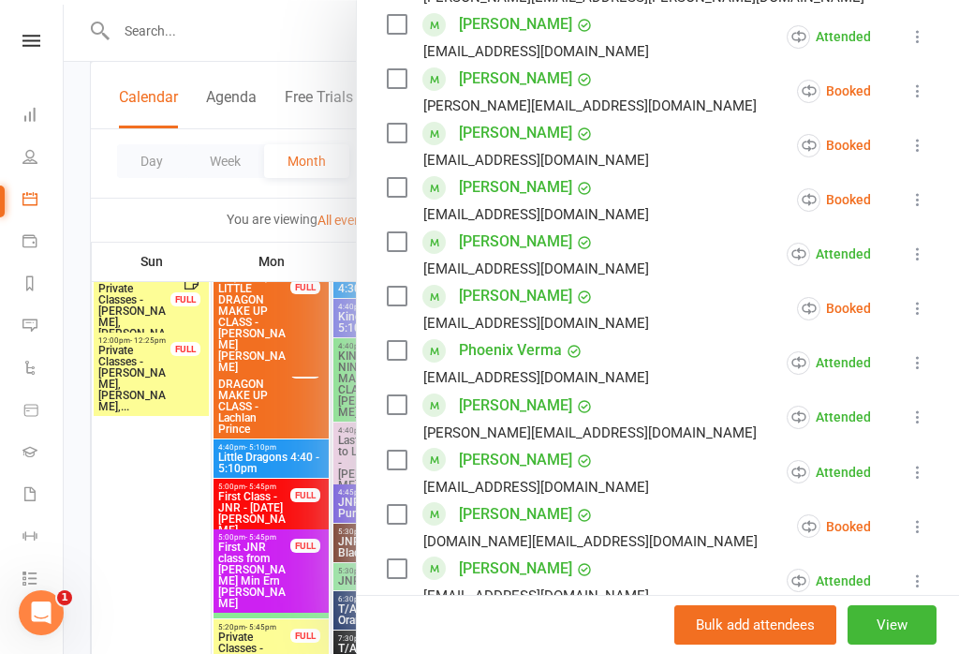
click at [928, 312] on icon at bounding box center [918, 308] width 19 height 19
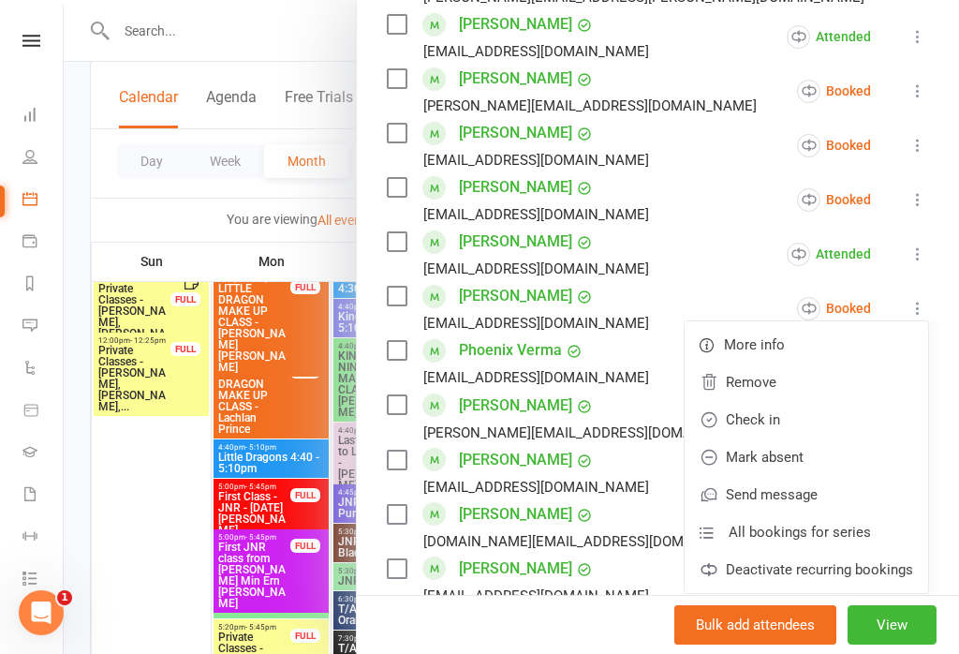
click at [813, 414] on link "Check in" at bounding box center [807, 419] width 244 height 37
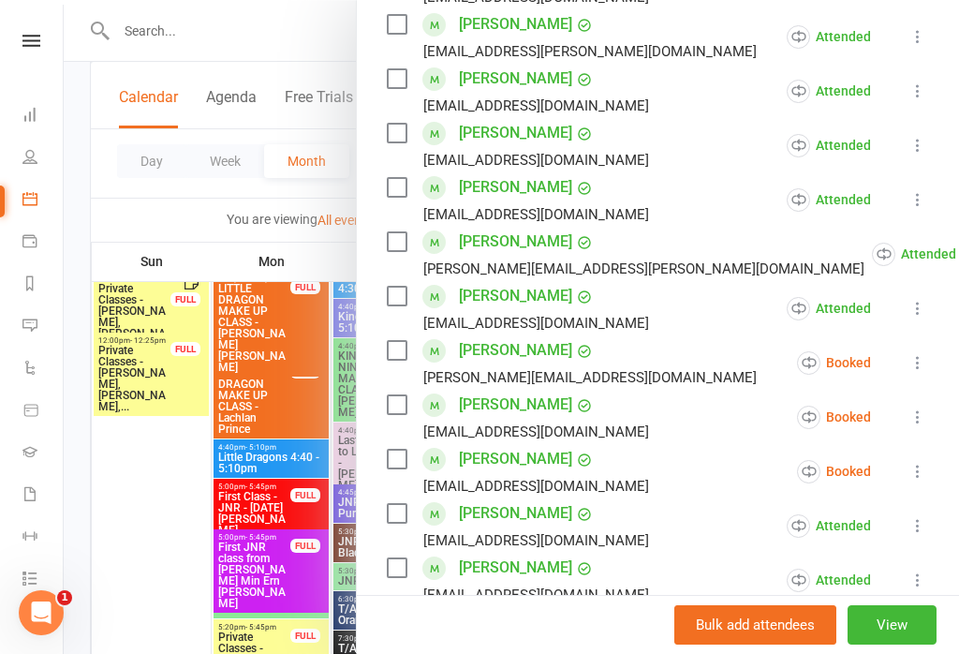
scroll to position [499, 0]
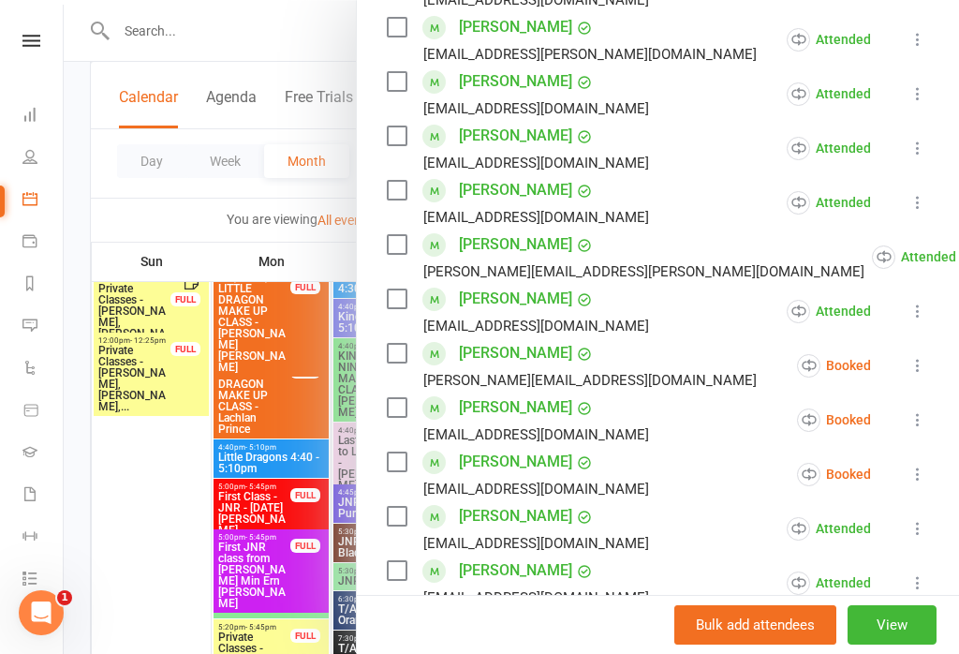
click at [924, 200] on icon at bounding box center [918, 202] width 19 height 19
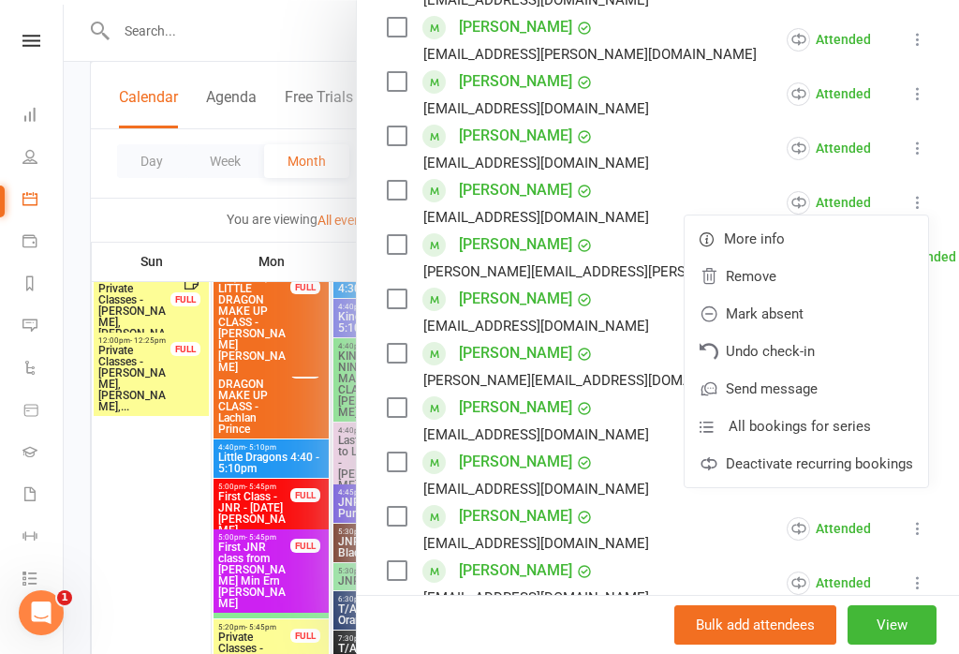
click at [840, 345] on link "Undo check-in" at bounding box center [807, 351] width 244 height 37
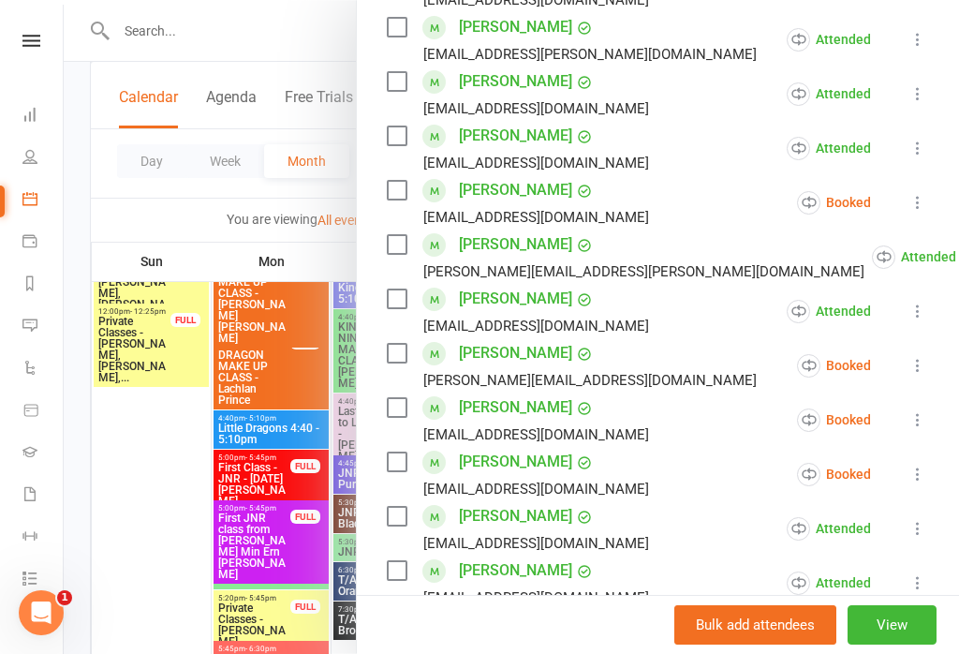
click at [917, 152] on icon at bounding box center [918, 148] width 19 height 19
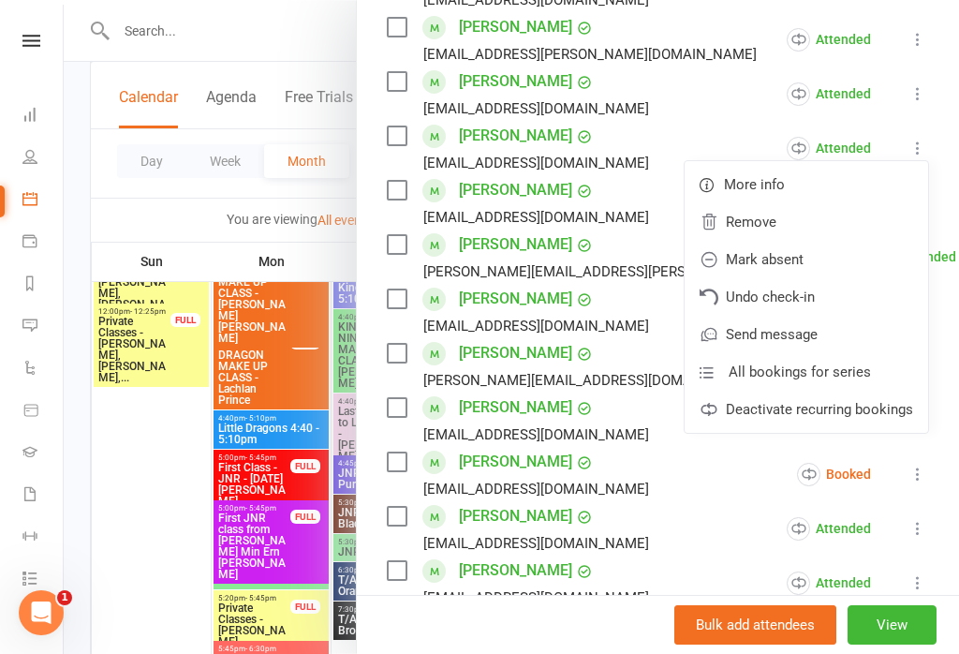
click at [910, 138] on button at bounding box center [918, 148] width 22 height 22
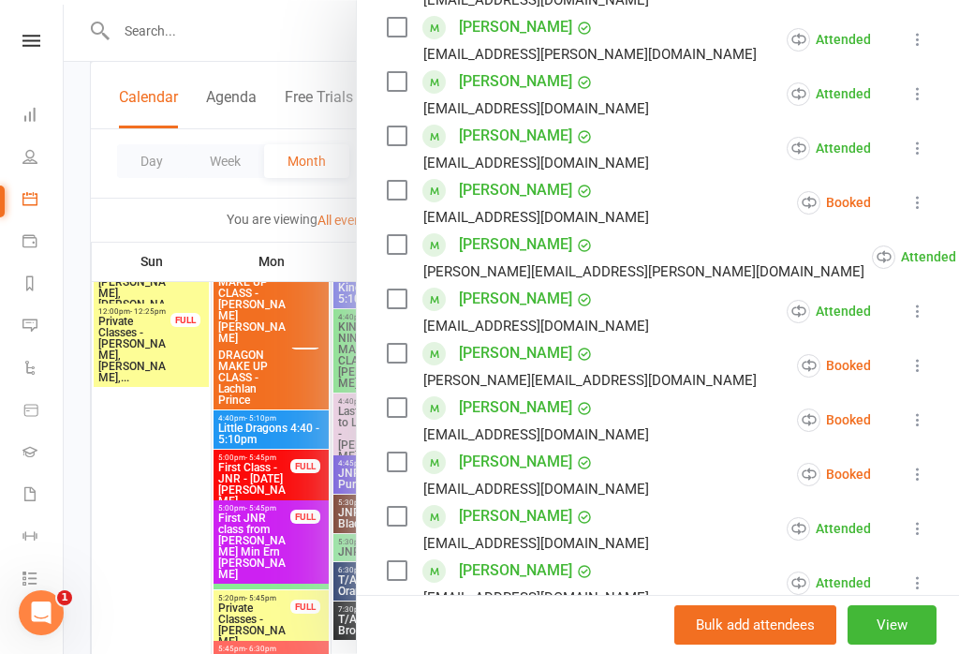
click at [912, 143] on icon at bounding box center [918, 148] width 19 height 19
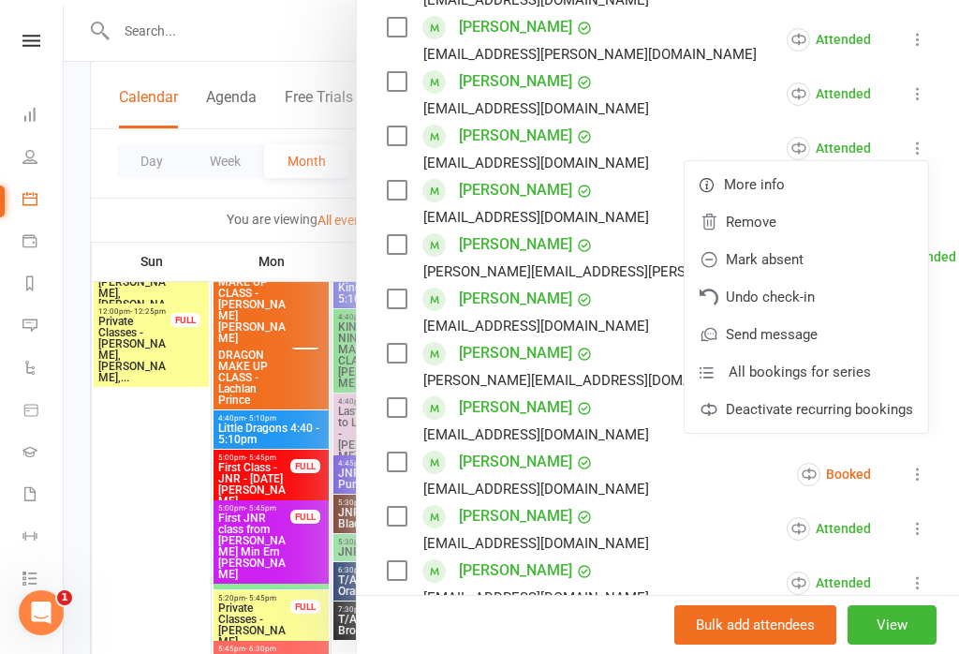
click at [844, 296] on link "Undo check-in" at bounding box center [807, 296] width 244 height 37
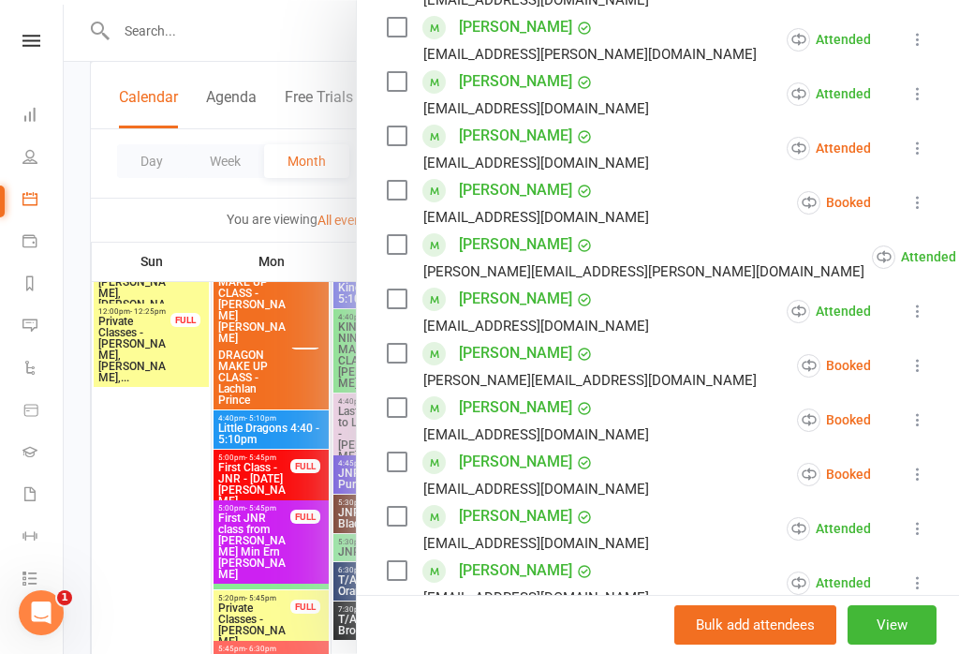
click at [917, 91] on icon at bounding box center [918, 93] width 19 height 19
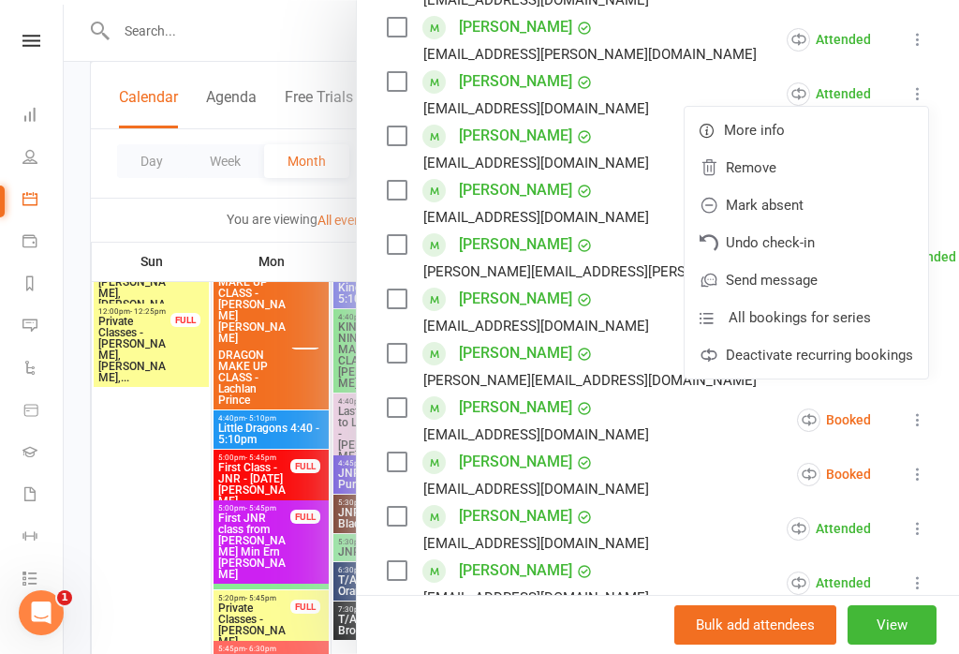
click at [817, 235] on link "Undo check-in" at bounding box center [807, 242] width 244 height 37
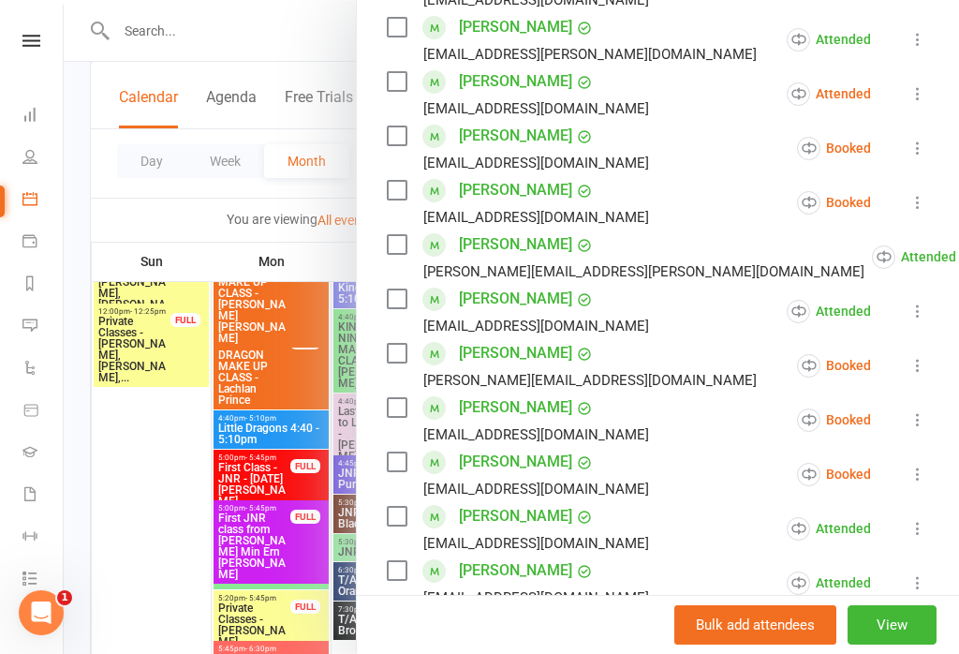
click at [917, 203] on icon at bounding box center [918, 202] width 19 height 19
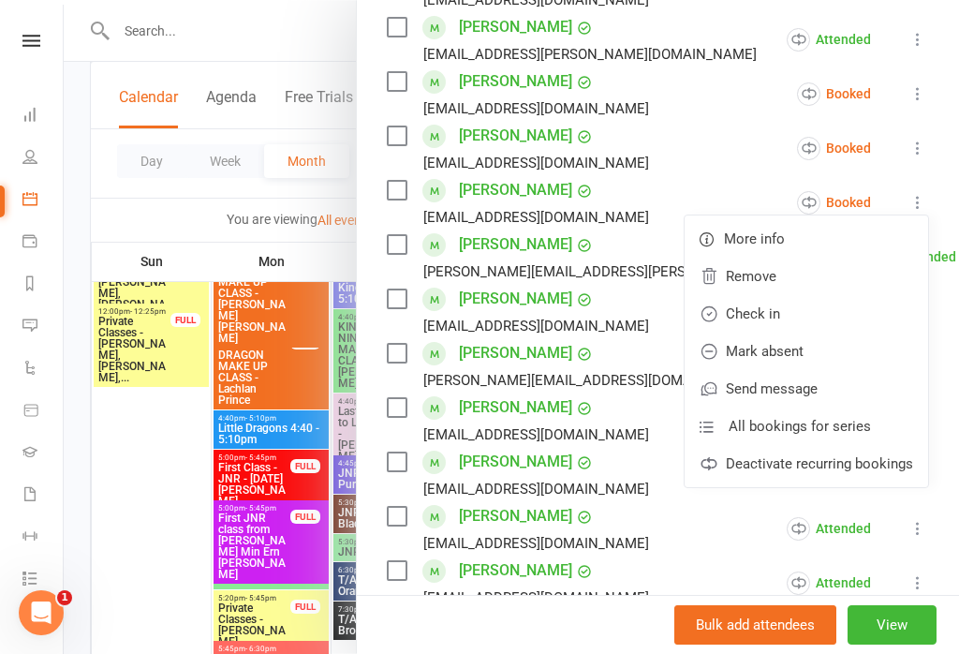
click at [839, 309] on link "Check in" at bounding box center [807, 313] width 244 height 37
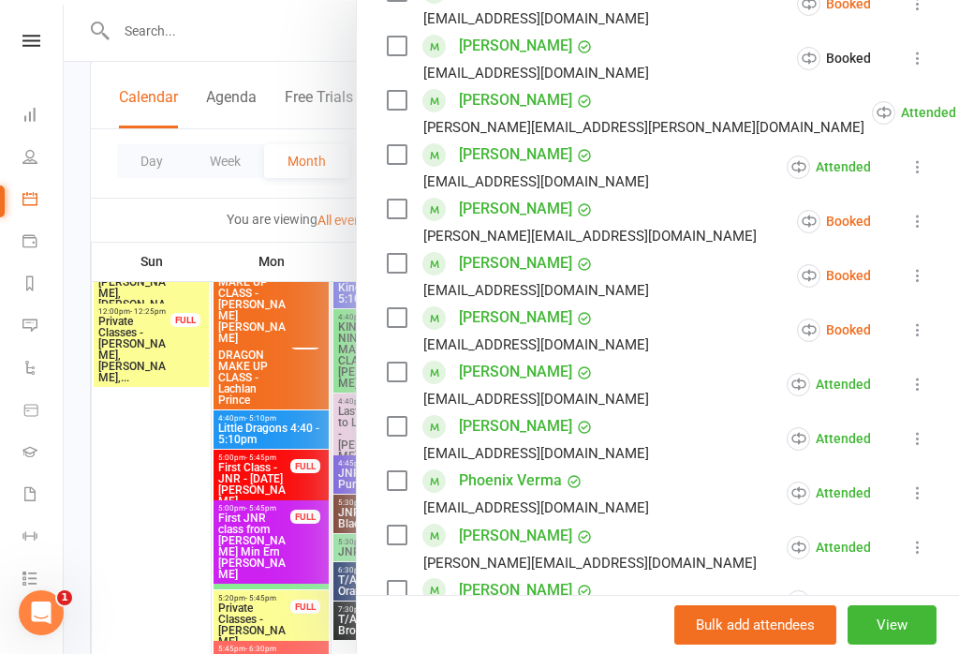
scroll to position [652, 0]
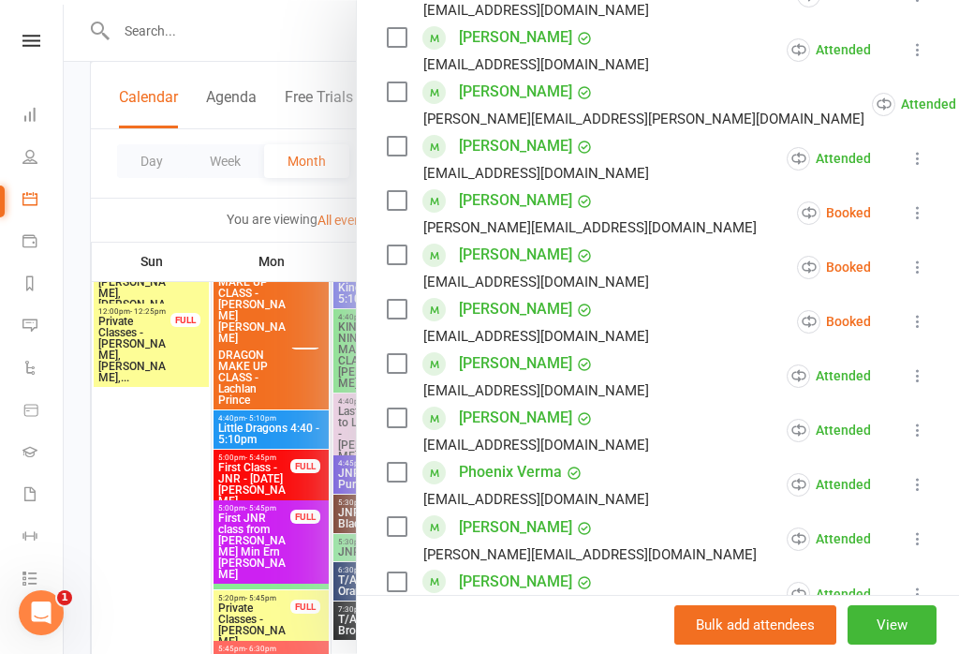
click at [914, 224] on button at bounding box center [918, 212] width 22 height 22
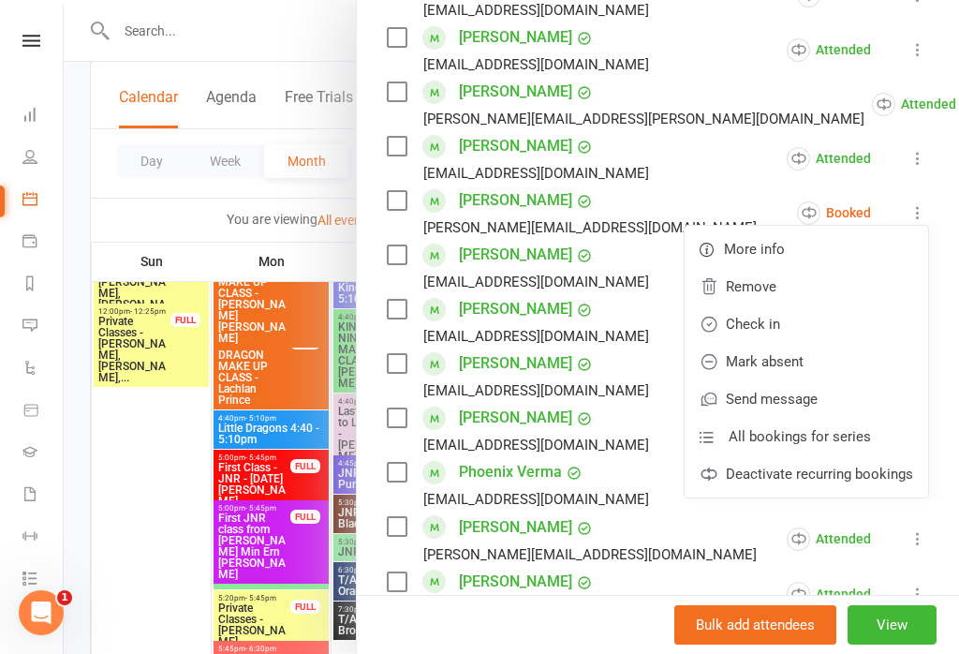
click at [832, 323] on link "Check in" at bounding box center [807, 323] width 244 height 37
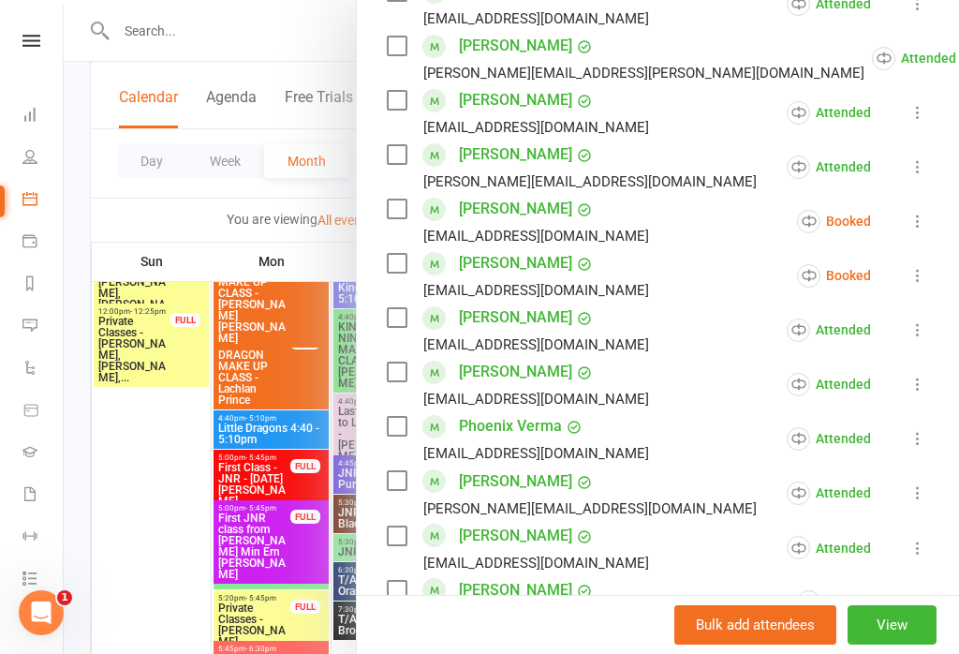
scroll to position [697, 0]
click at [916, 280] on icon at bounding box center [918, 276] width 19 height 19
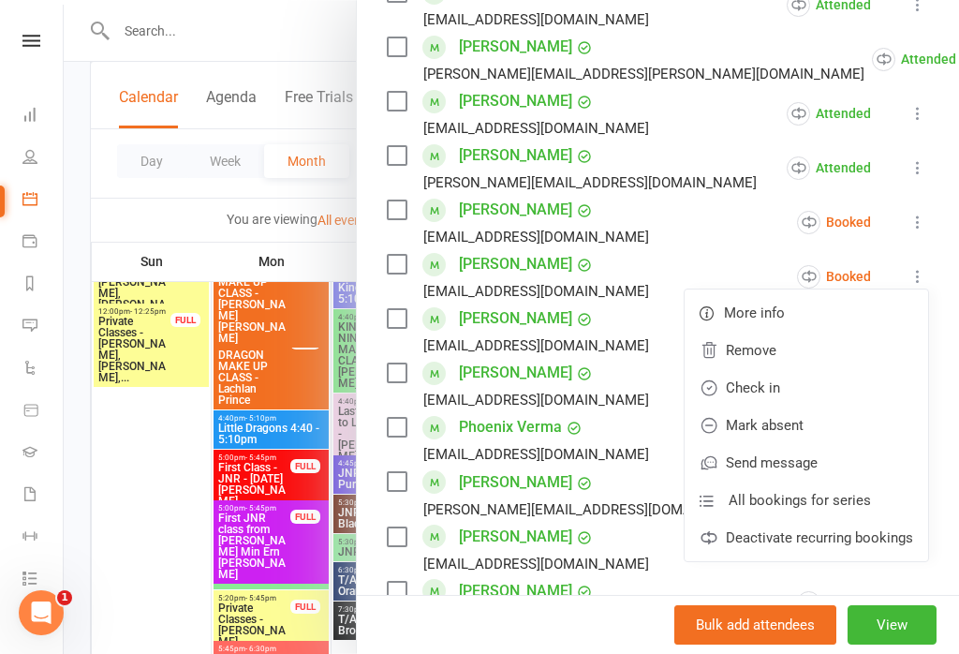
click at [837, 387] on link "Check in" at bounding box center [807, 387] width 244 height 37
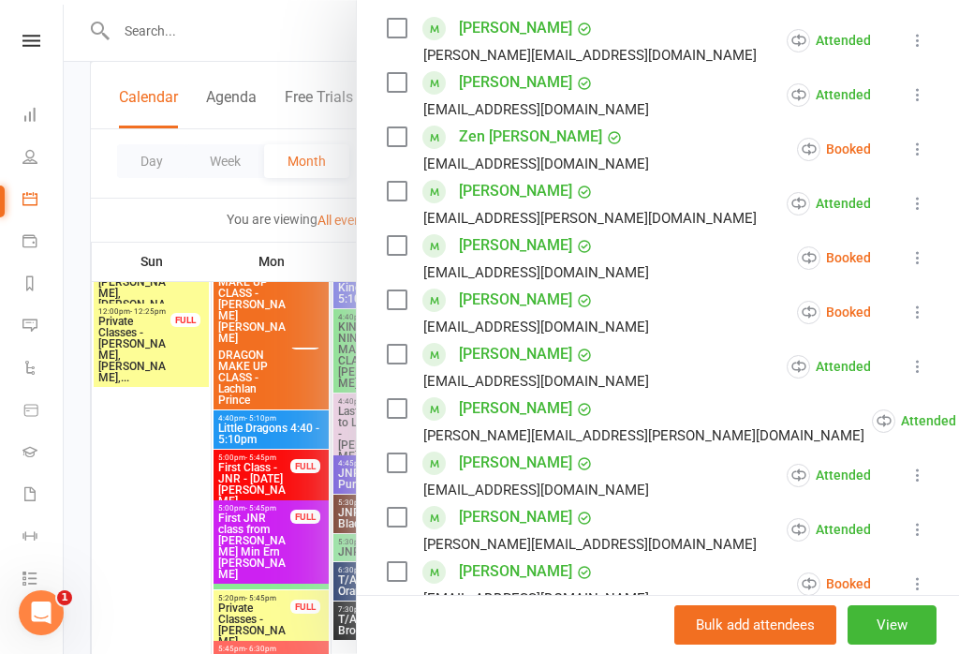
scroll to position [336, 0]
click at [275, 334] on div at bounding box center [512, 327] width 896 height 654
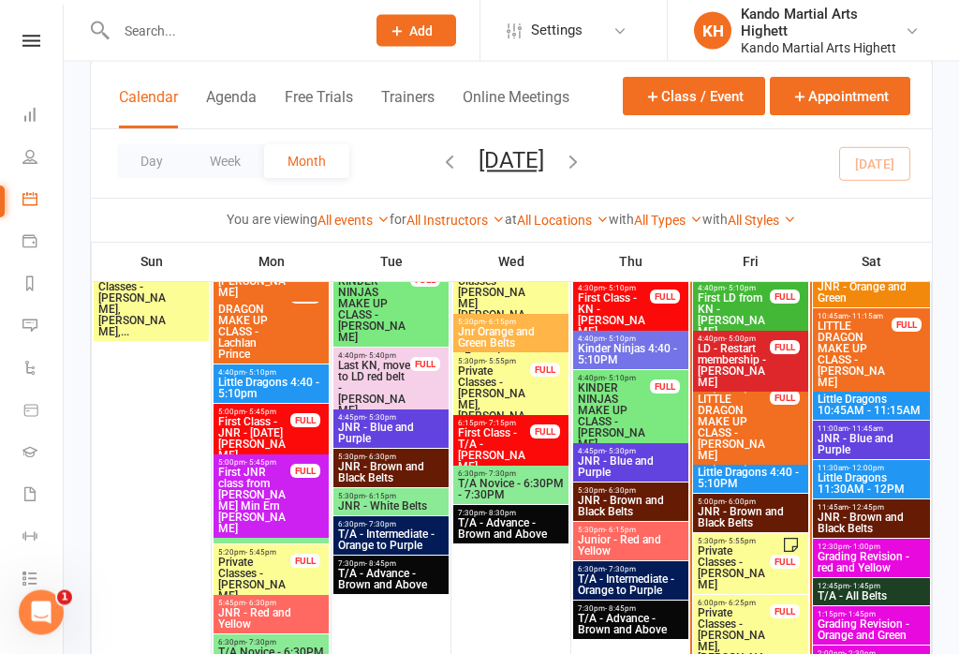
scroll to position [2075, 0]
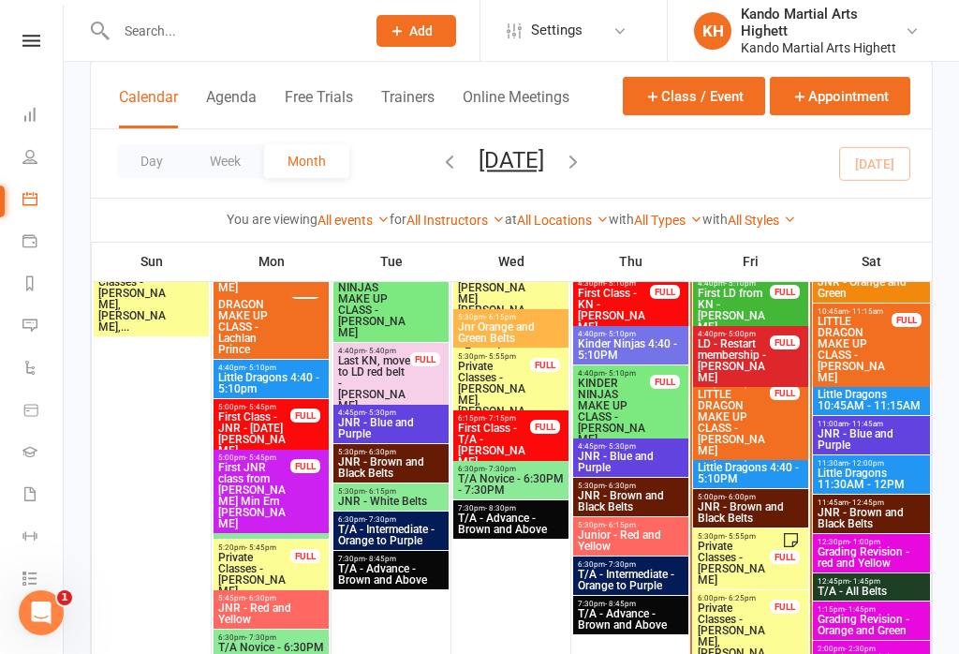
click at [759, 422] on span "LITTLE DRAGON MAKE UP CLASS - [PERSON_NAME]" at bounding box center [734, 422] width 74 height 67
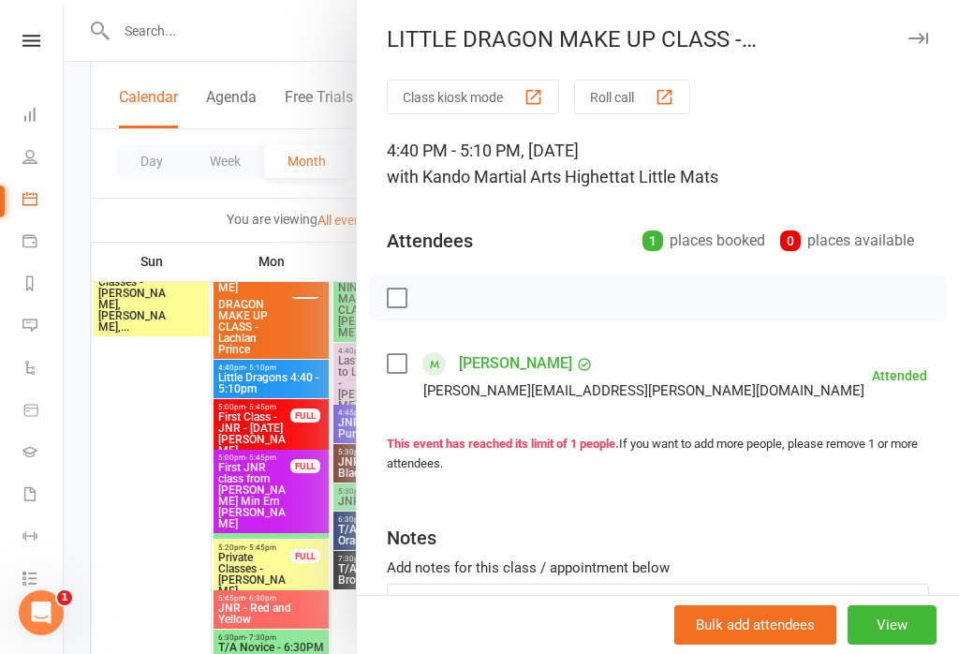
click at [300, 356] on div at bounding box center [512, 327] width 896 height 654
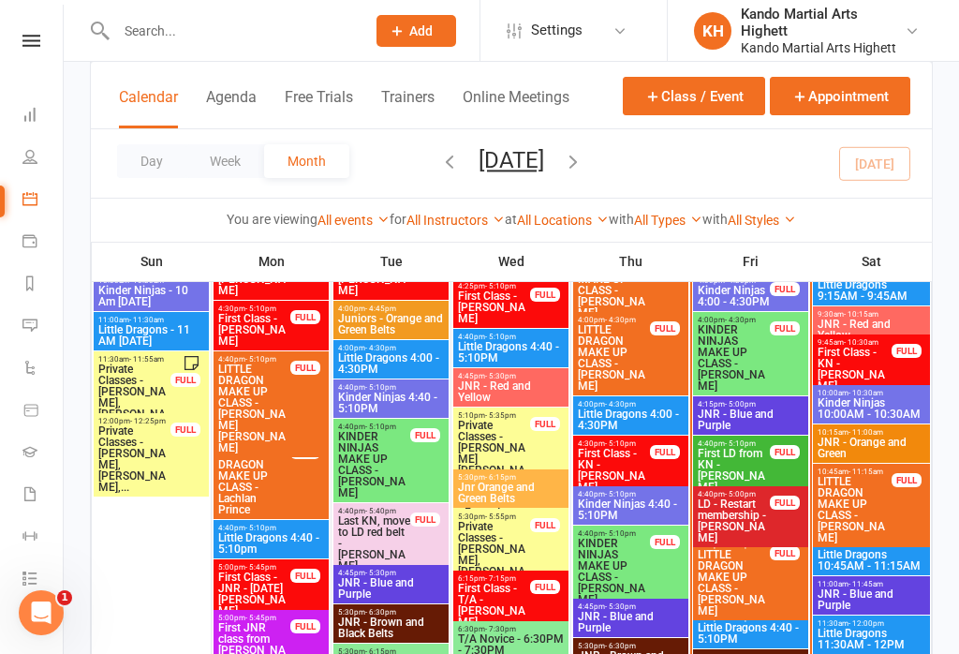
scroll to position [1914, 0]
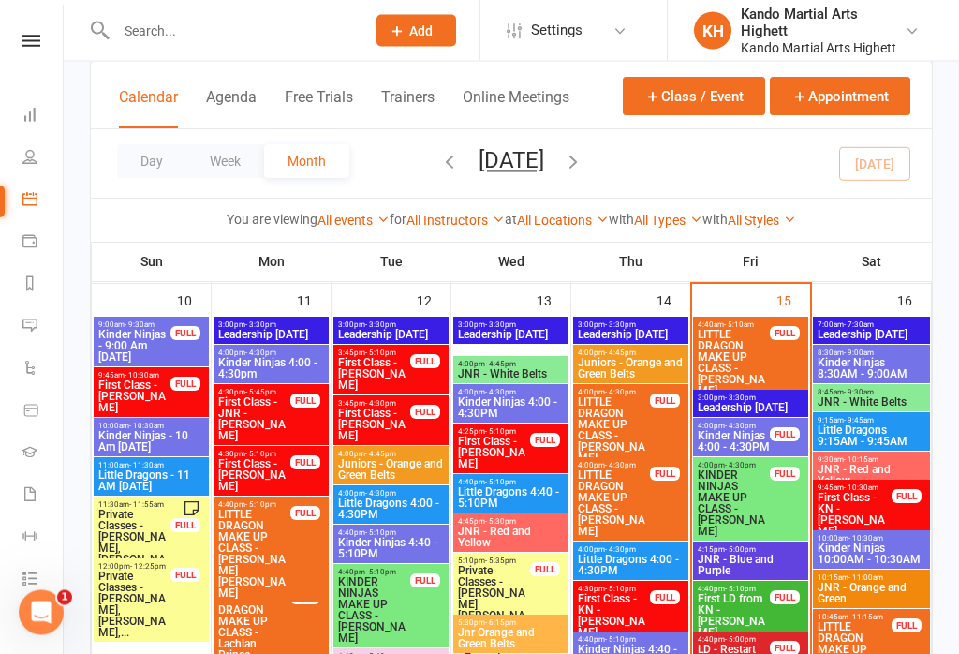
click at [773, 361] on div "4:40am - 5:10am LITTLE DRAGON MAKE UP CLASS - [PERSON_NAME] FULL" at bounding box center [750, 359] width 115 height 83
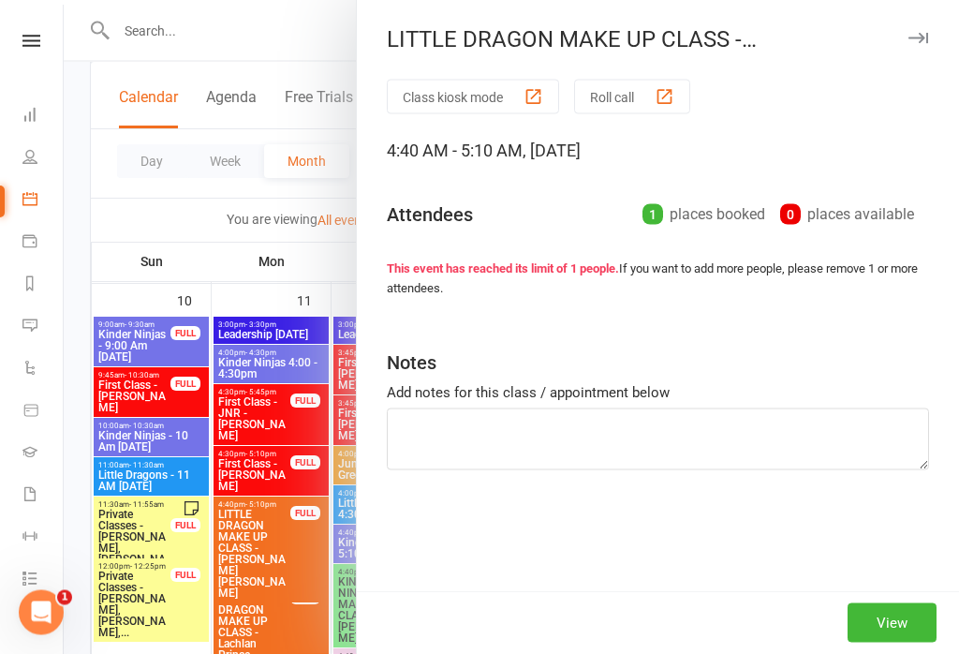
scroll to position [1770, 0]
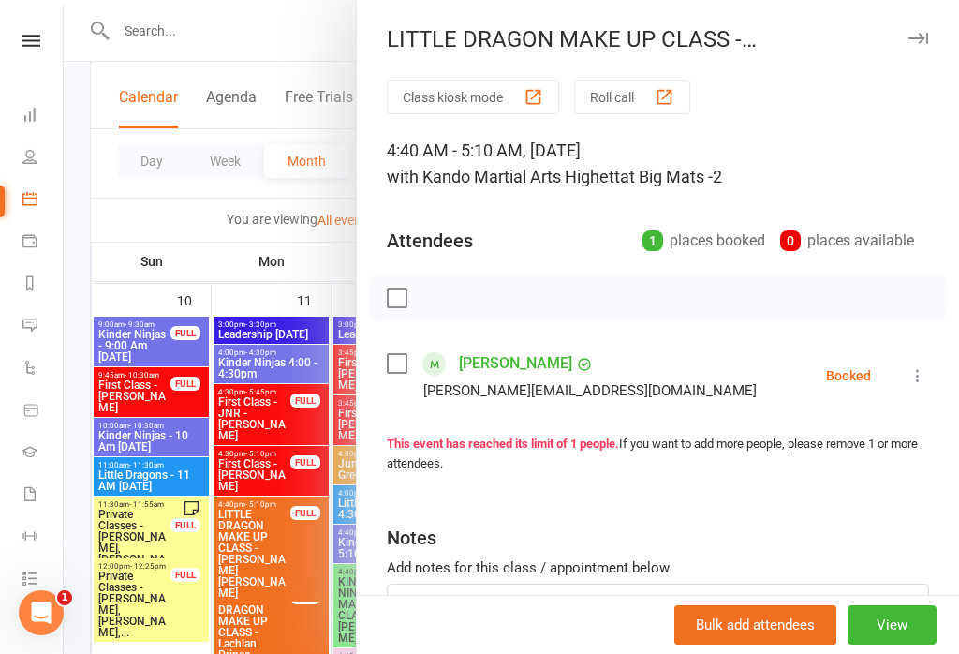
click at [916, 377] on icon at bounding box center [918, 375] width 19 height 19
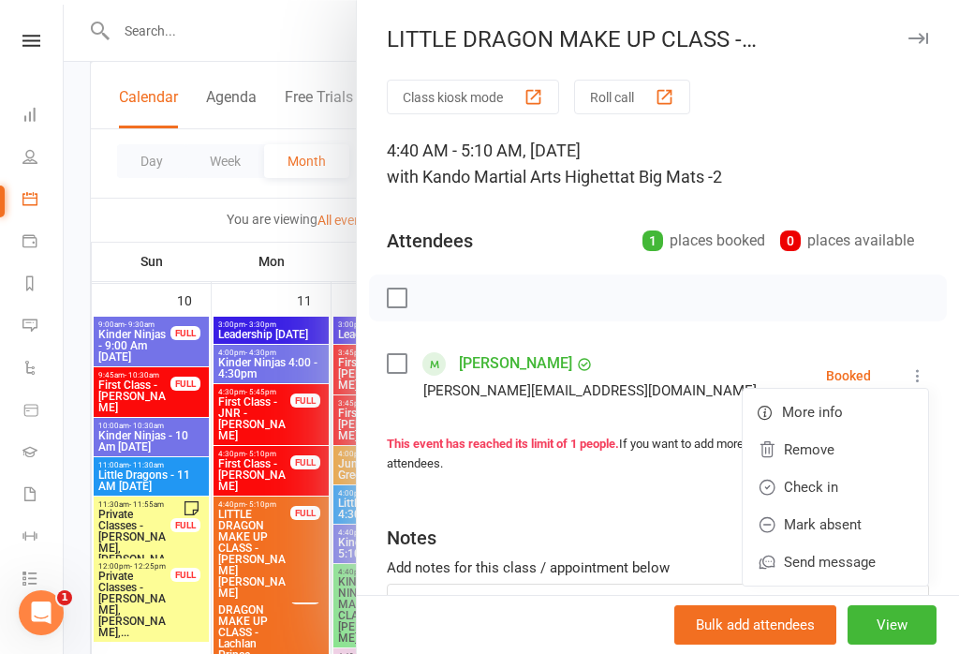
click at [851, 481] on link "Check in" at bounding box center [836, 486] width 186 height 37
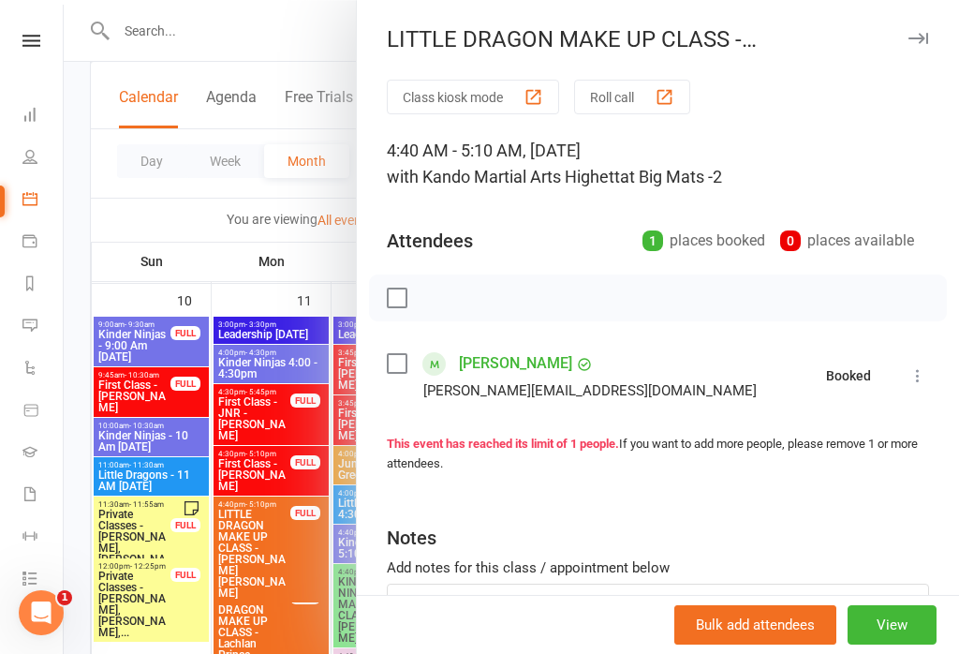
click at [309, 435] on div at bounding box center [512, 327] width 896 height 654
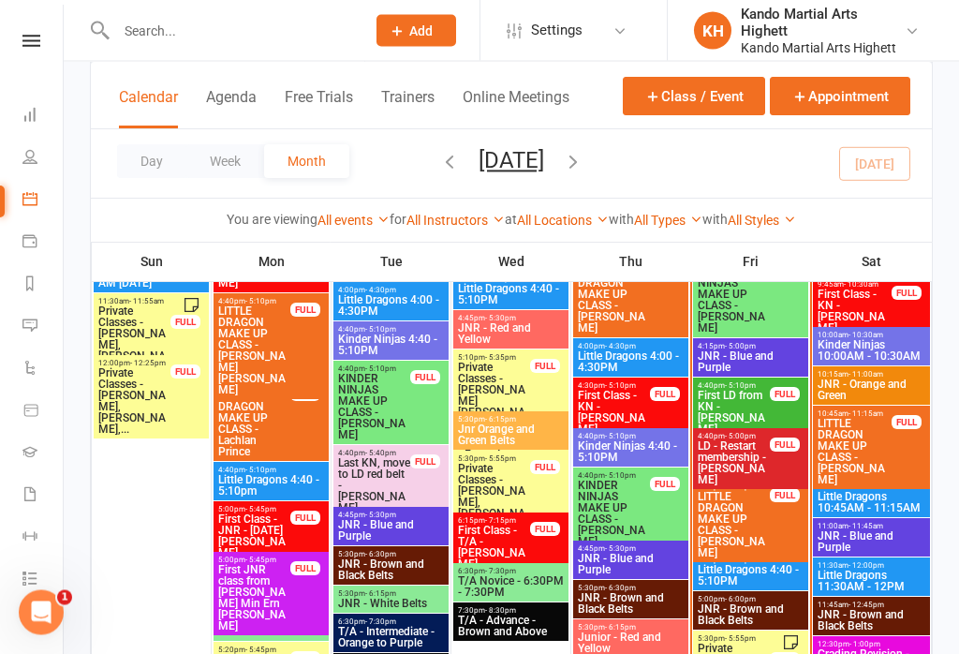
click at [777, 554] on div "4:40pm - 5:10pm Little Dragons 4:40 - 5:10PM" at bounding box center [750, 572] width 115 height 38
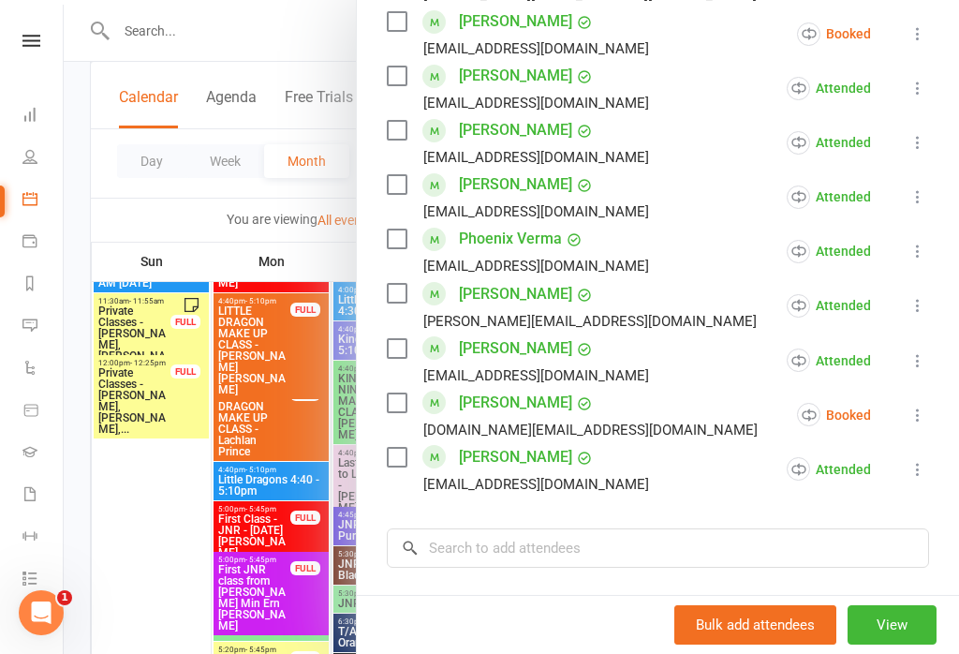
scroll to position [886, 0]
